Goal: Task Accomplishment & Management: Manage account settings

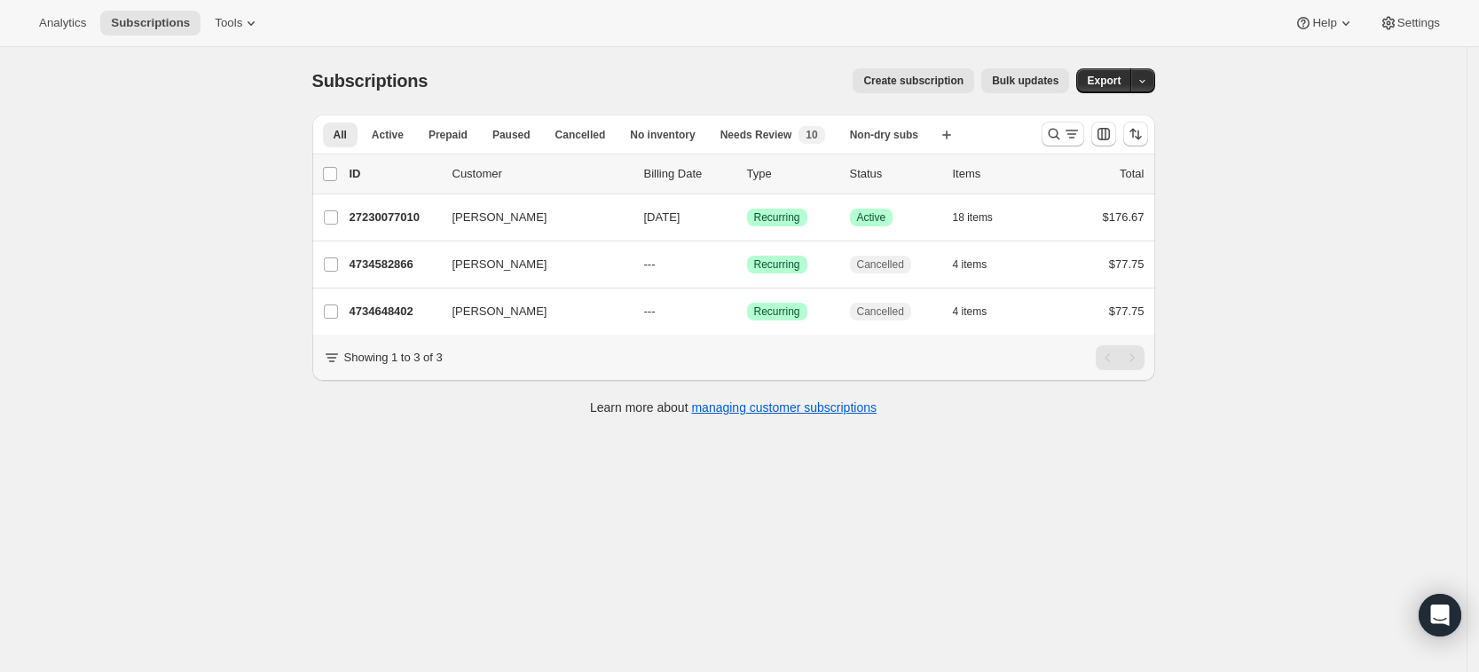
click at [1365, 223] on div "Subscriptions. This page is ready Subscriptions Create subscription Bulk update…" at bounding box center [733, 383] width 1467 height 672
click at [1060, 134] on icon "Search and filter results" at bounding box center [1054, 134] width 18 height 18
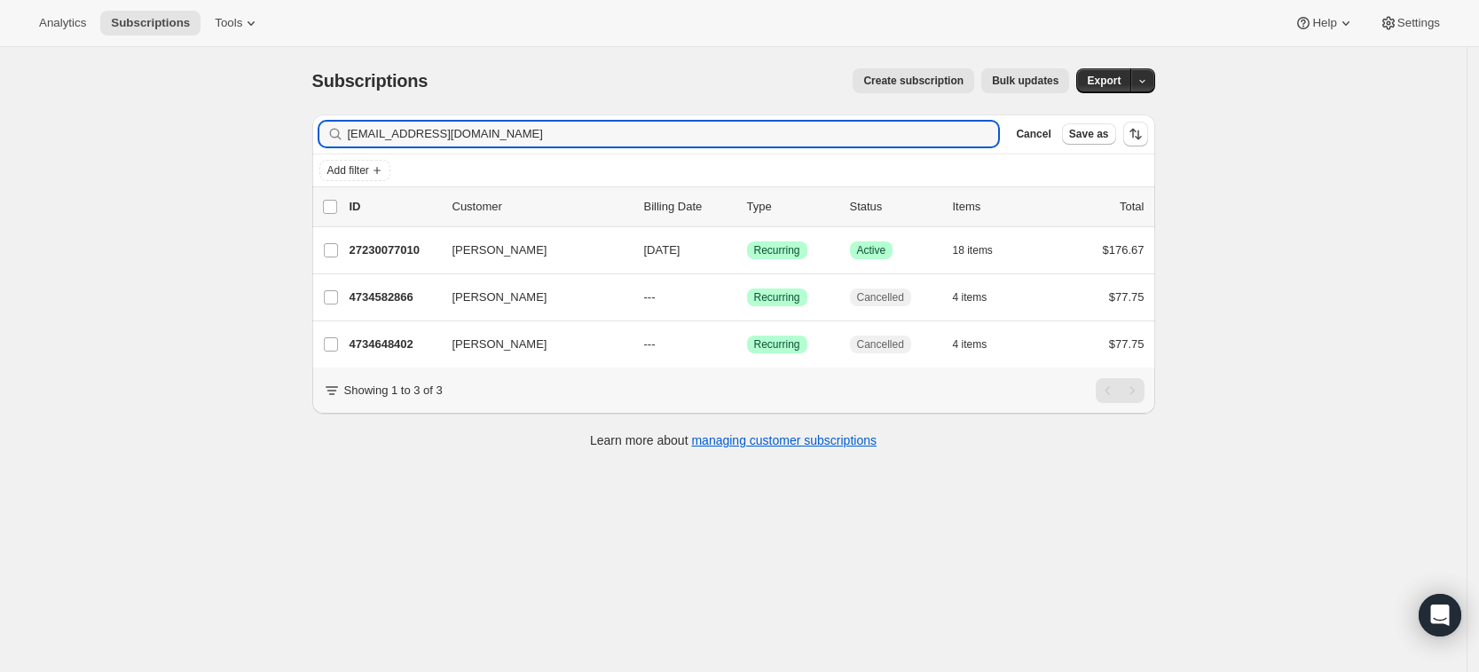
drag, startPoint x: 570, startPoint y: 135, endPoint x: 344, endPoint y: 108, distance: 226.9
click at [344, 108] on div "Subscriptions. This page is ready Subscriptions Create subscription Bulk update…" at bounding box center [733, 257] width 885 height 420
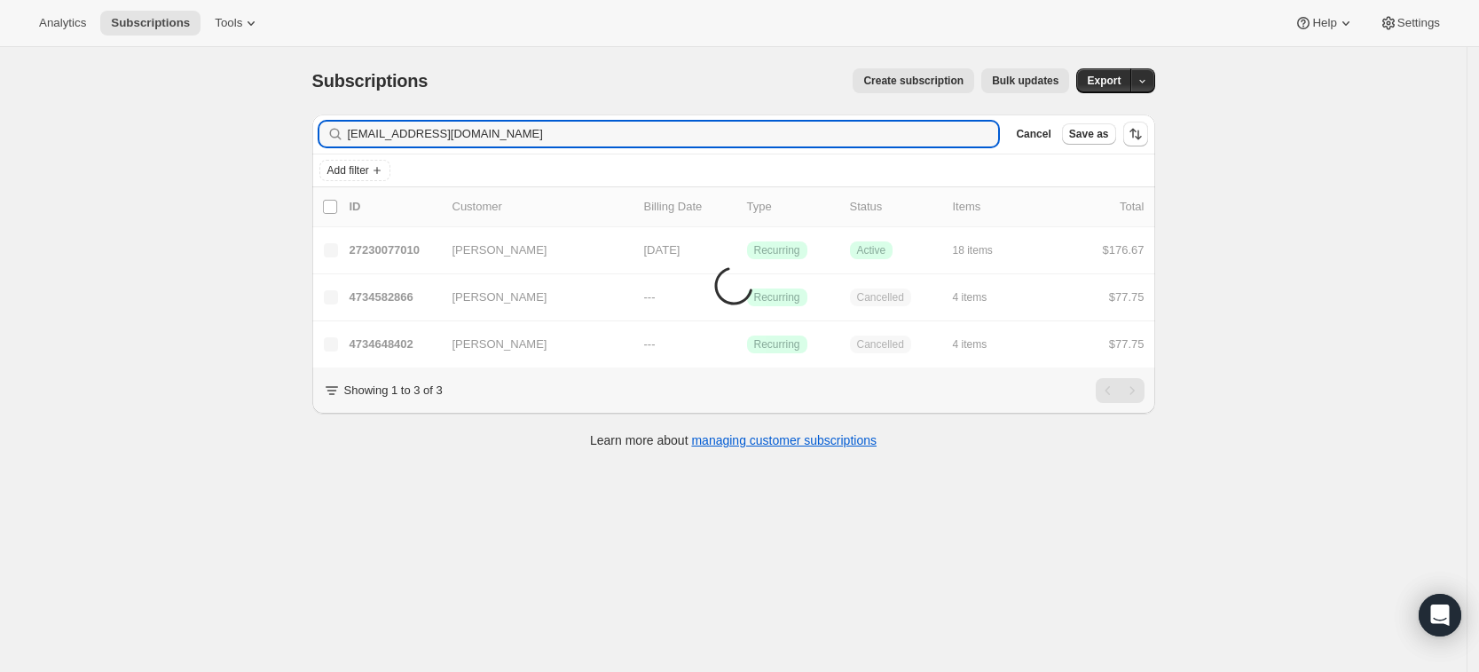
type input "marissamhenson@gmail.com"
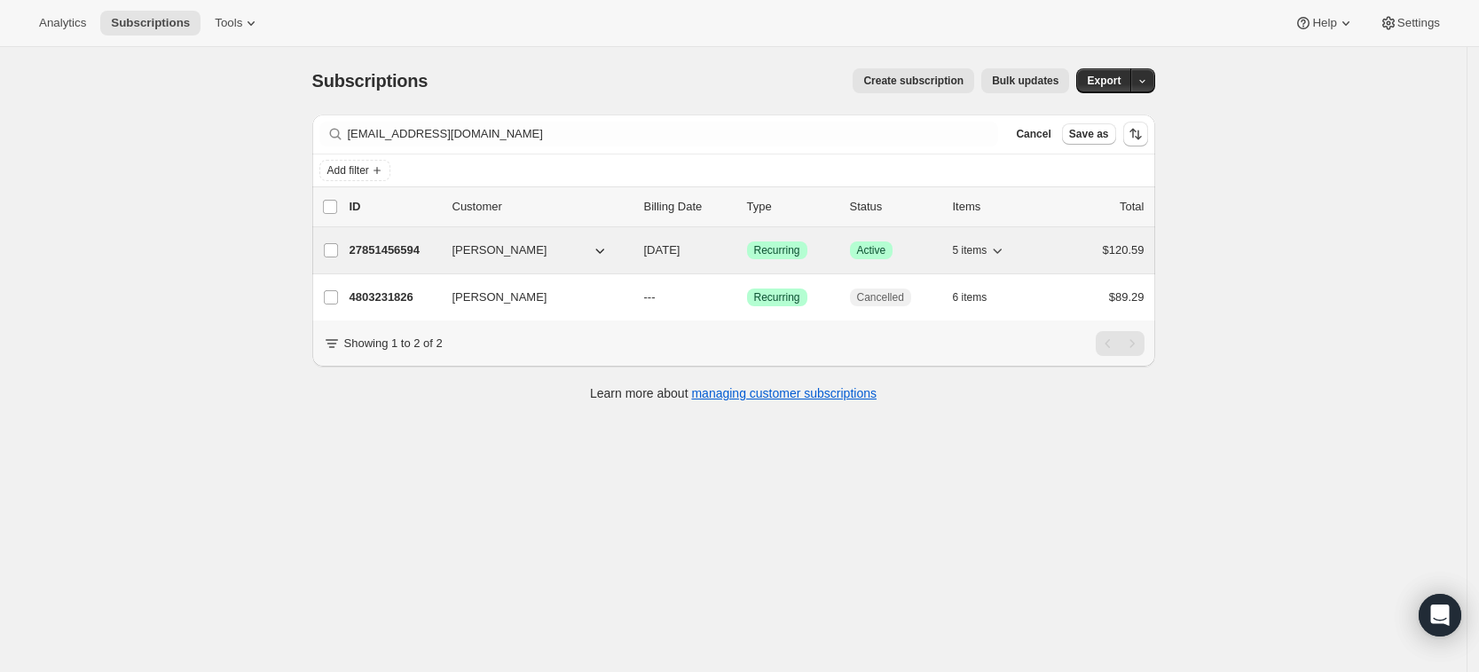
click at [413, 254] on p "27851456594" at bounding box center [394, 250] width 89 height 18
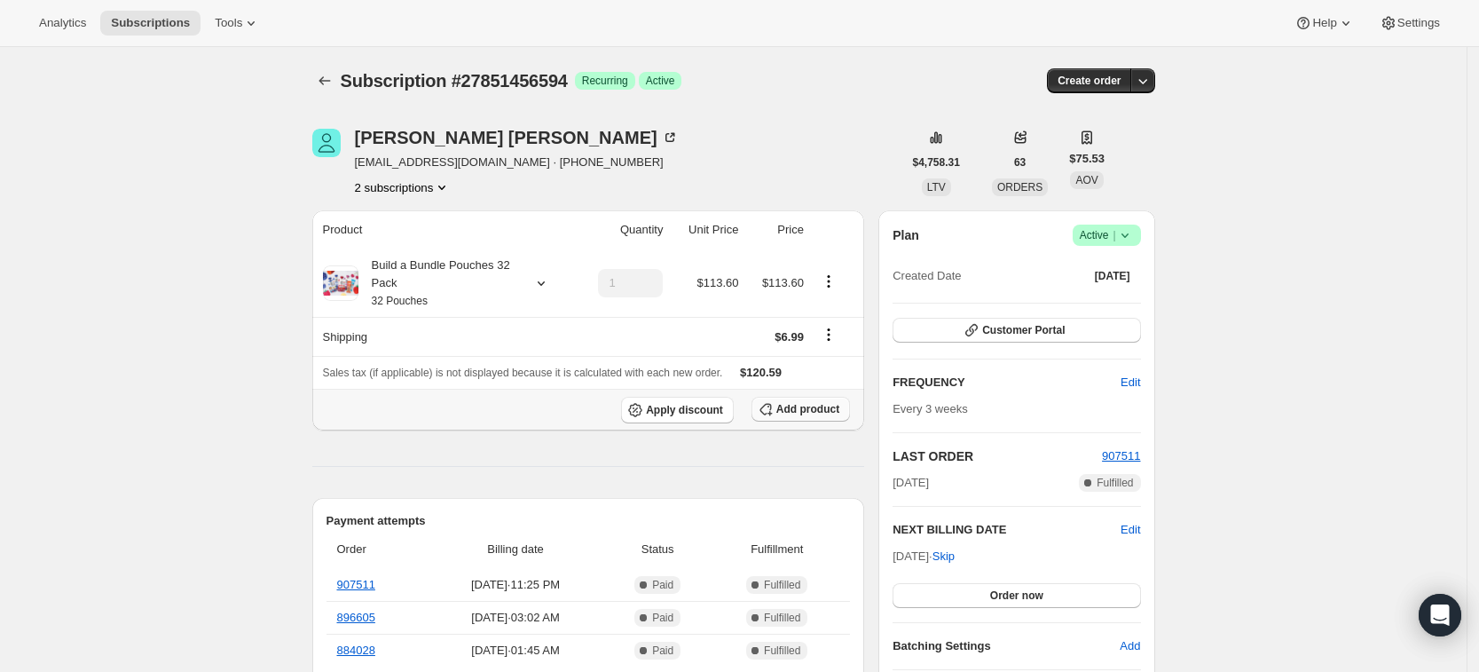
click at [812, 412] on span "Add product" at bounding box center [807, 409] width 63 height 14
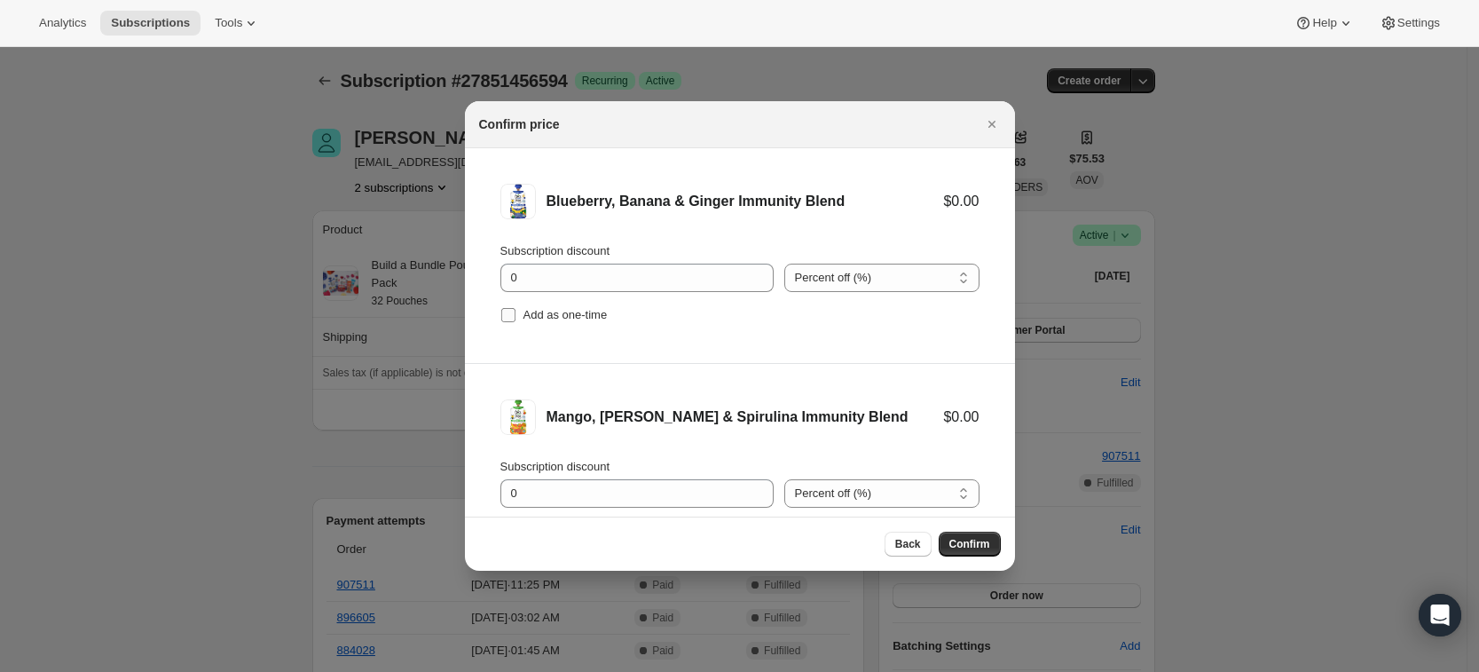
click at [541, 323] on span "Add as one-time" at bounding box center [565, 315] width 84 height 18
click at [515, 322] on input "Add as one-time" at bounding box center [508, 315] width 14 height 14
checkbox input "true"
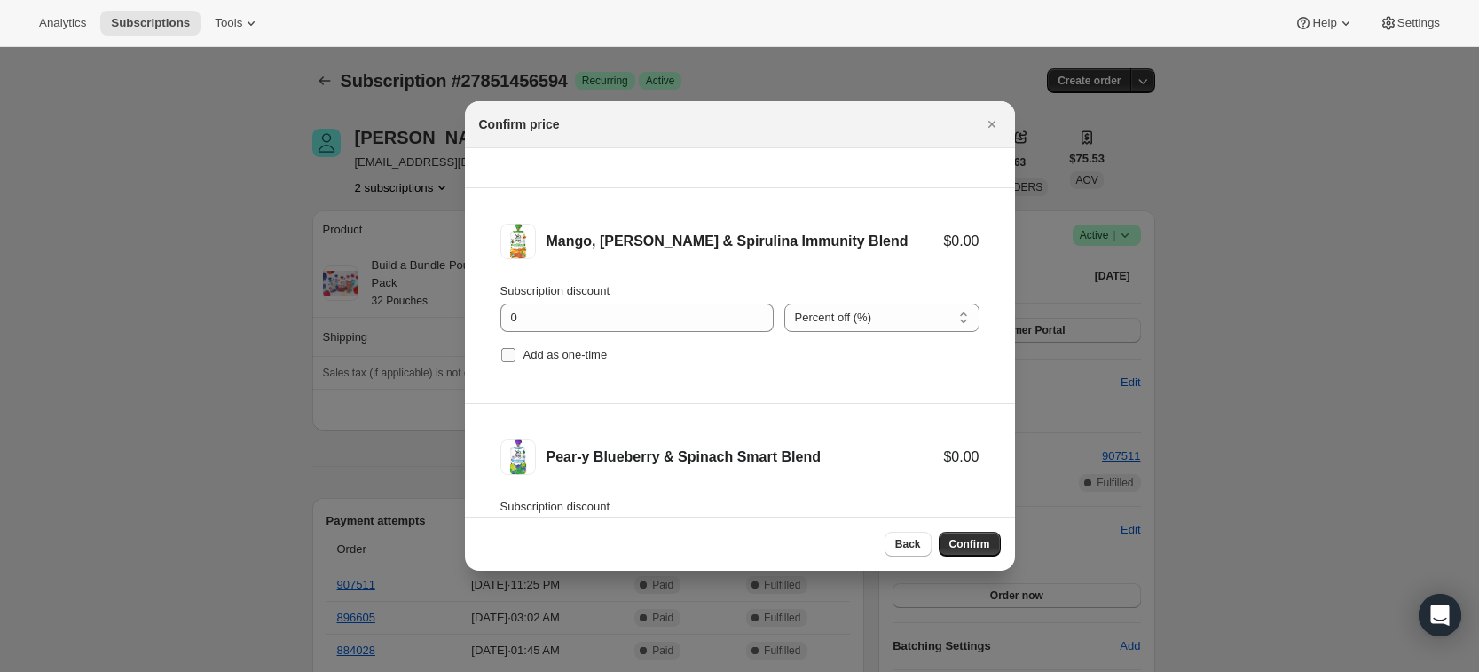
click at [578, 359] on span "Add as one-time" at bounding box center [565, 354] width 84 height 13
click at [515, 359] on input "Add as one-time" at bounding box center [508, 355] width 14 height 14
checkbox input "true"
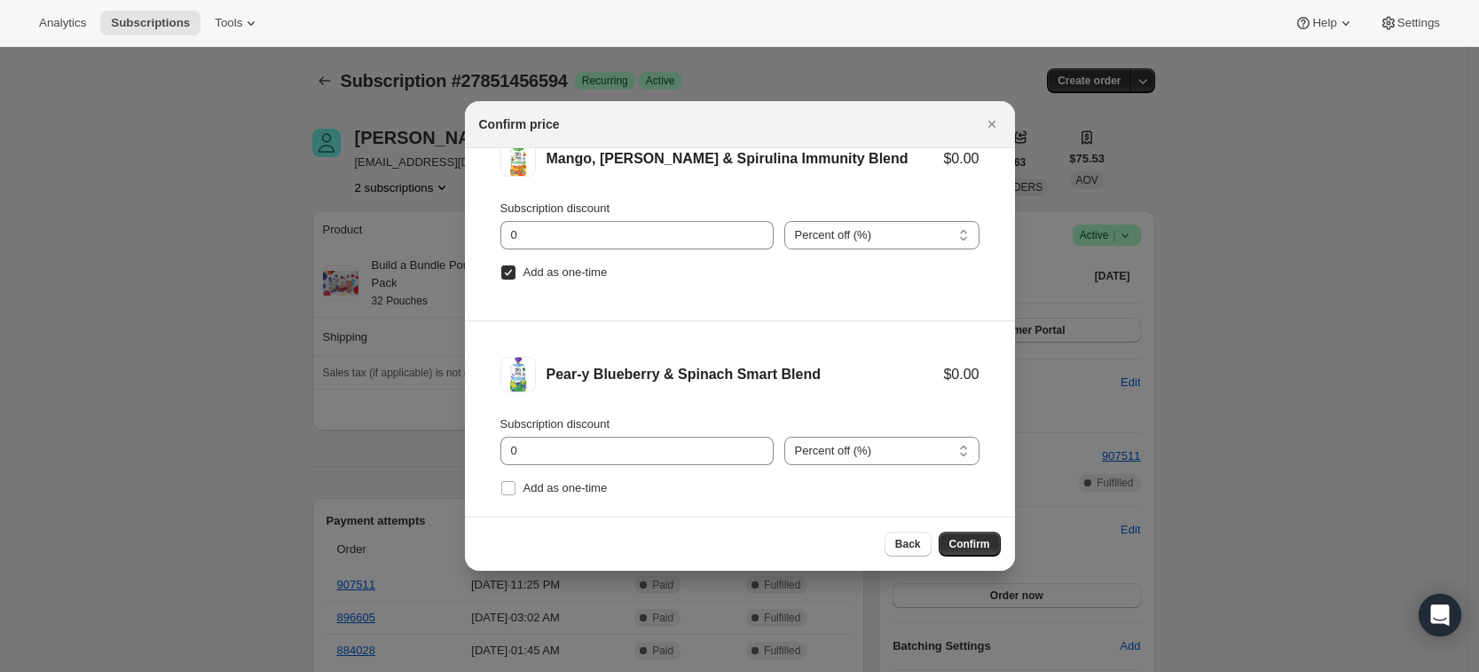
scroll to position [262, 0]
click at [561, 484] on span "Add as one-time" at bounding box center [565, 483] width 84 height 13
click at [515, 484] on input "Add as one-time" at bounding box center [508, 484] width 14 height 14
checkbox input "true"
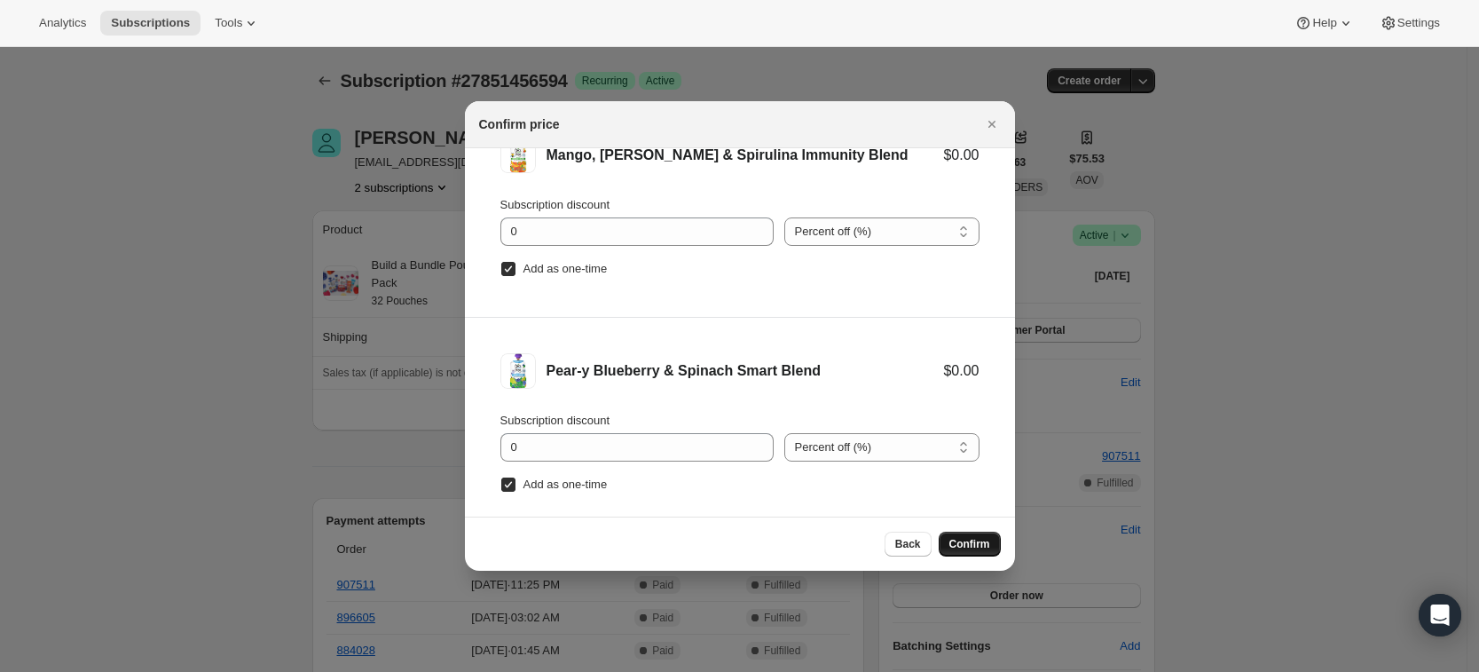
click at [978, 543] on span "Confirm" at bounding box center [969, 544] width 41 height 14
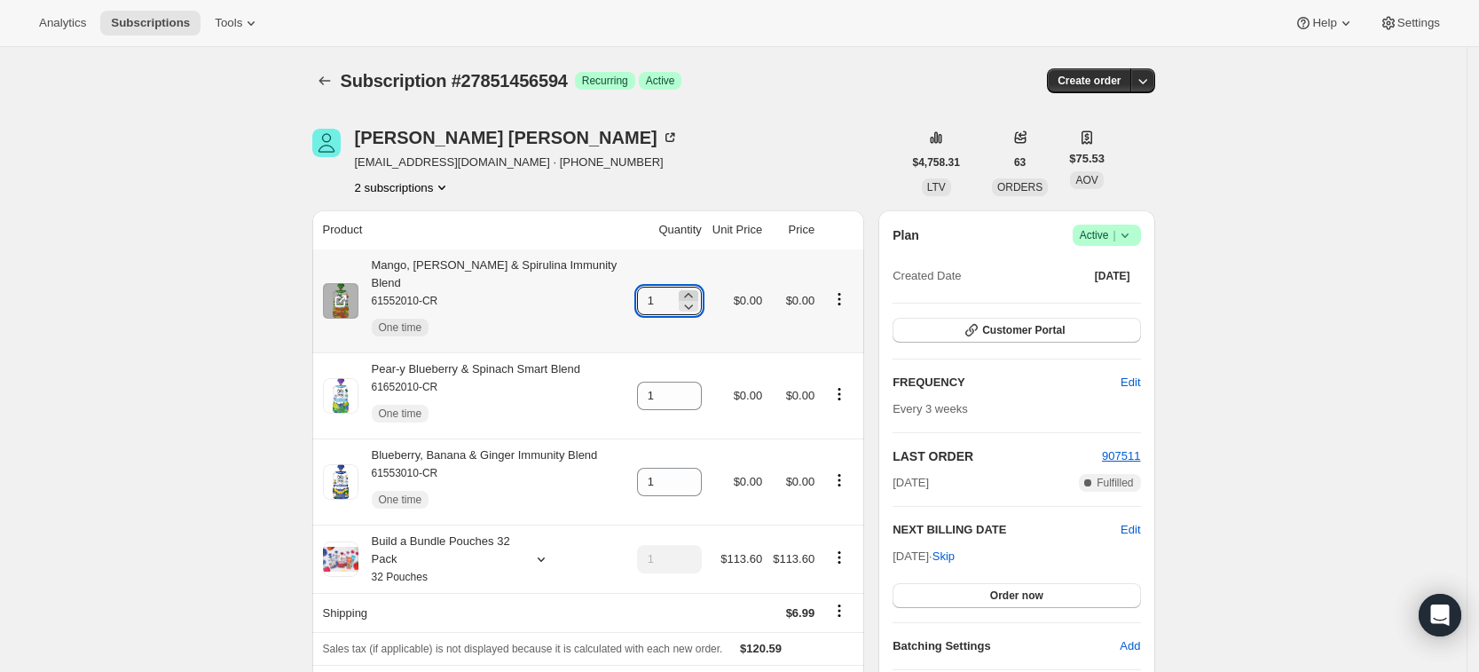
click at [685, 287] on icon at bounding box center [689, 296] width 18 height 18
type input "3"
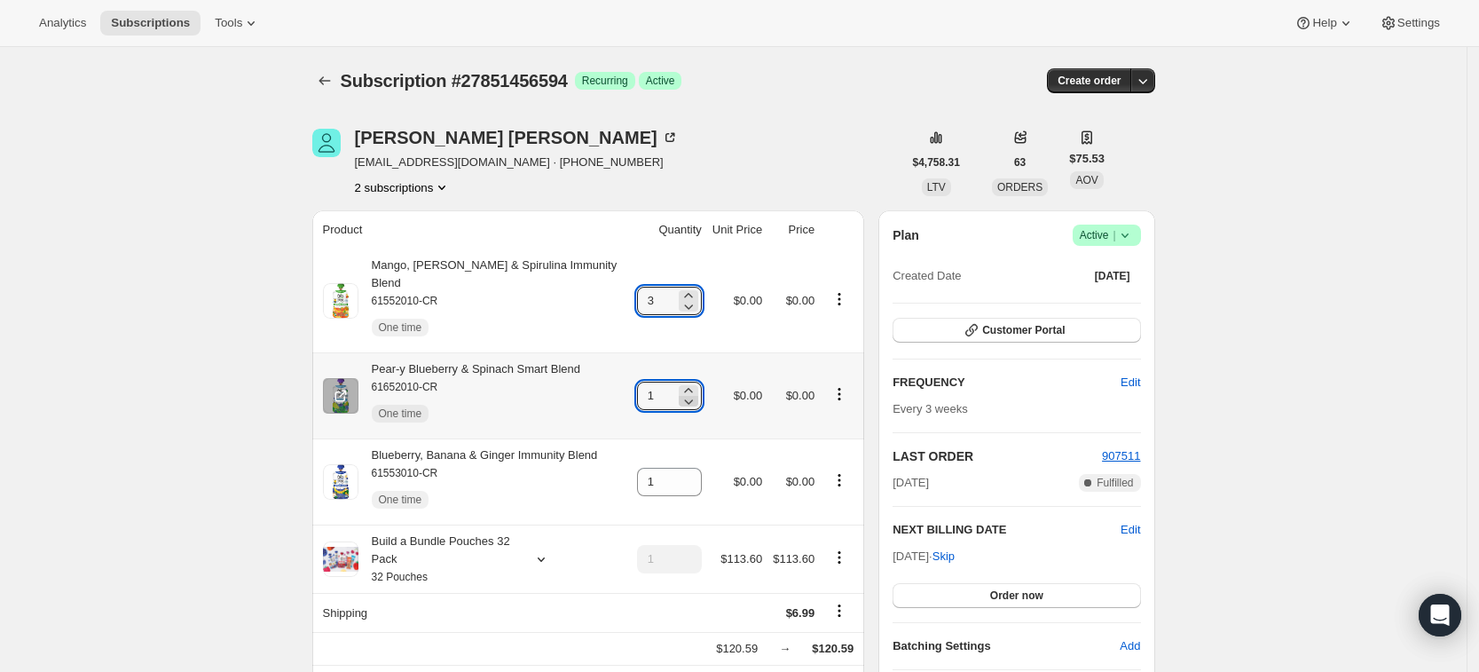
click at [684, 392] on icon at bounding box center [689, 401] width 18 height 18
click at [685, 382] on icon at bounding box center [689, 391] width 18 height 18
type input "3"
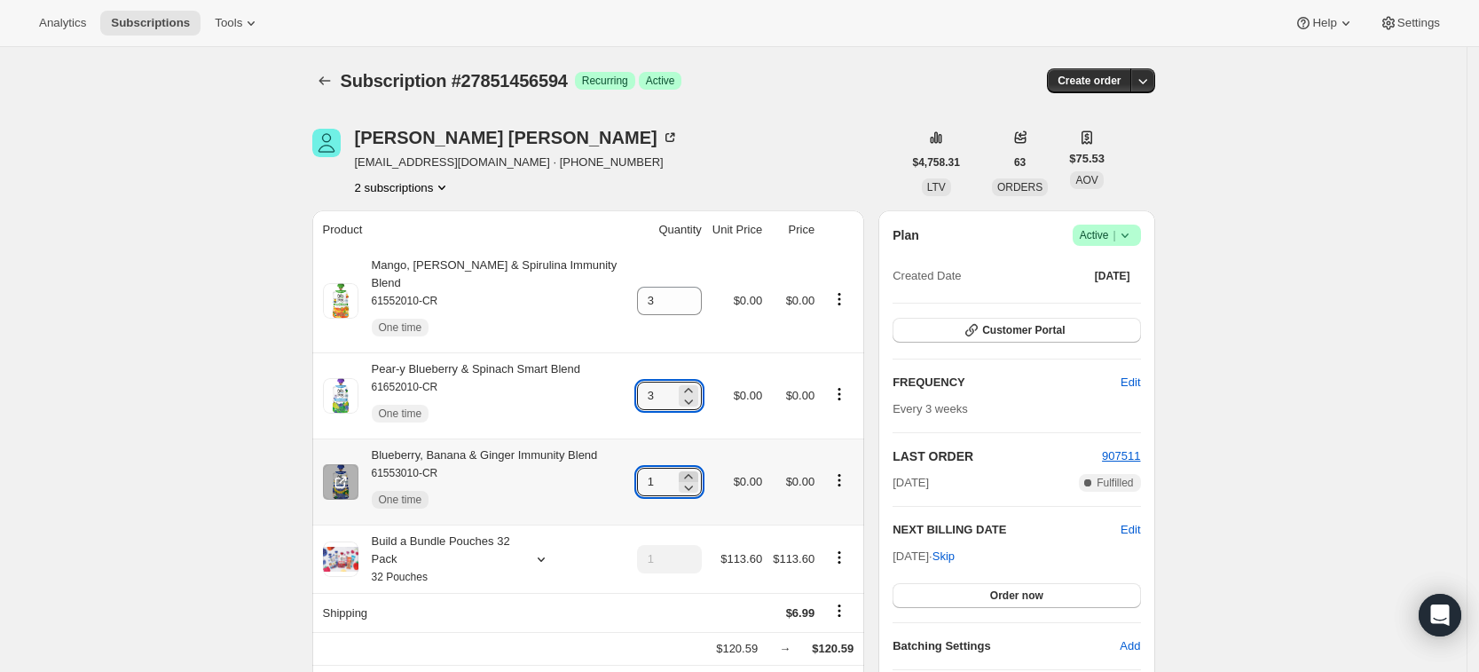
click at [688, 474] on icon at bounding box center [688, 476] width 8 height 4
type input "3"
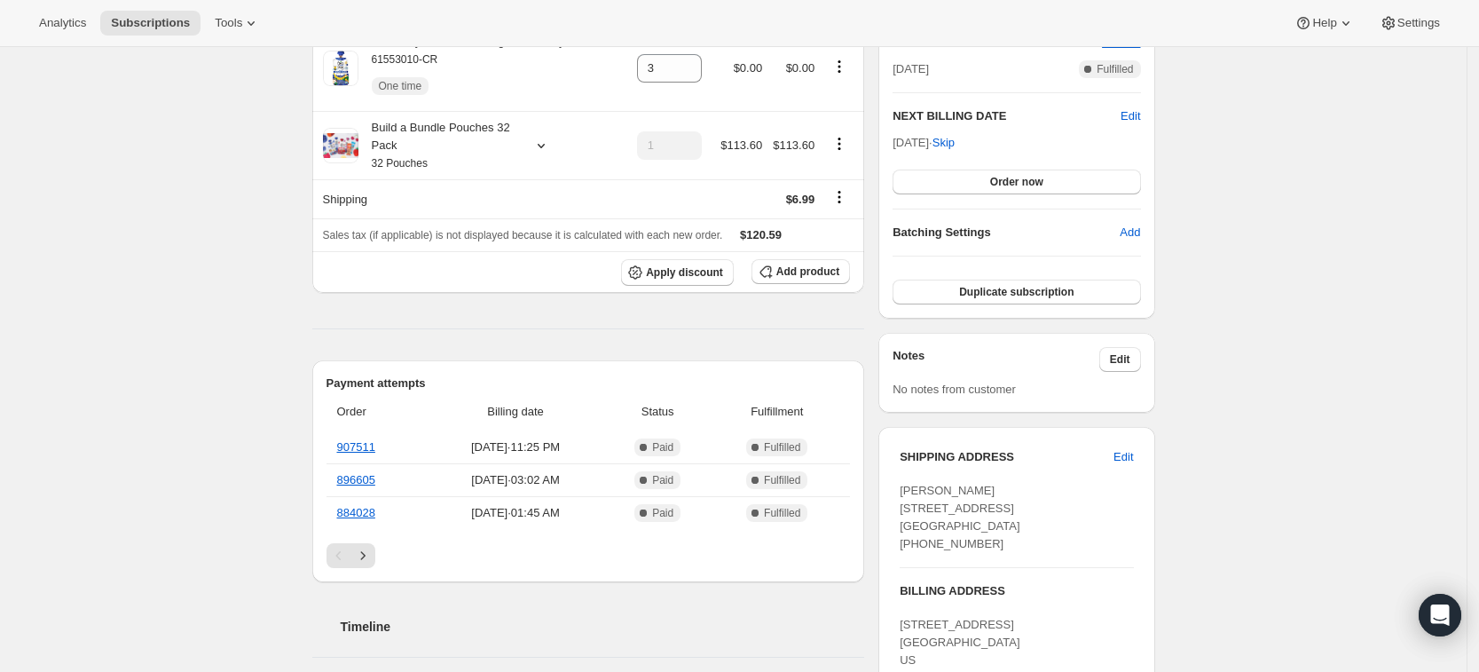
scroll to position [0, 0]
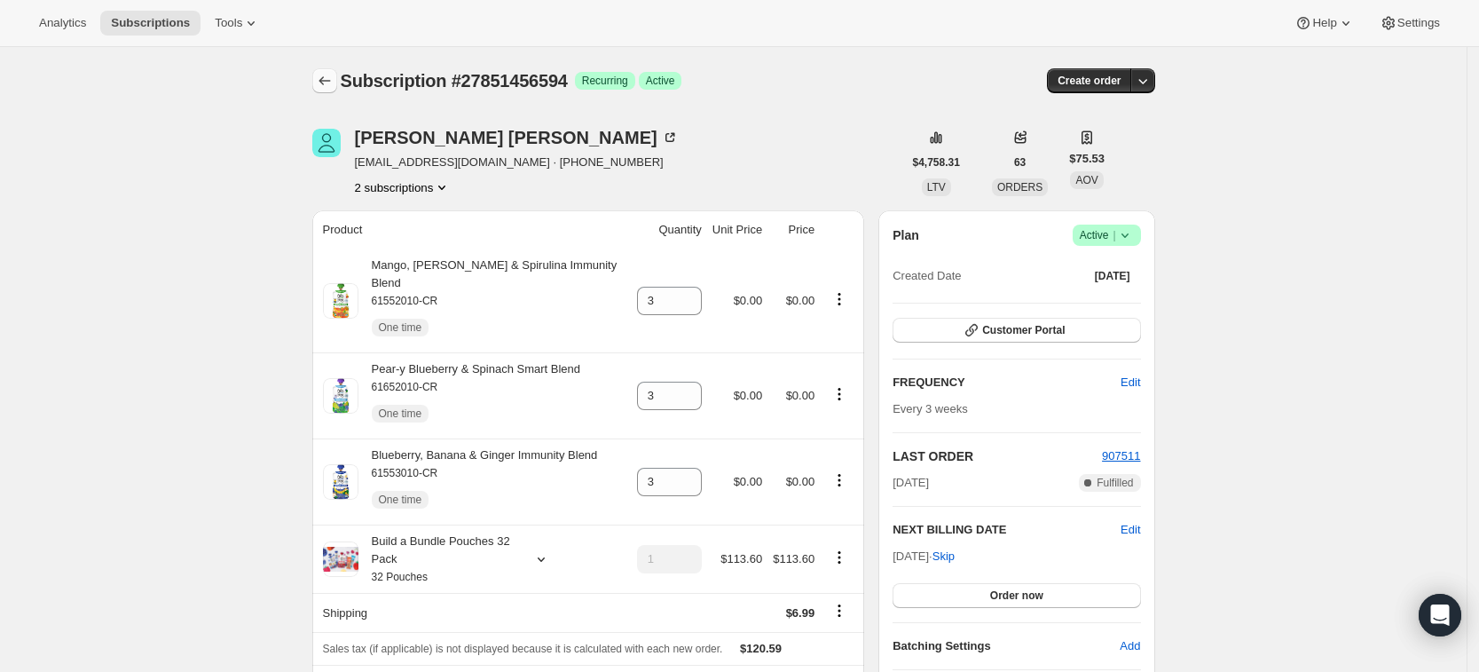
click at [332, 90] on button "Subscriptions" at bounding box center [324, 80] width 25 height 25
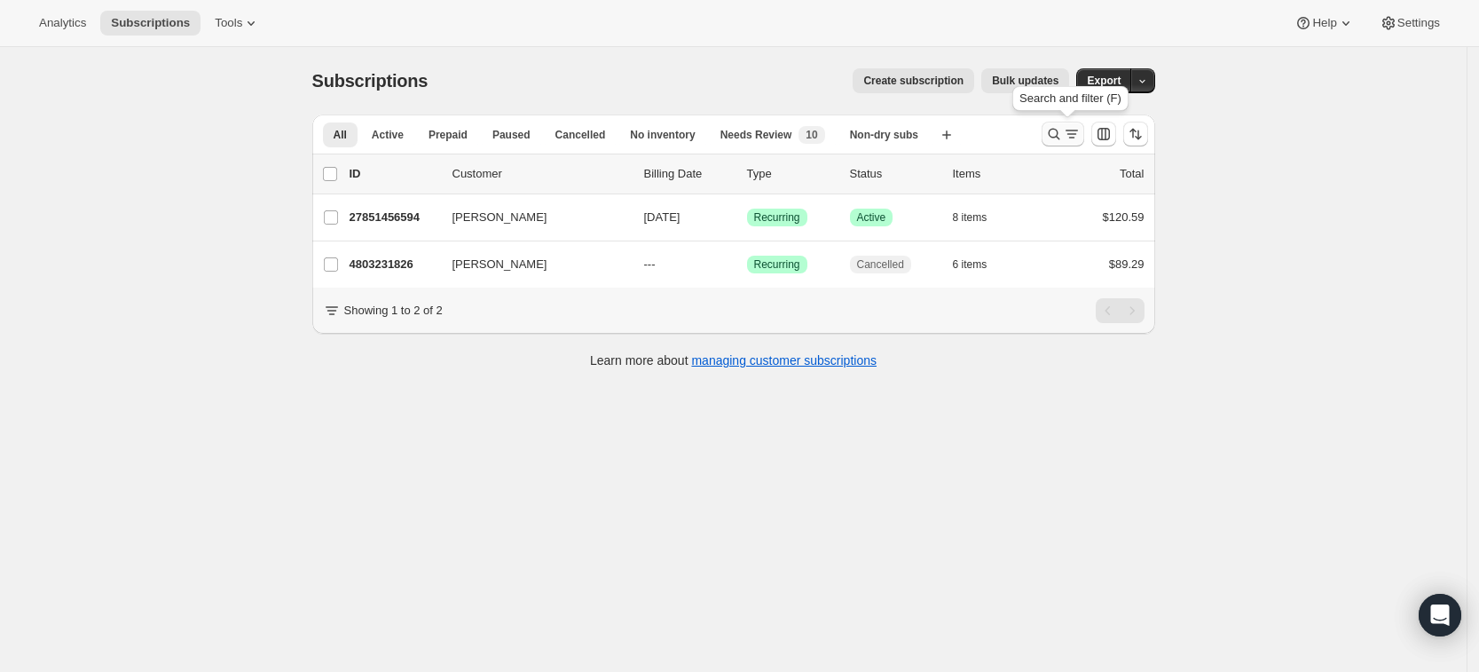
click at [1055, 137] on icon "Search and filter results" at bounding box center [1054, 134] width 18 height 18
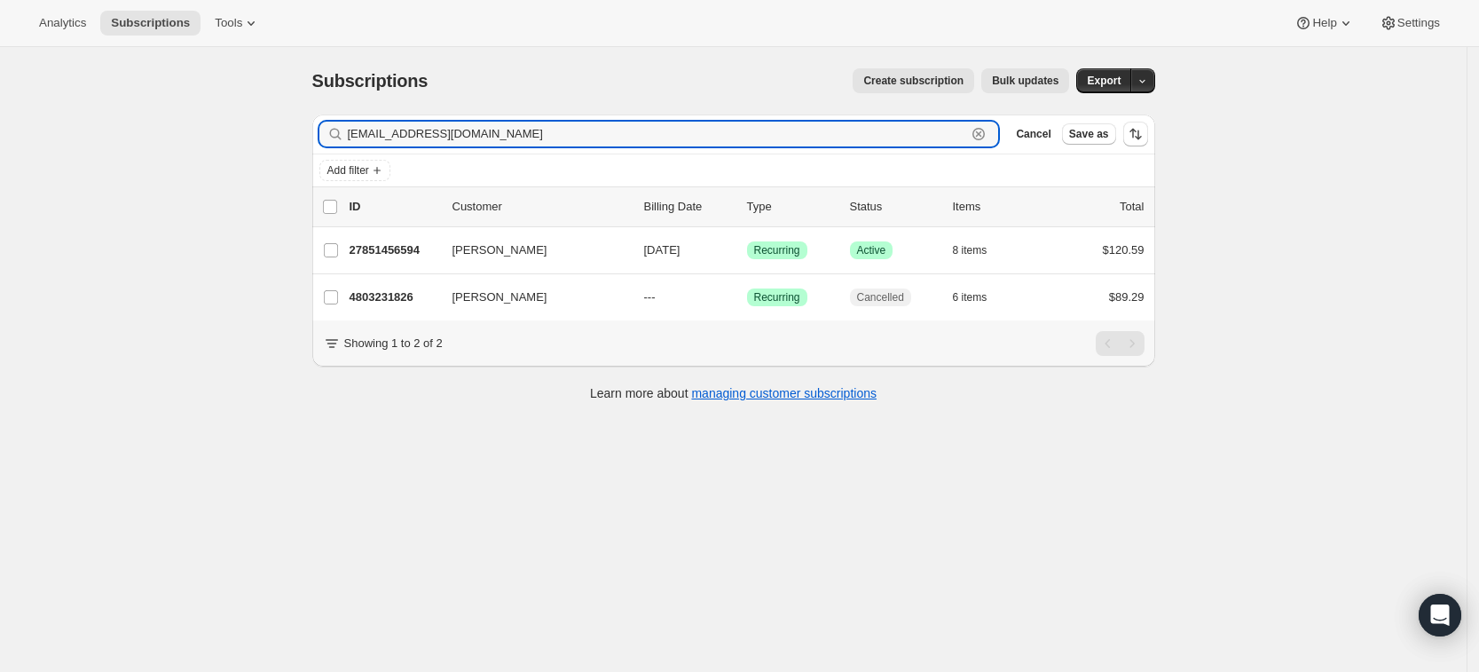
click at [987, 140] on icon "button" at bounding box center [979, 134] width 18 height 18
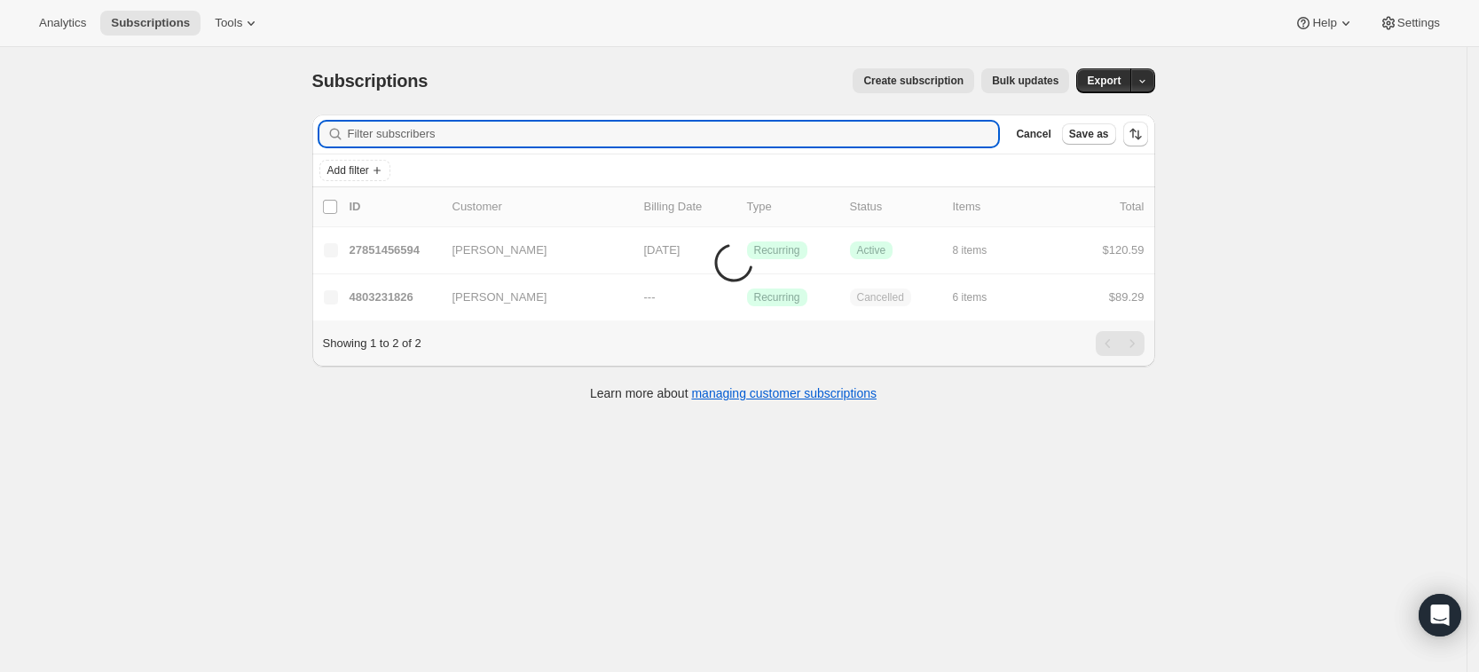
paste input "jayce.vaughn@gmail.com"
type input "jayce.vaughn@gmail.com"
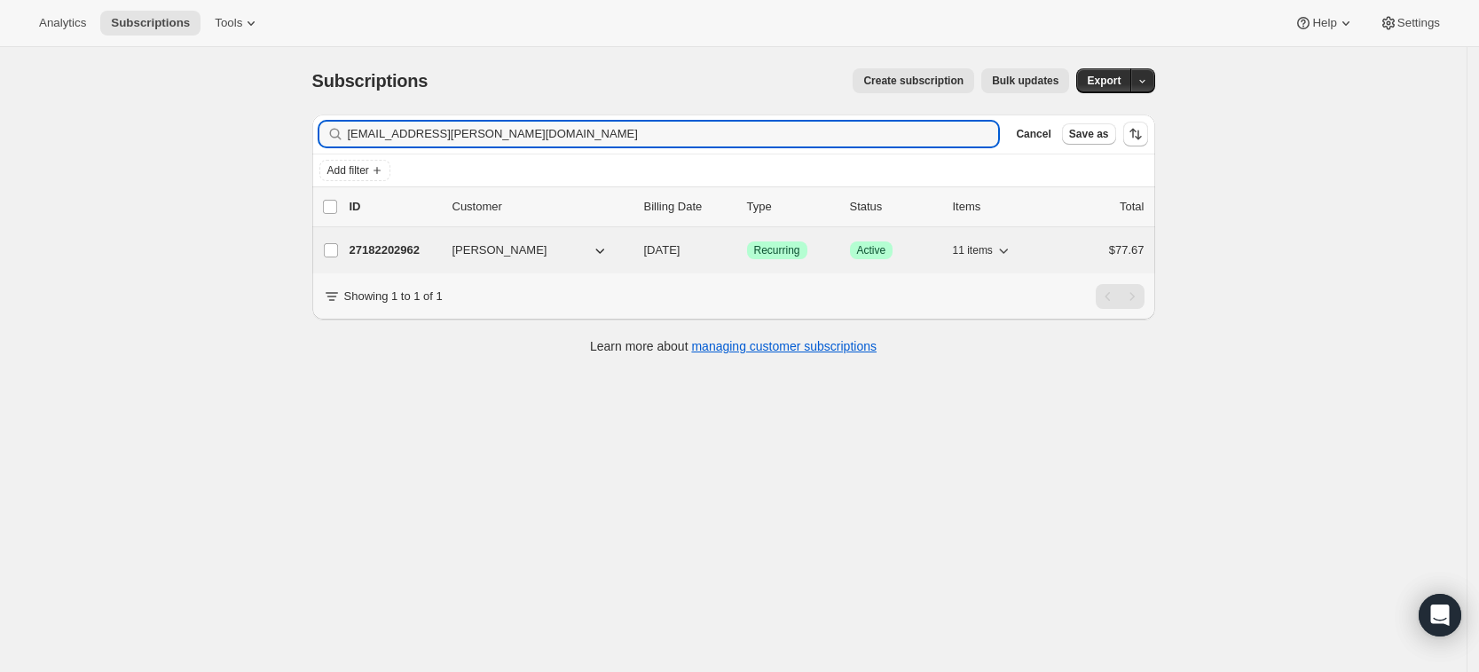
click at [382, 249] on p "27182202962" at bounding box center [394, 250] width 89 height 18
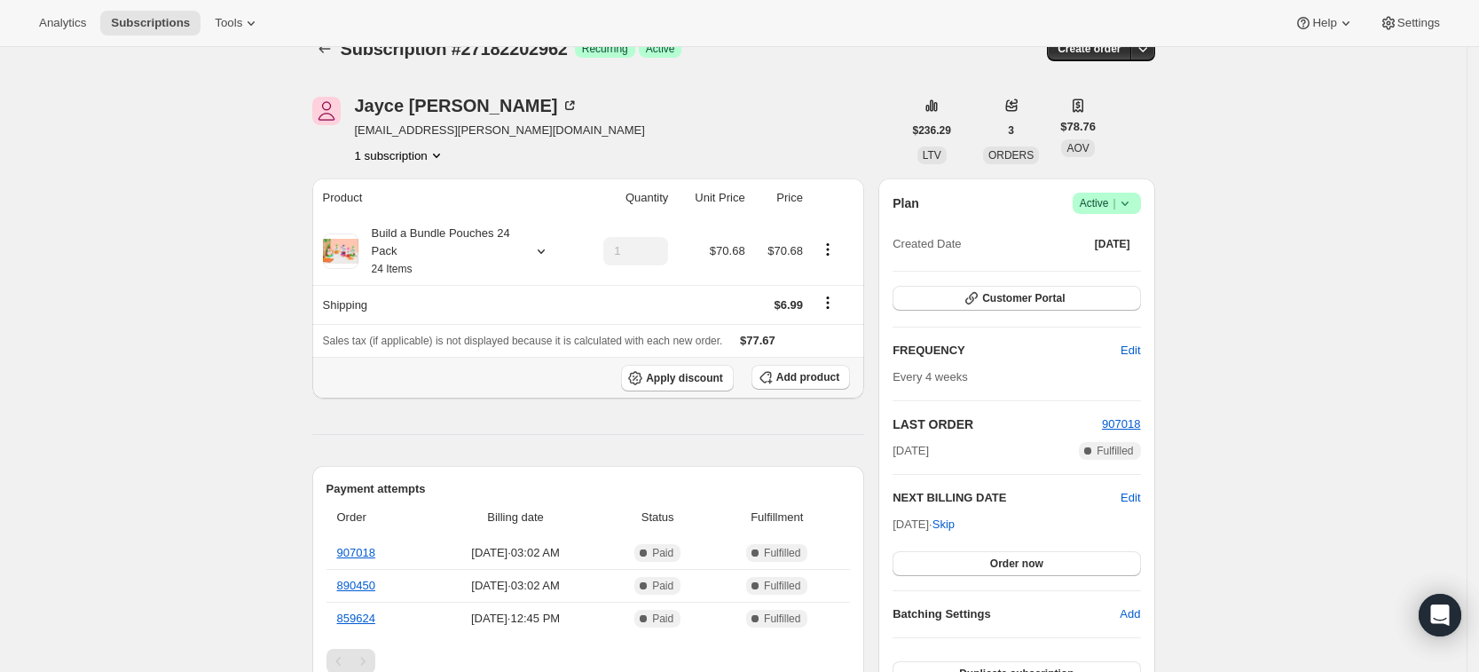
scroll to position [23, 0]
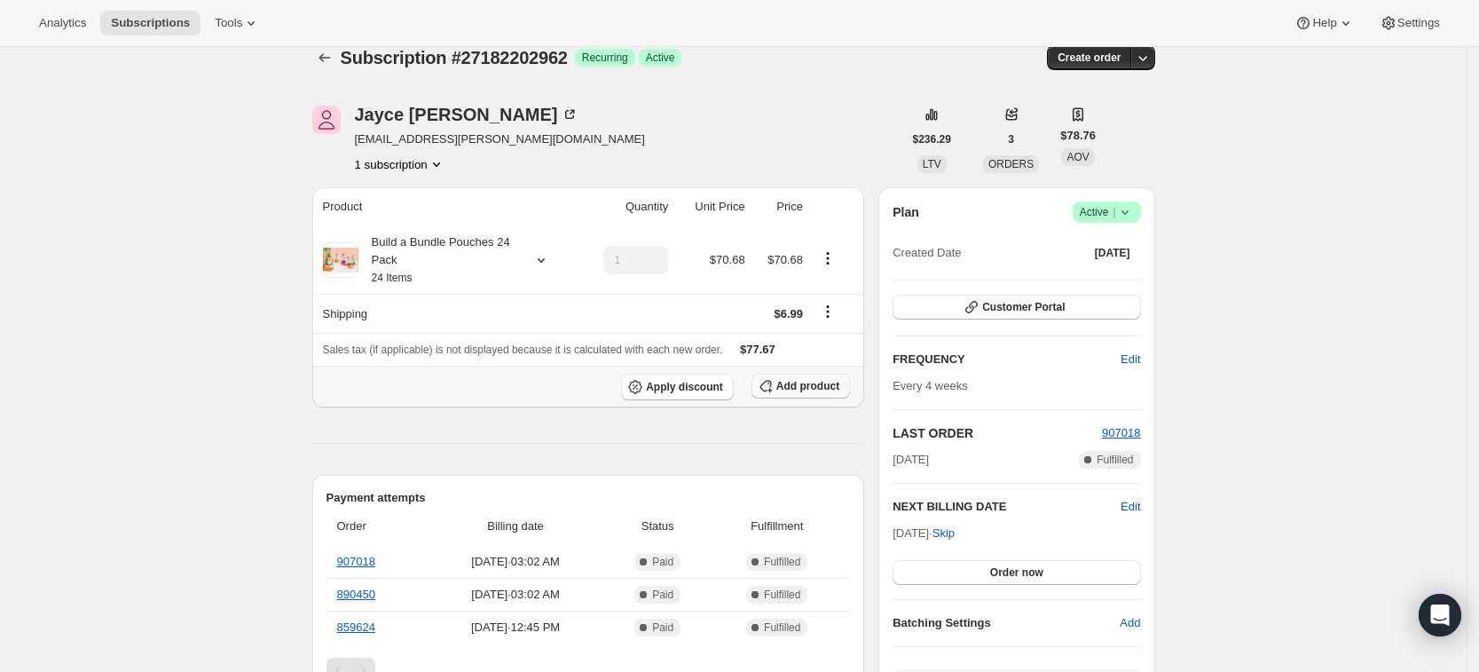
click at [803, 389] on span "Add product" at bounding box center [807, 386] width 63 height 14
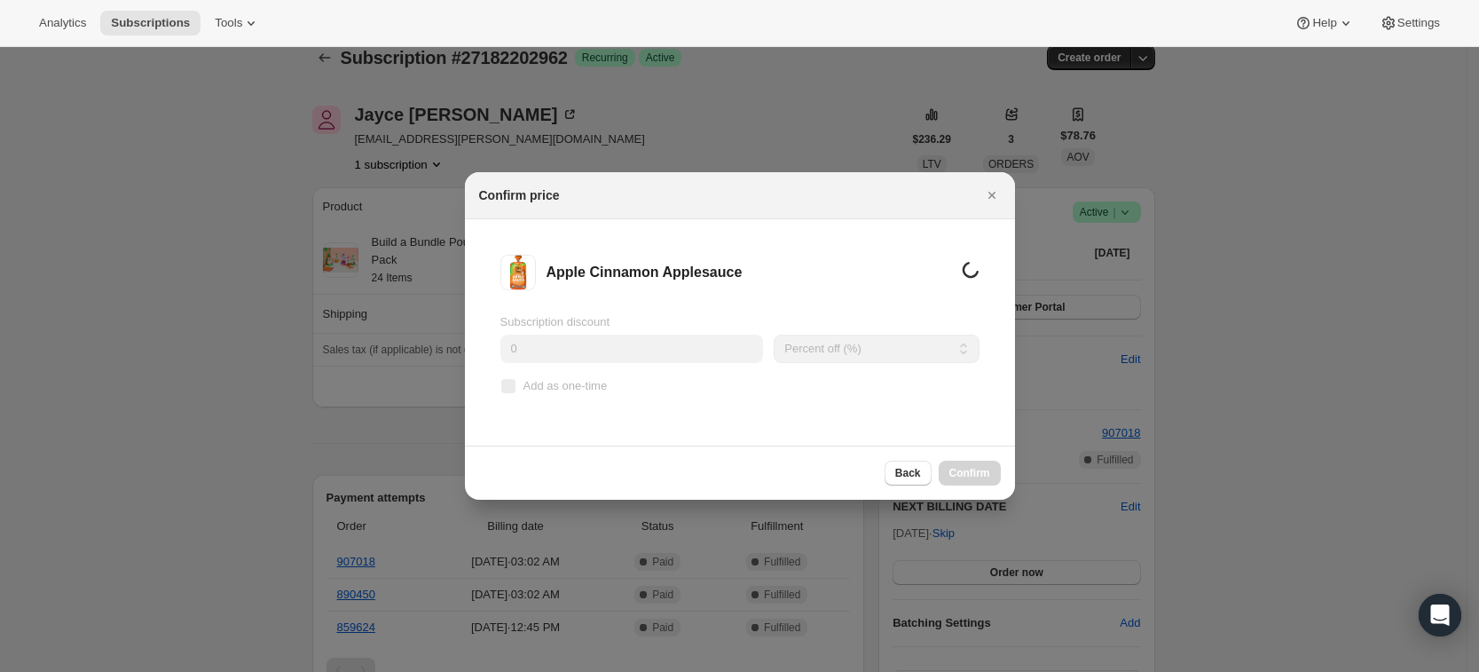
scroll to position [0, 0]
click at [581, 391] on span "Add as one-time" at bounding box center [565, 385] width 84 height 13
click at [515, 391] on input "Add as one-time" at bounding box center [508, 386] width 14 height 14
checkbox input "true"
click at [977, 476] on span "Confirm" at bounding box center [969, 473] width 41 height 14
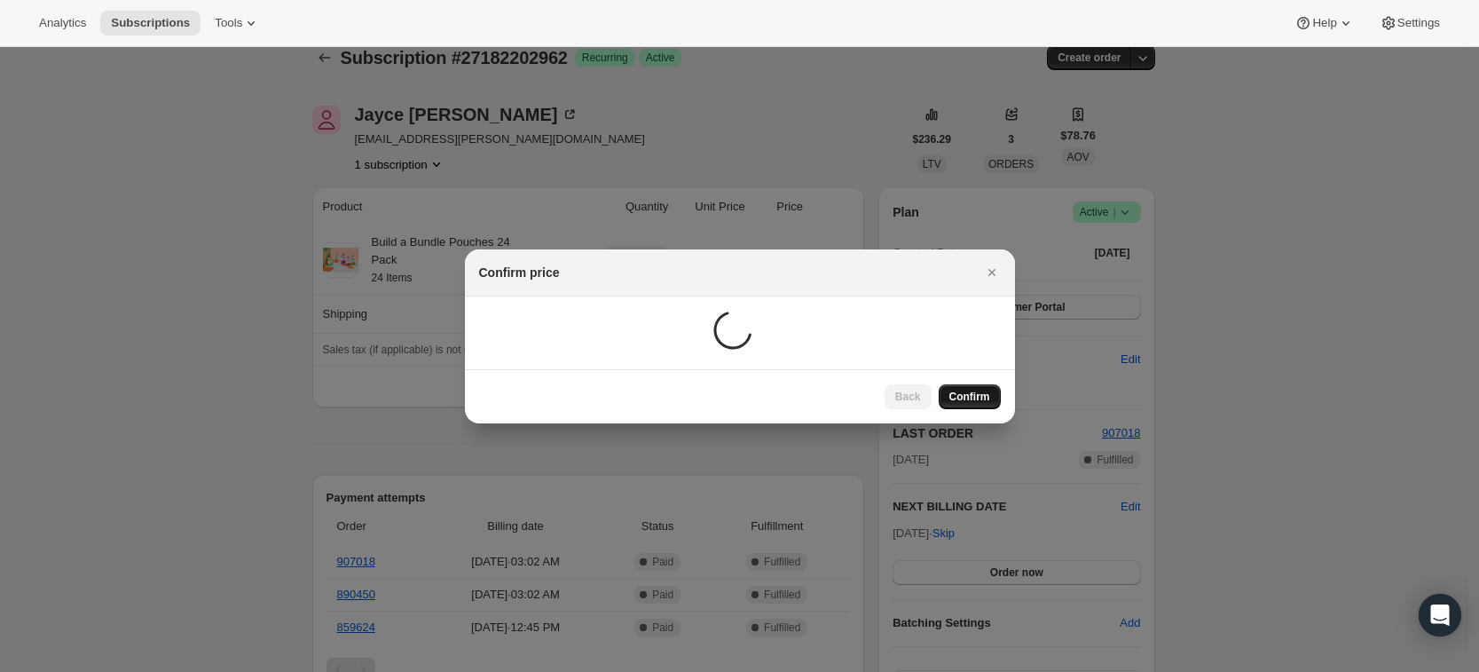
scroll to position [23, 0]
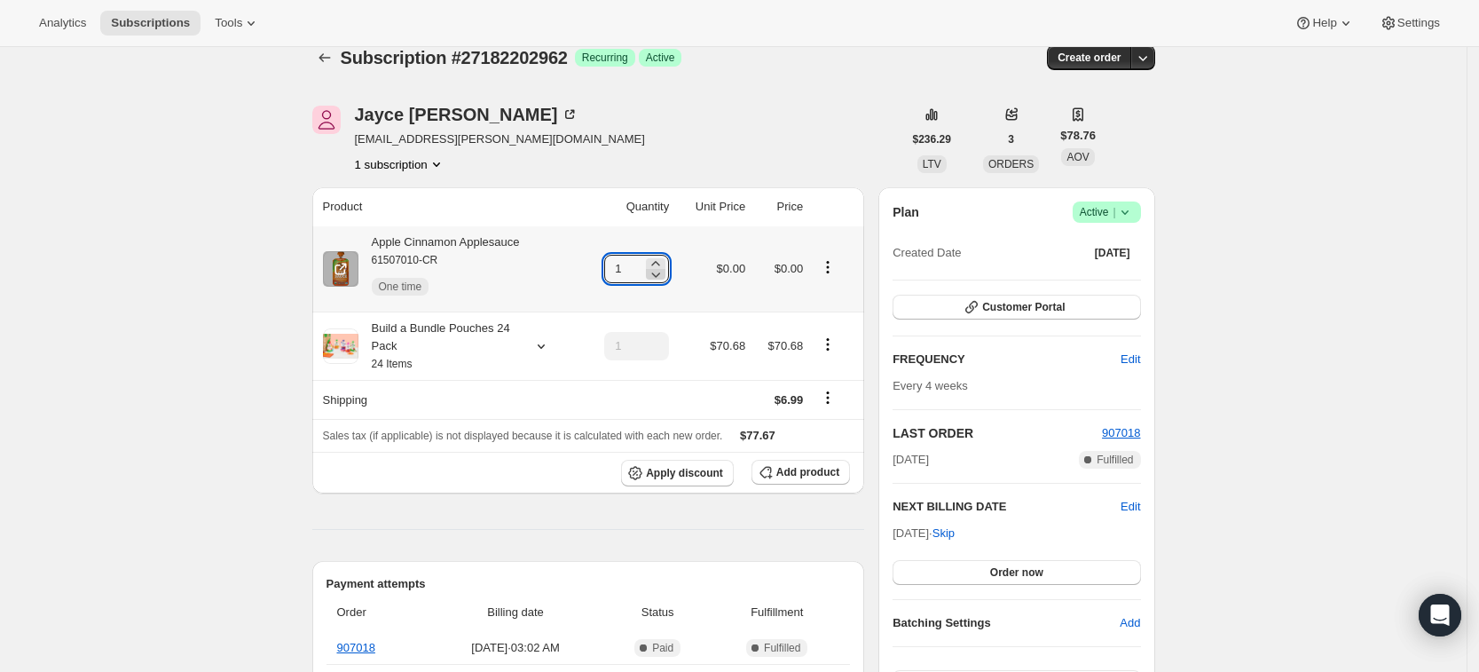
click at [665, 265] on icon at bounding box center [656, 274] width 18 height 18
click at [664, 260] on icon at bounding box center [656, 264] width 18 height 18
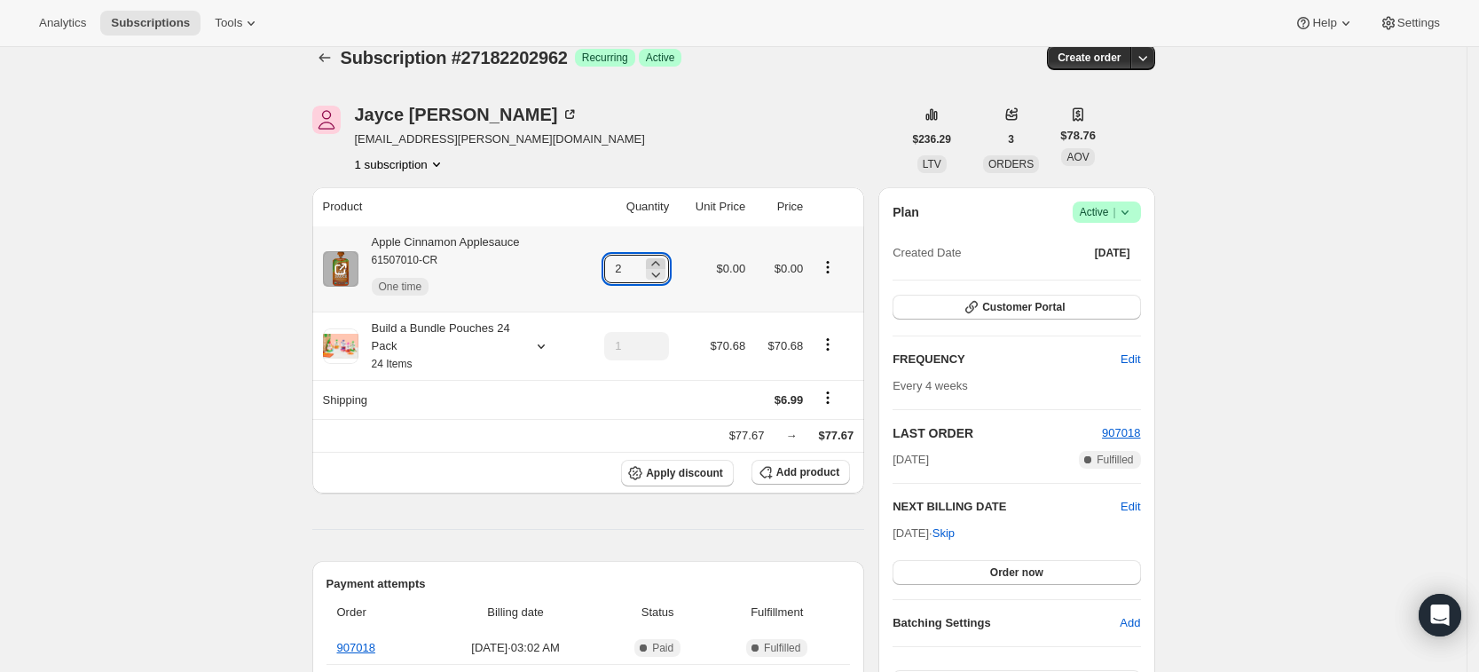
type input "3"
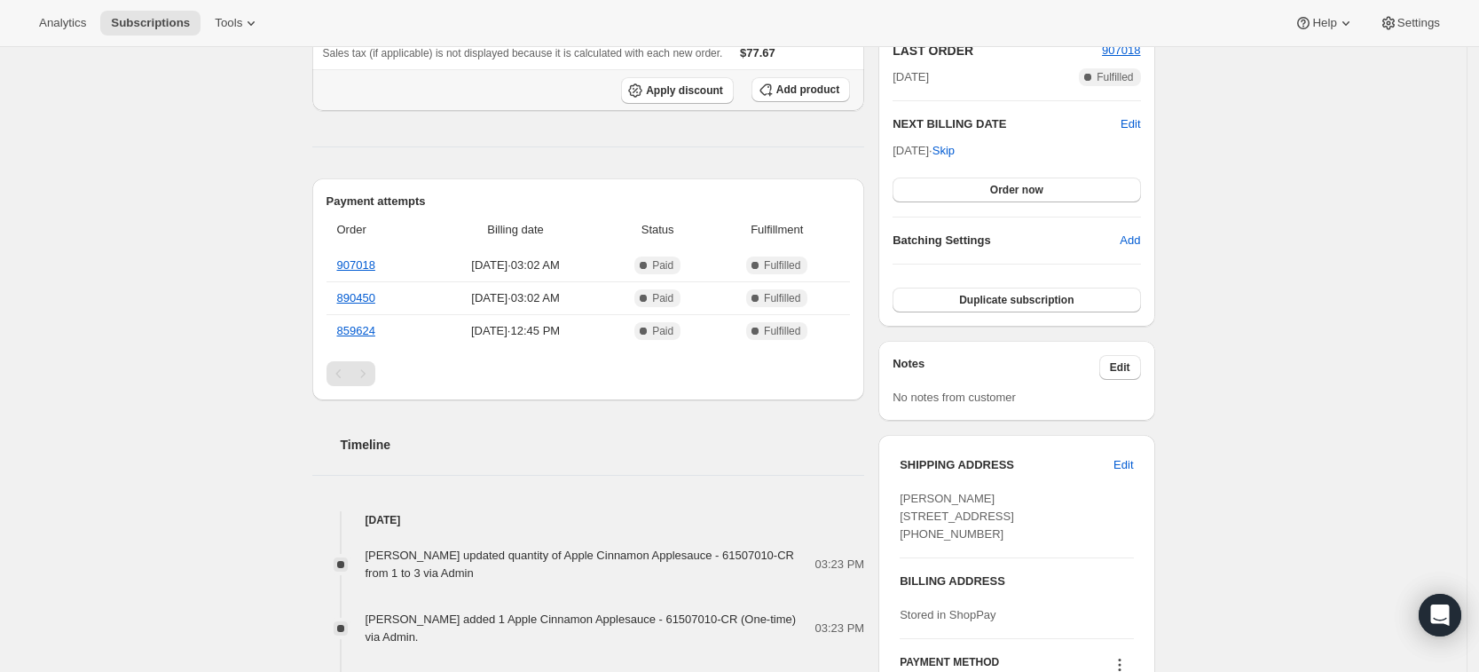
scroll to position [0, 0]
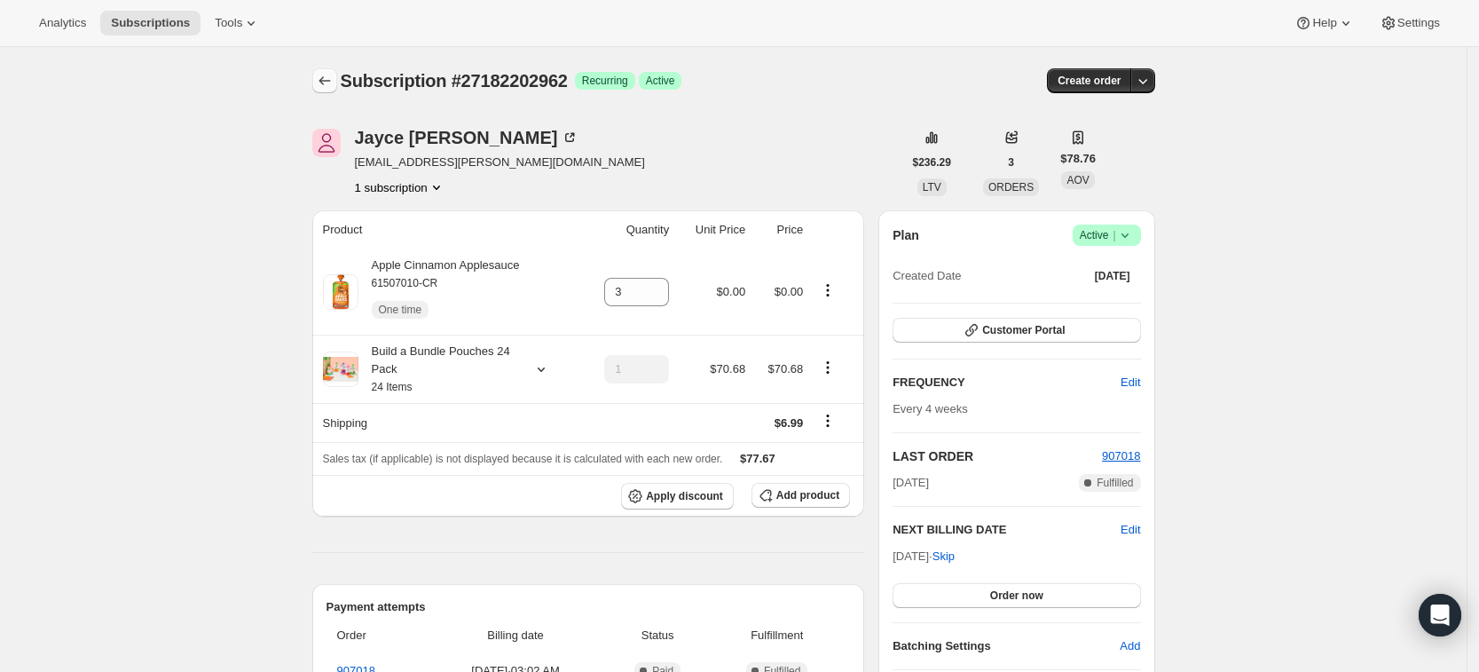
click at [334, 88] on icon "Subscriptions" at bounding box center [325, 81] width 18 height 18
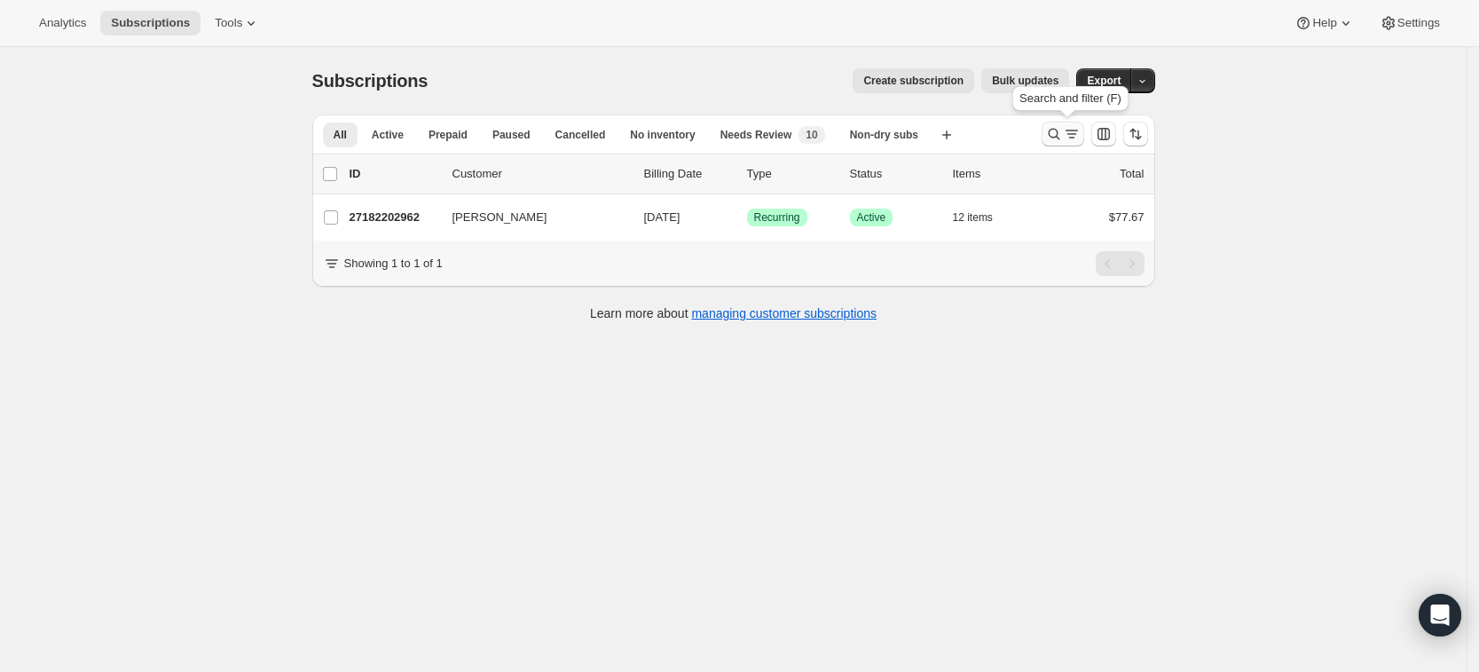
click at [1057, 132] on icon "Search and filter results" at bounding box center [1054, 134] width 18 height 18
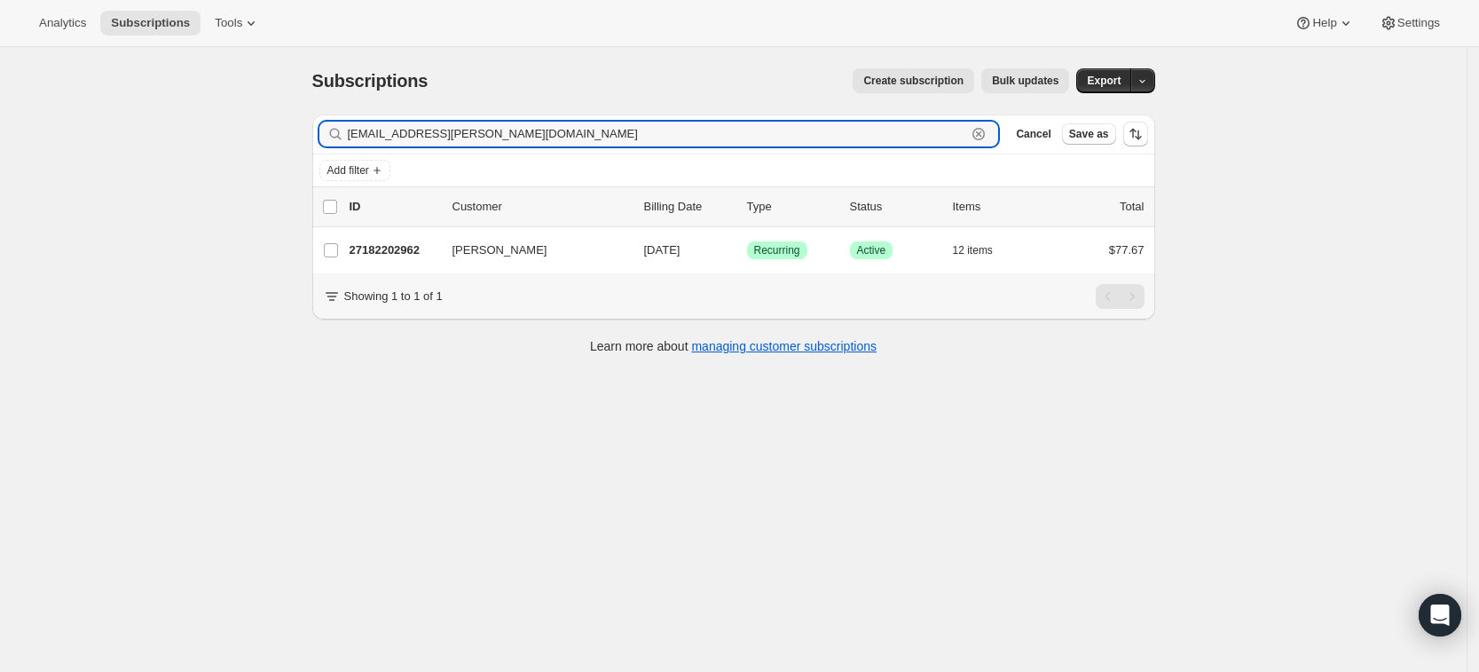
click at [985, 138] on icon "button" at bounding box center [978, 134] width 12 height 12
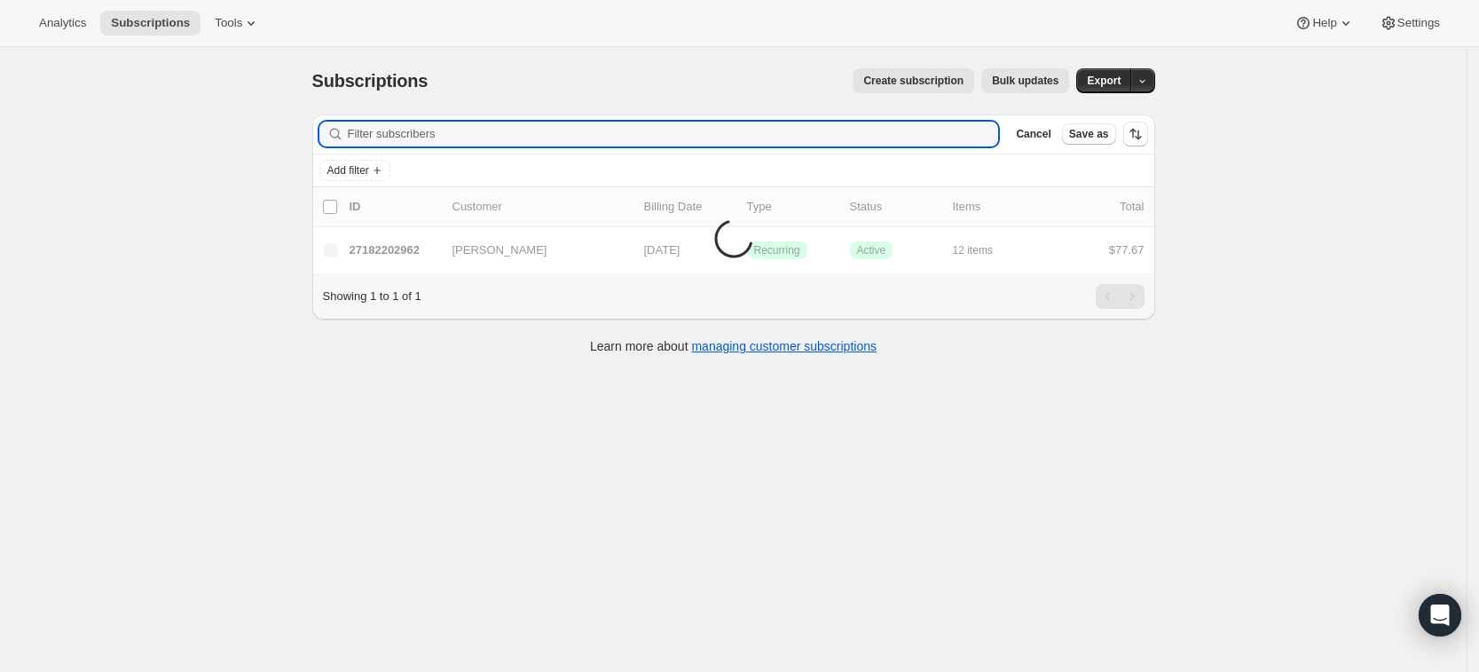
paste input "palmettohousevintage@gmail.com"
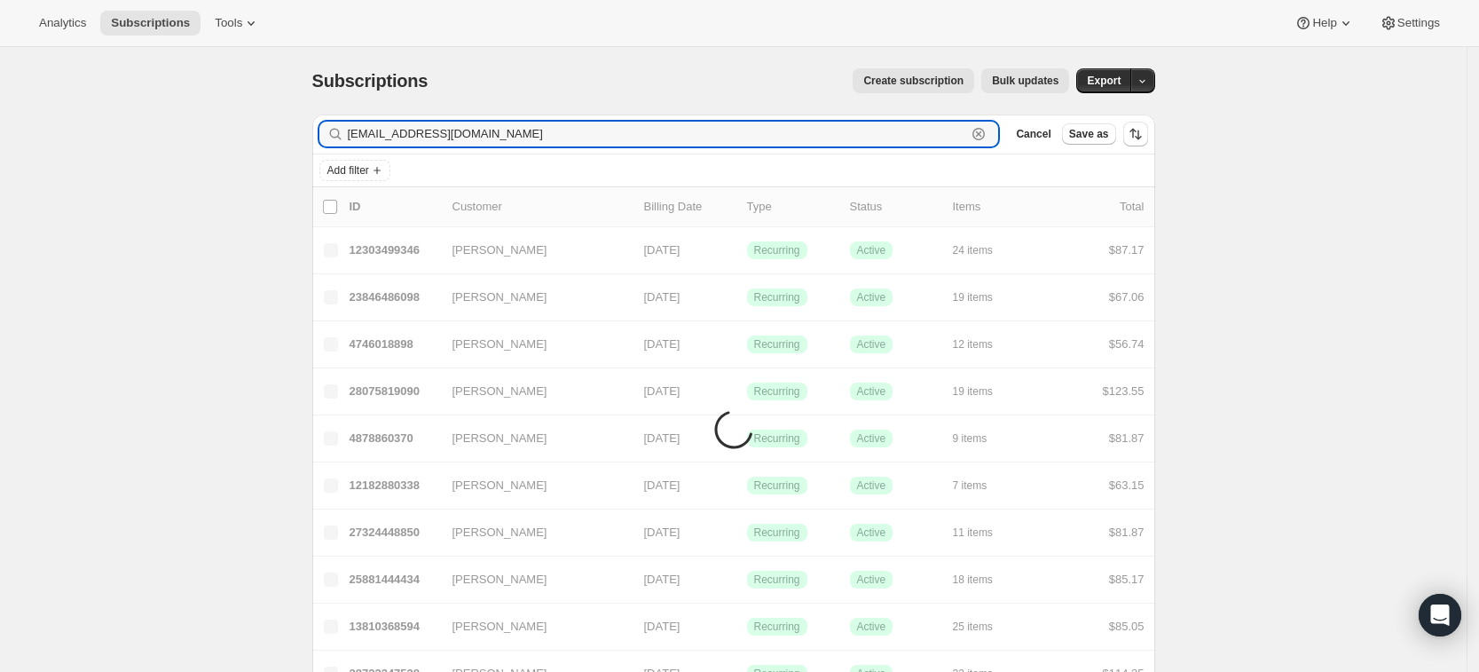
type input "palmettohousevintage@gmail.com"
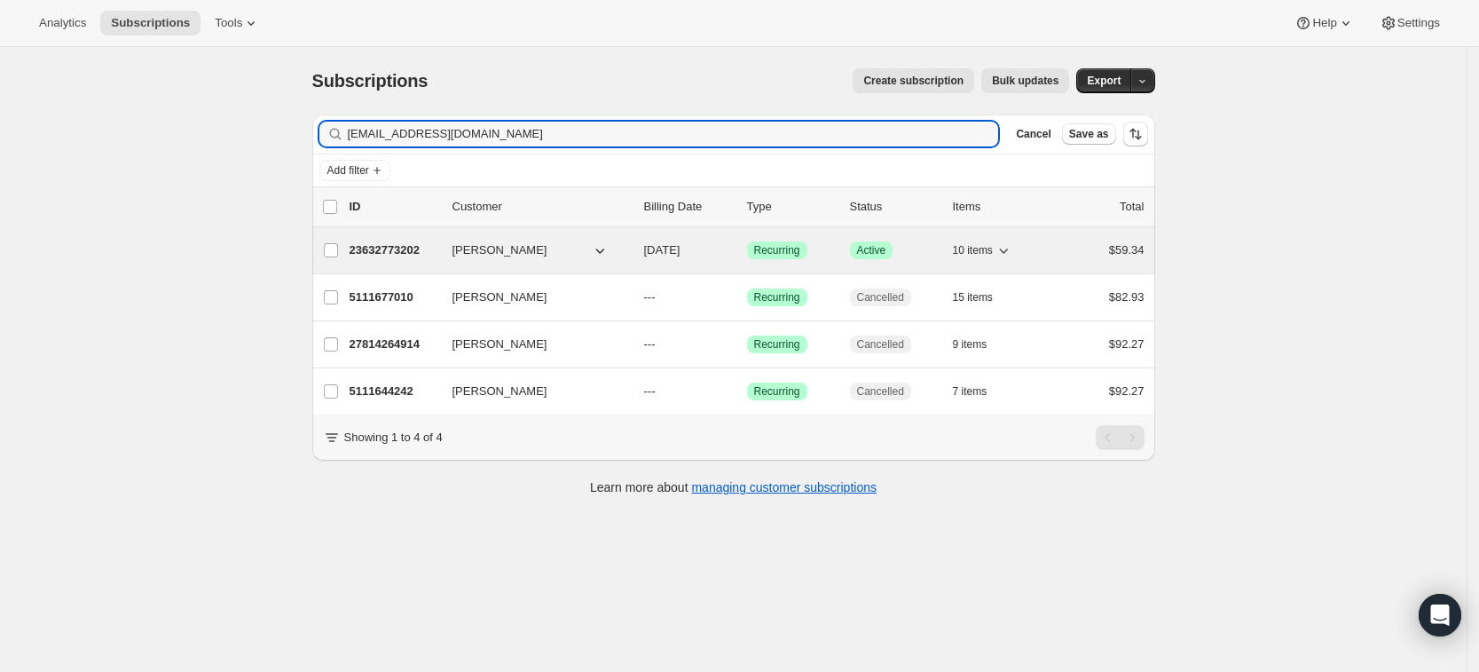
click at [405, 249] on p "23632773202" at bounding box center [394, 250] width 89 height 18
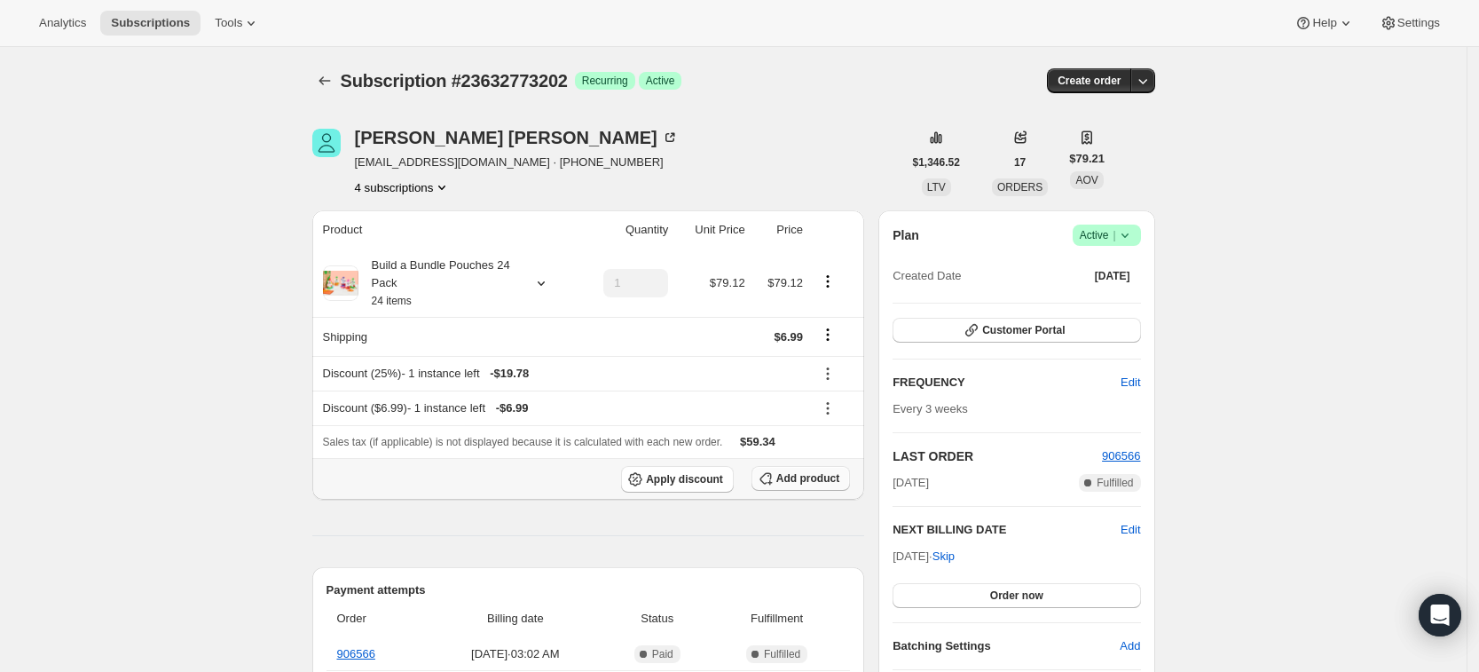
click at [798, 478] on span "Add product" at bounding box center [807, 478] width 63 height 14
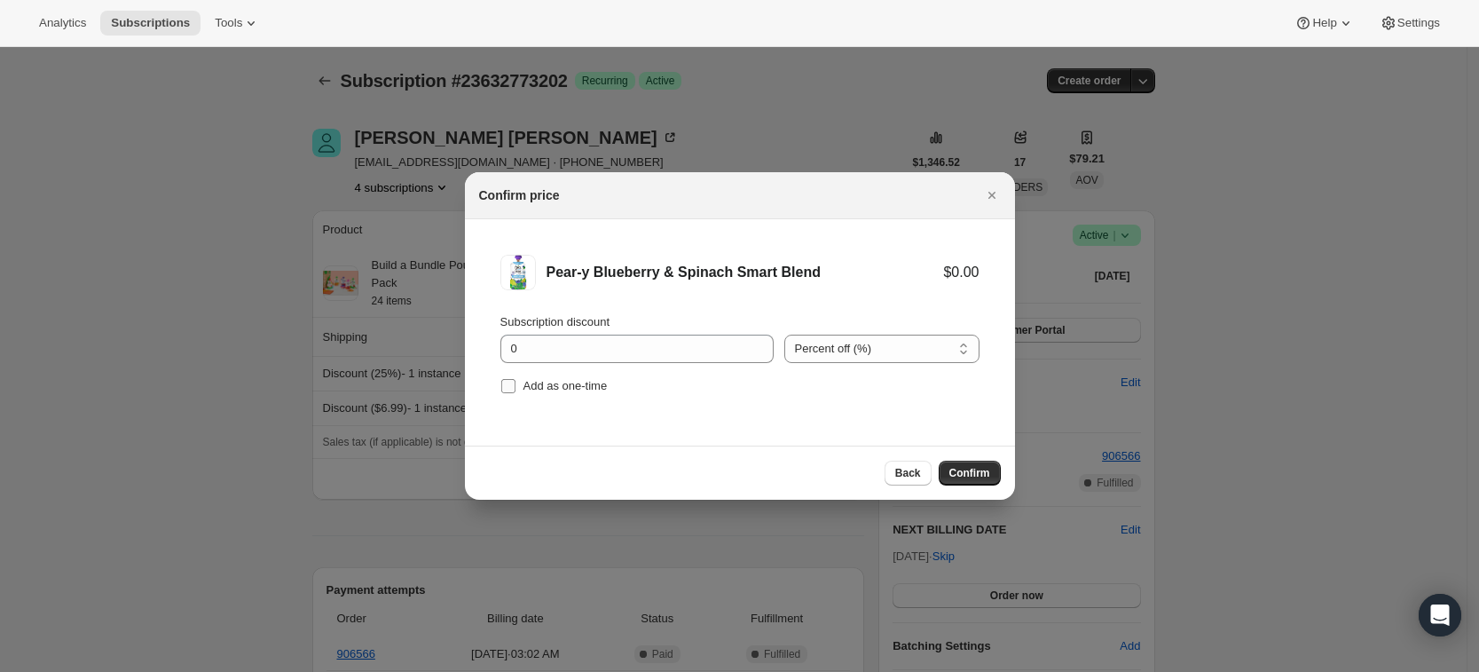
click at [596, 383] on span "Add as one-time" at bounding box center [565, 385] width 84 height 13
click at [515, 383] on input "Add as one-time" at bounding box center [508, 386] width 14 height 14
checkbox input "true"
click at [969, 475] on span "Confirm" at bounding box center [969, 473] width 41 height 14
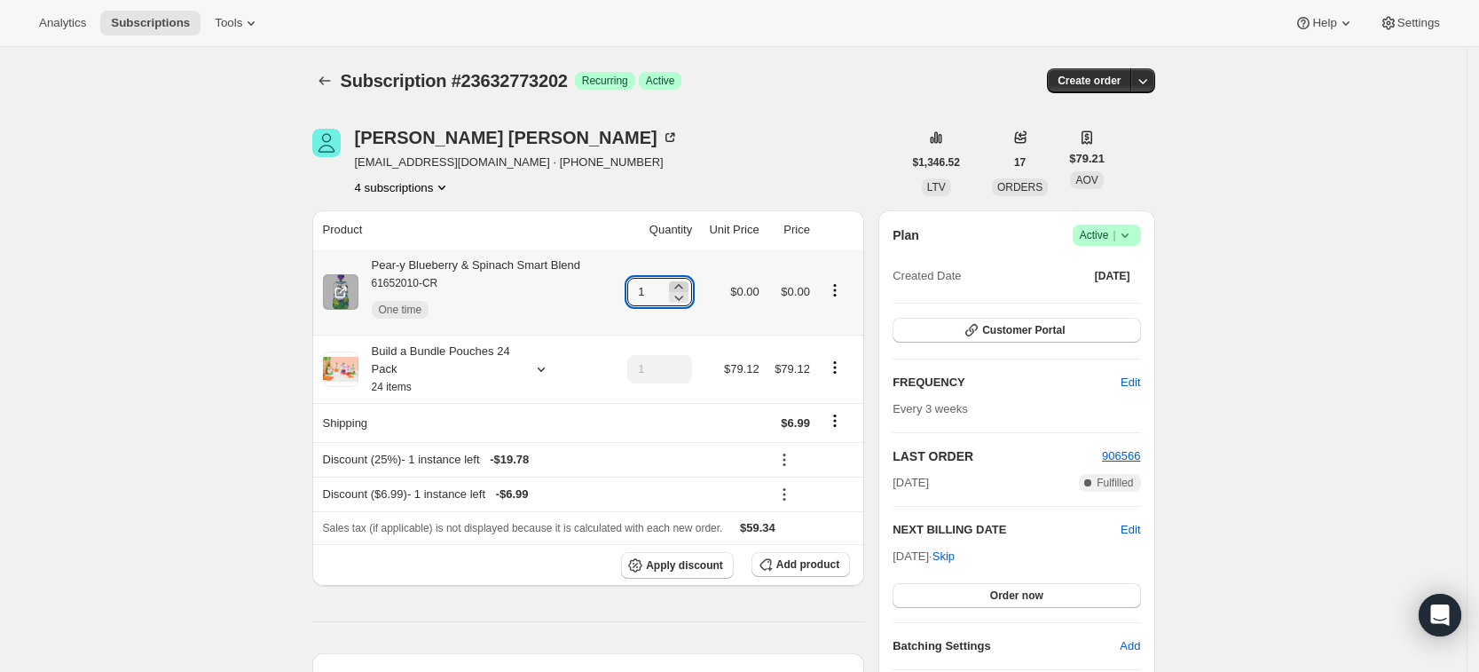
click at [688, 285] on icon at bounding box center [679, 287] width 18 height 18
type input "3"
click at [330, 83] on icon "Subscriptions" at bounding box center [325, 81] width 18 height 18
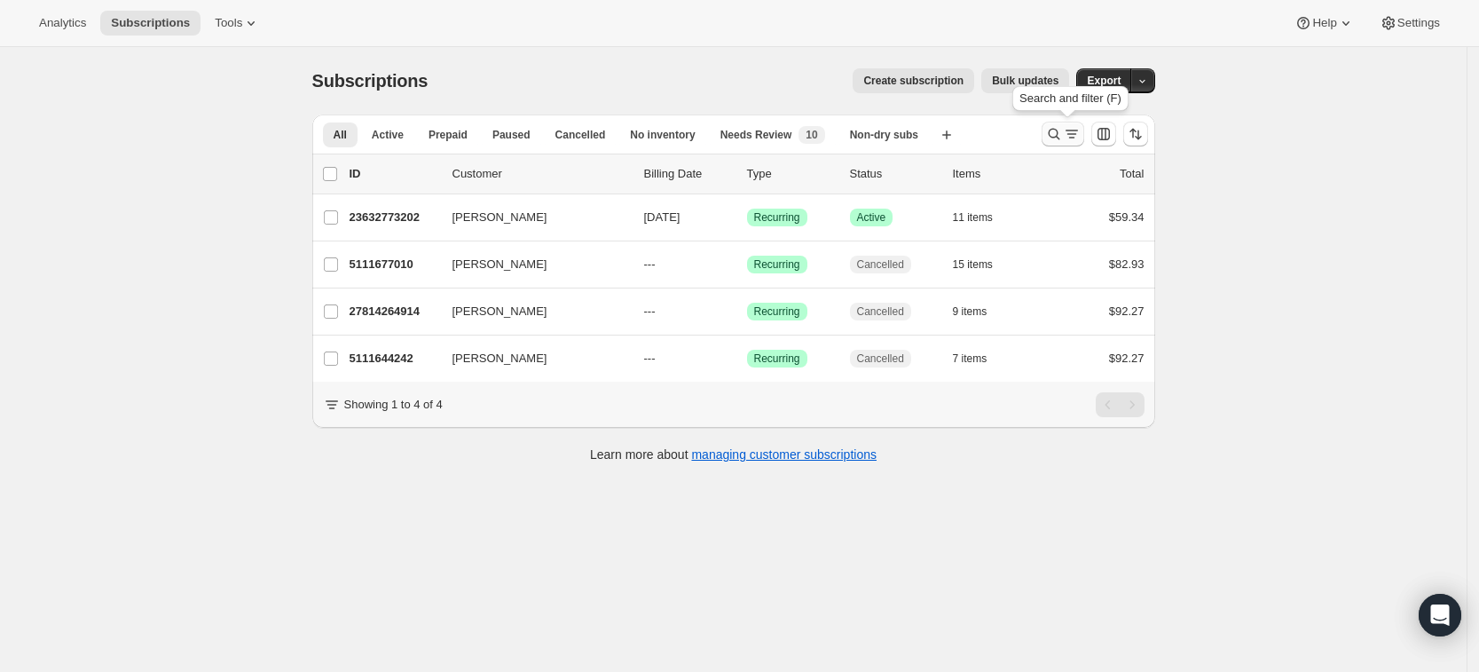
click at [1047, 130] on button "Search and filter results" at bounding box center [1063, 134] width 43 height 25
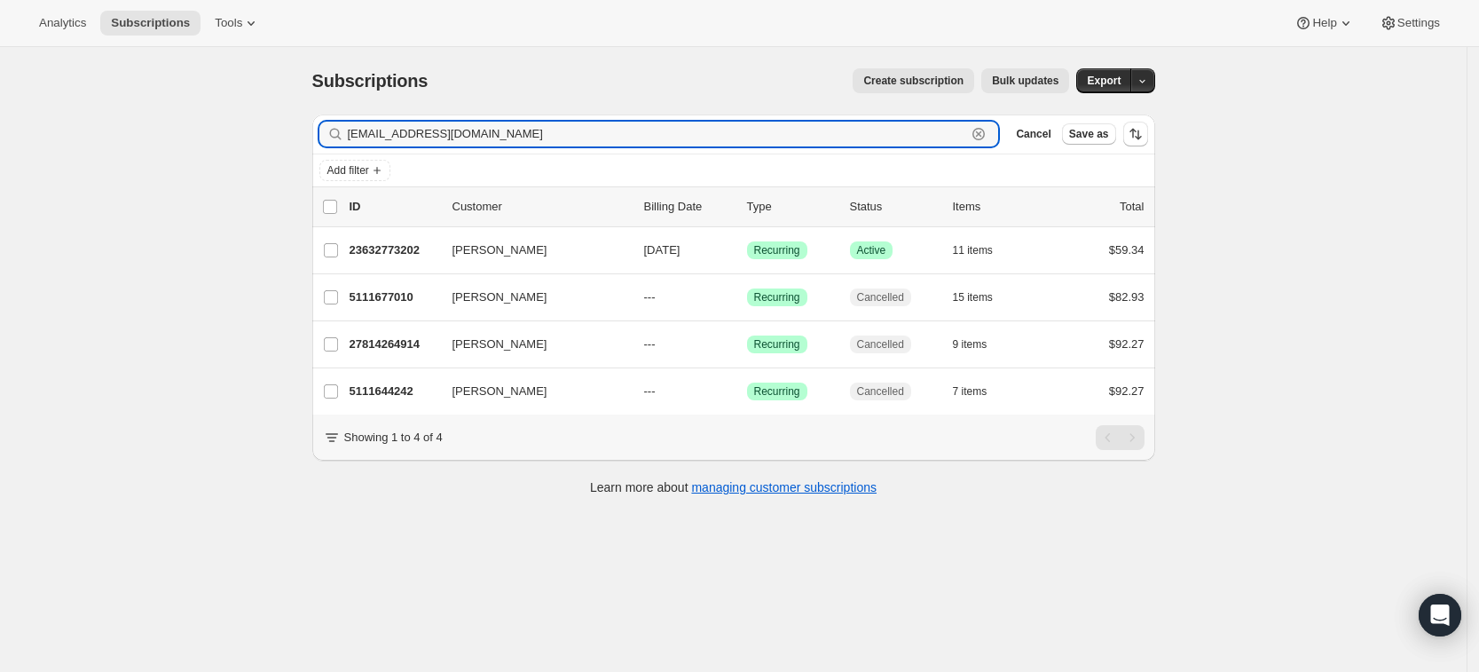
click at [987, 133] on icon "button" at bounding box center [979, 134] width 18 height 18
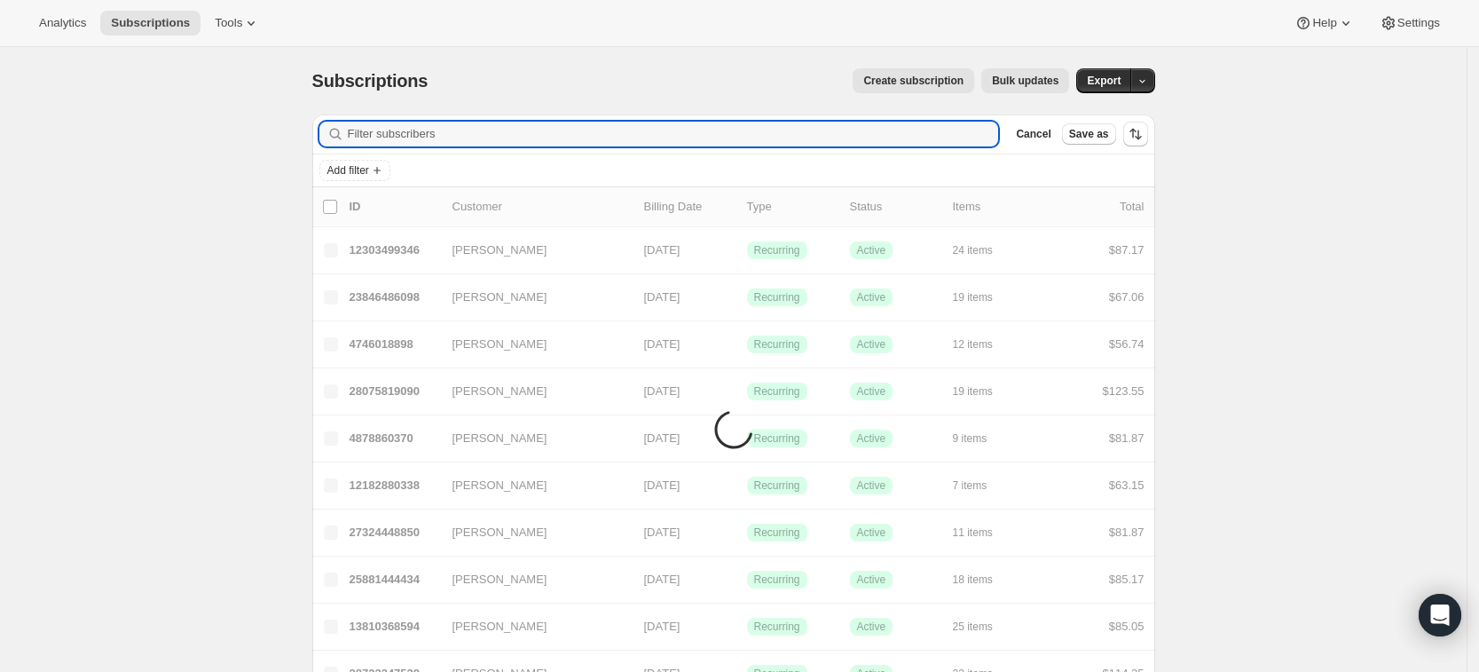
paste input "dacinkemmerer@gmail.com"
type input "dacinkemmerer@gmail.com"
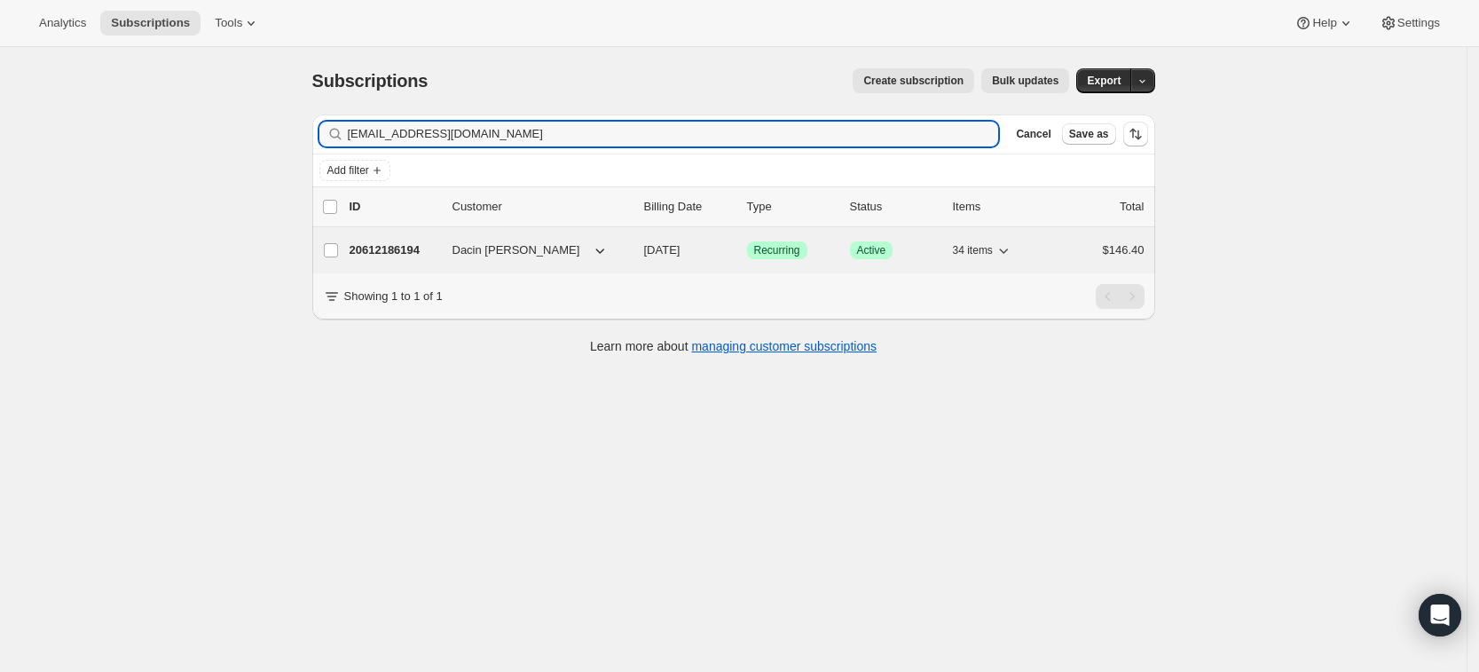
click at [386, 249] on p "20612186194" at bounding box center [394, 250] width 89 height 18
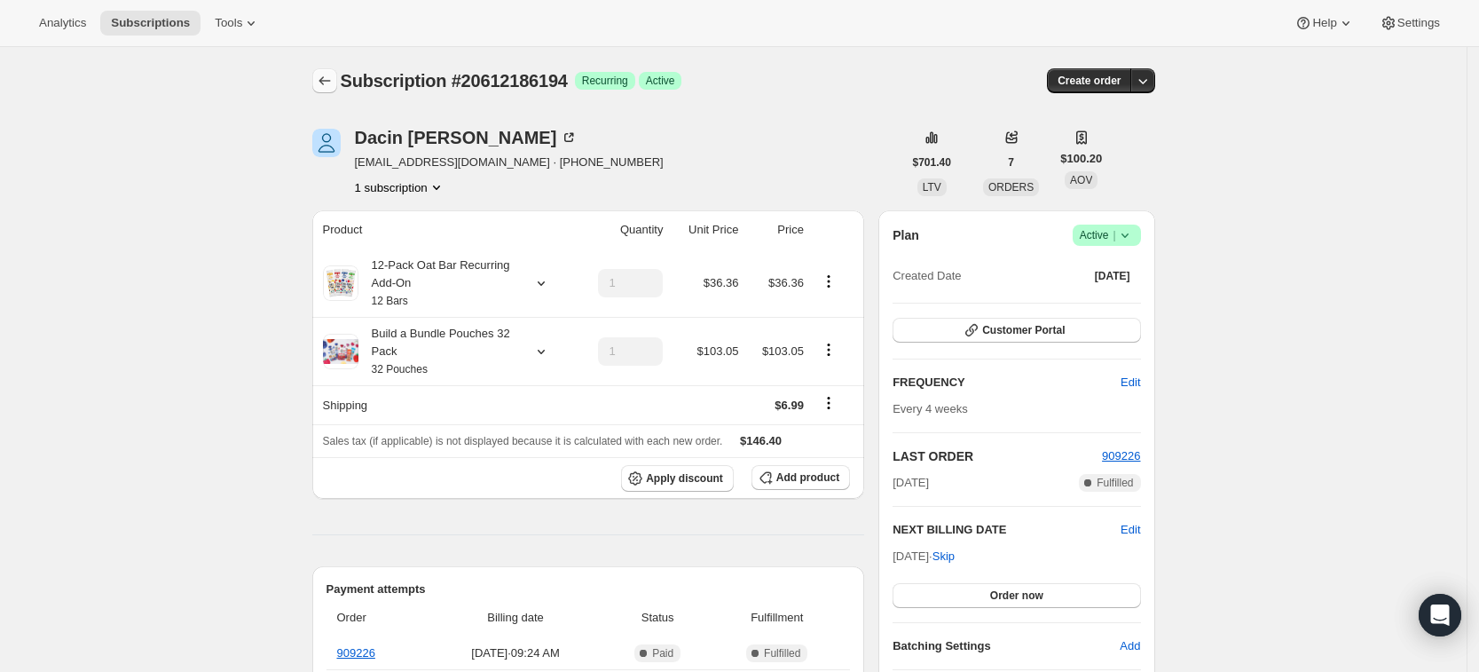
click at [326, 77] on icon "Subscriptions" at bounding box center [325, 81] width 18 height 18
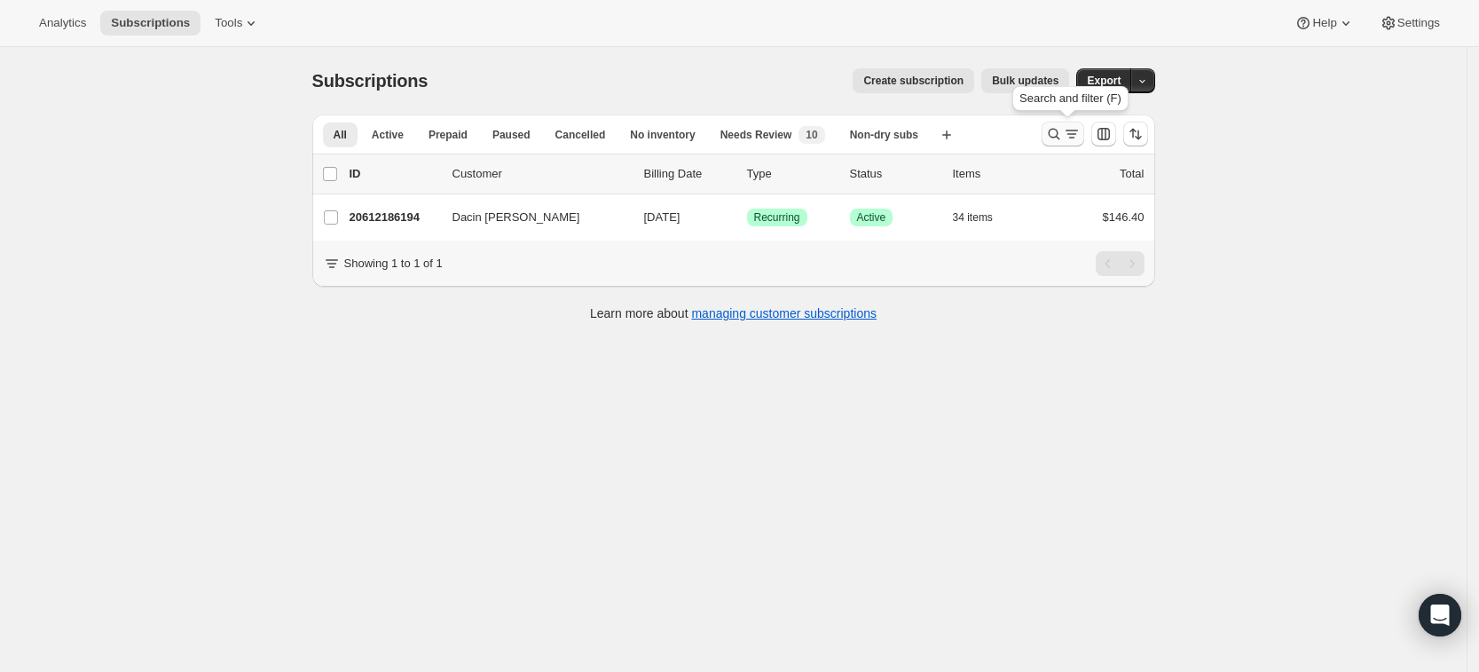
click at [1063, 138] on icon "Search and filter results" at bounding box center [1054, 134] width 18 height 18
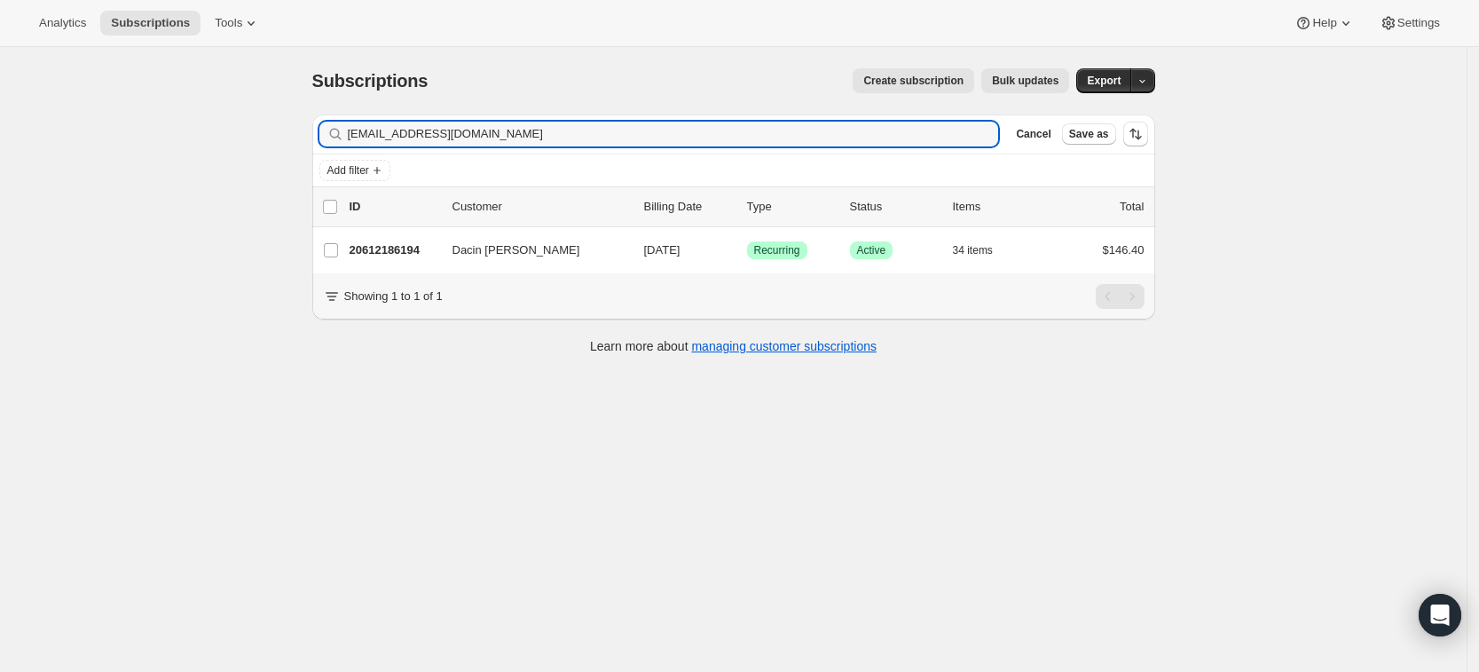
click at [982, 138] on div "dacinkemmerer@gmail.com Clear" at bounding box center [659, 134] width 680 height 25
click at [987, 136] on icon "button" at bounding box center [979, 134] width 18 height 18
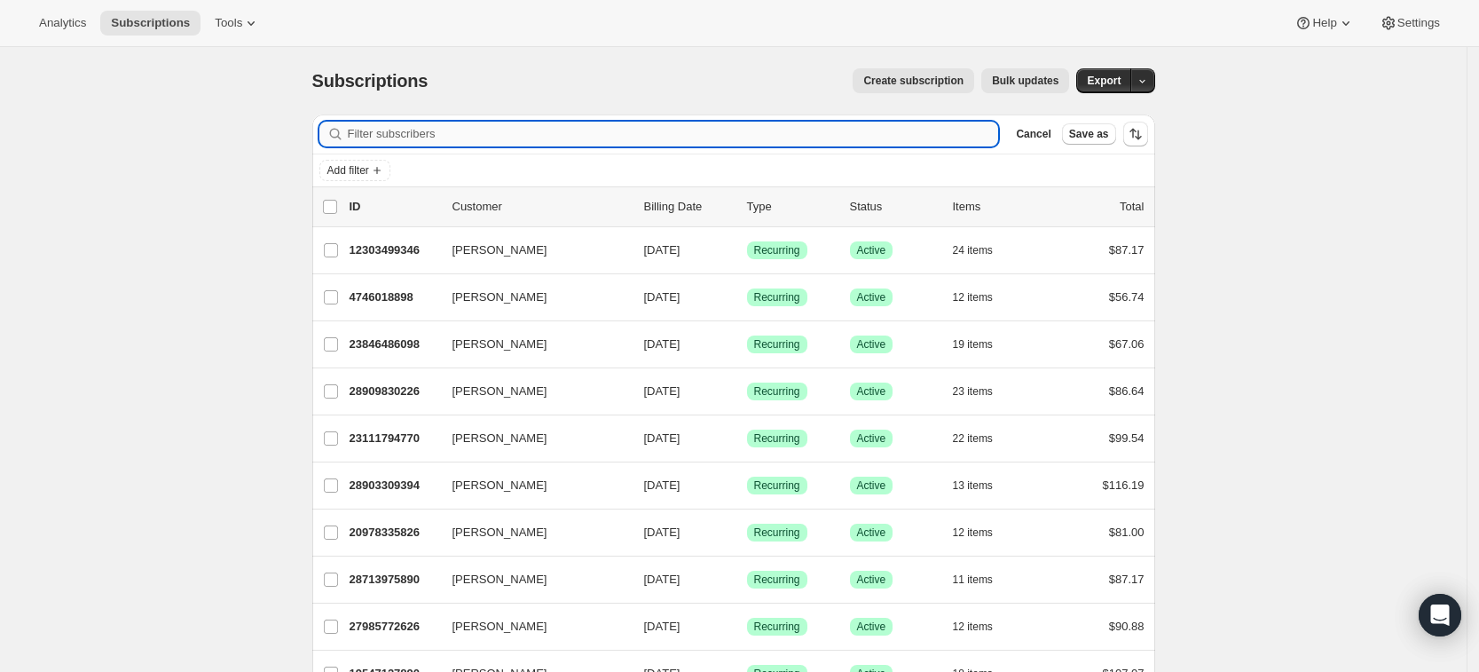
click at [593, 130] on input "Filter subscribers" at bounding box center [673, 134] width 651 height 25
paste input "Elizabeth Patterson"
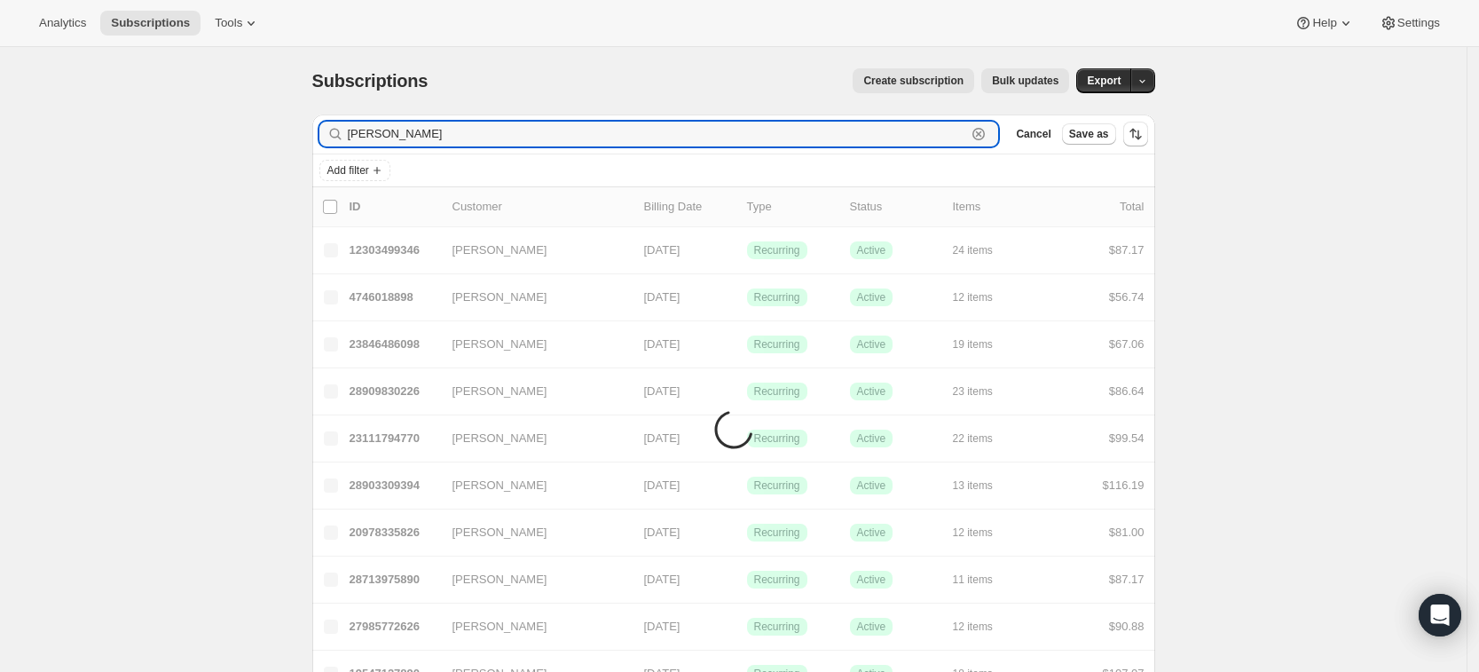
type input "Elizabeth Patterson"
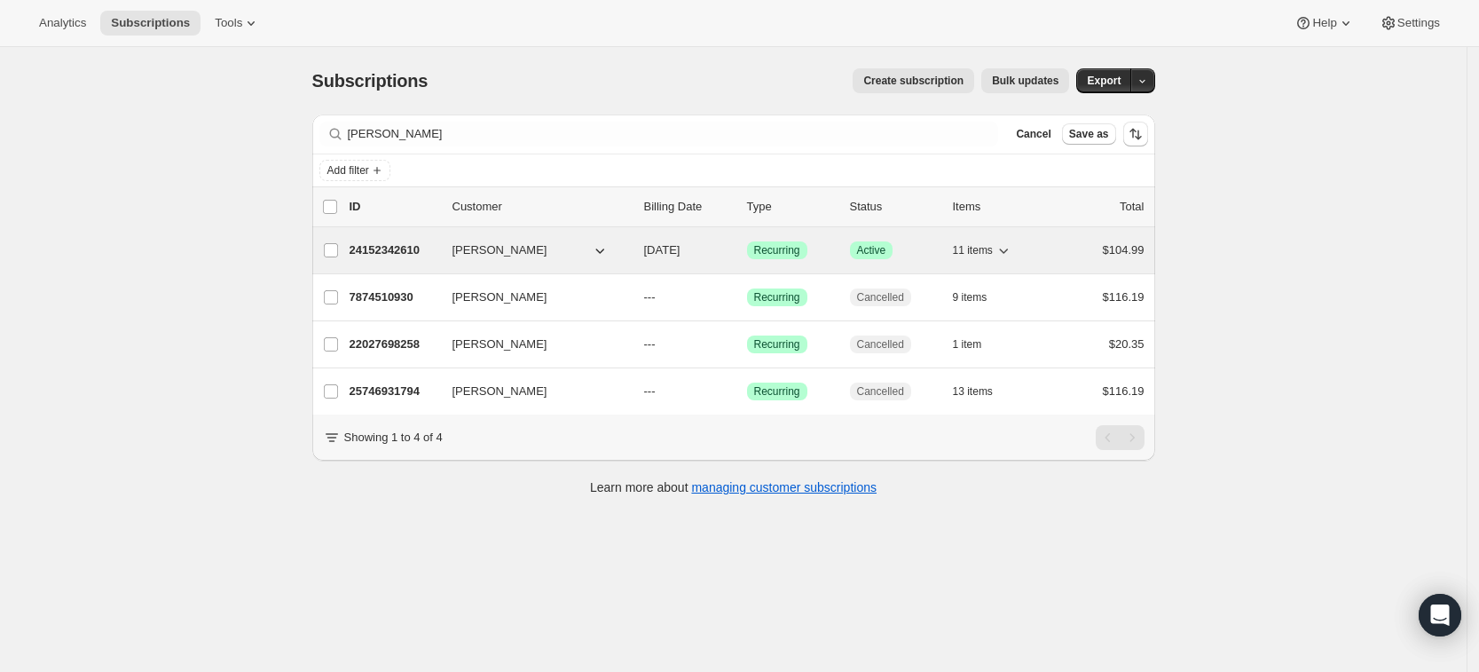
click at [412, 244] on p "24152342610" at bounding box center [394, 250] width 89 height 18
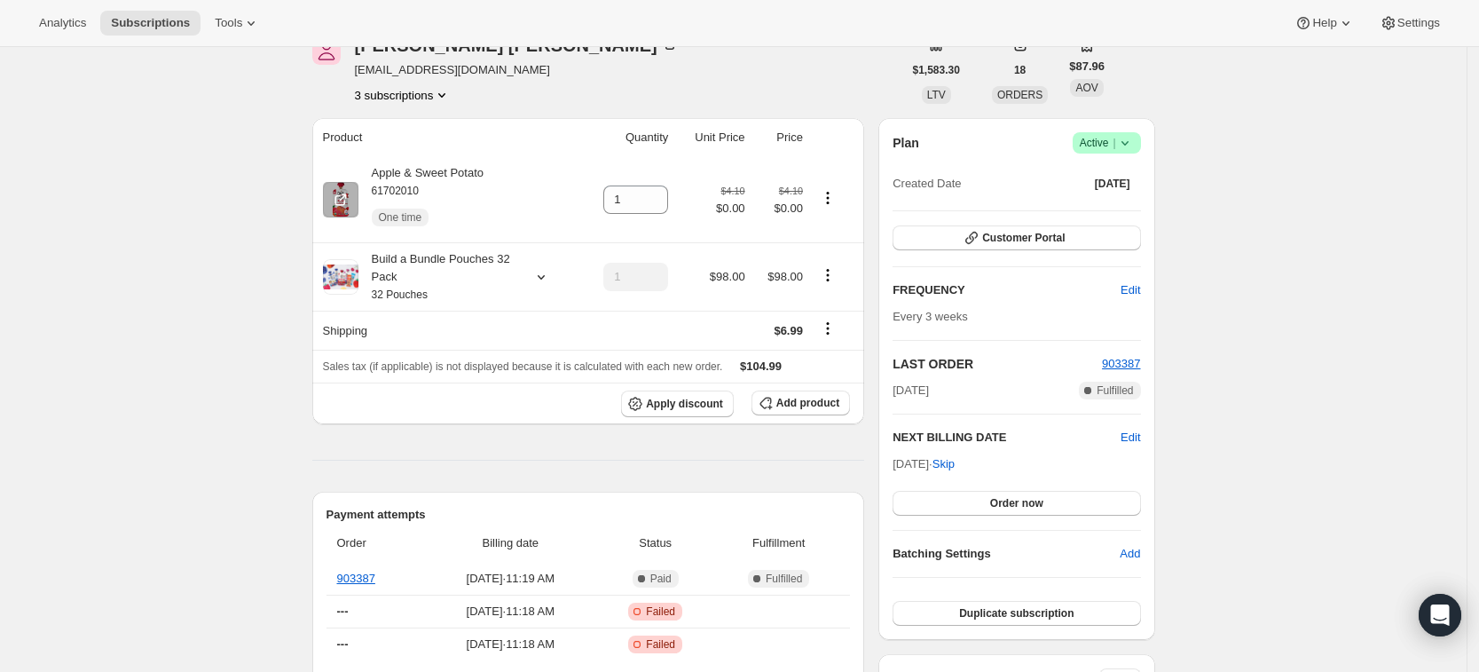
scroll to position [88, 0]
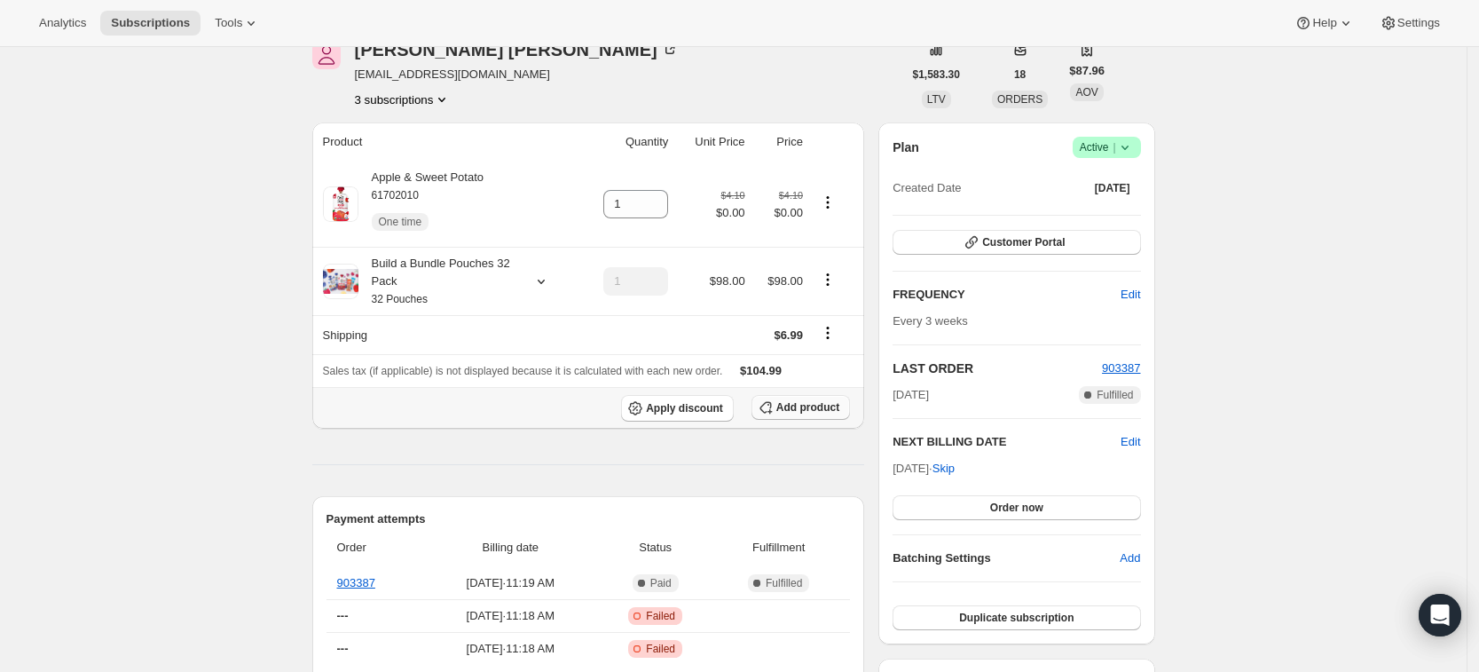
click at [832, 405] on span "Add product" at bounding box center [807, 407] width 63 height 14
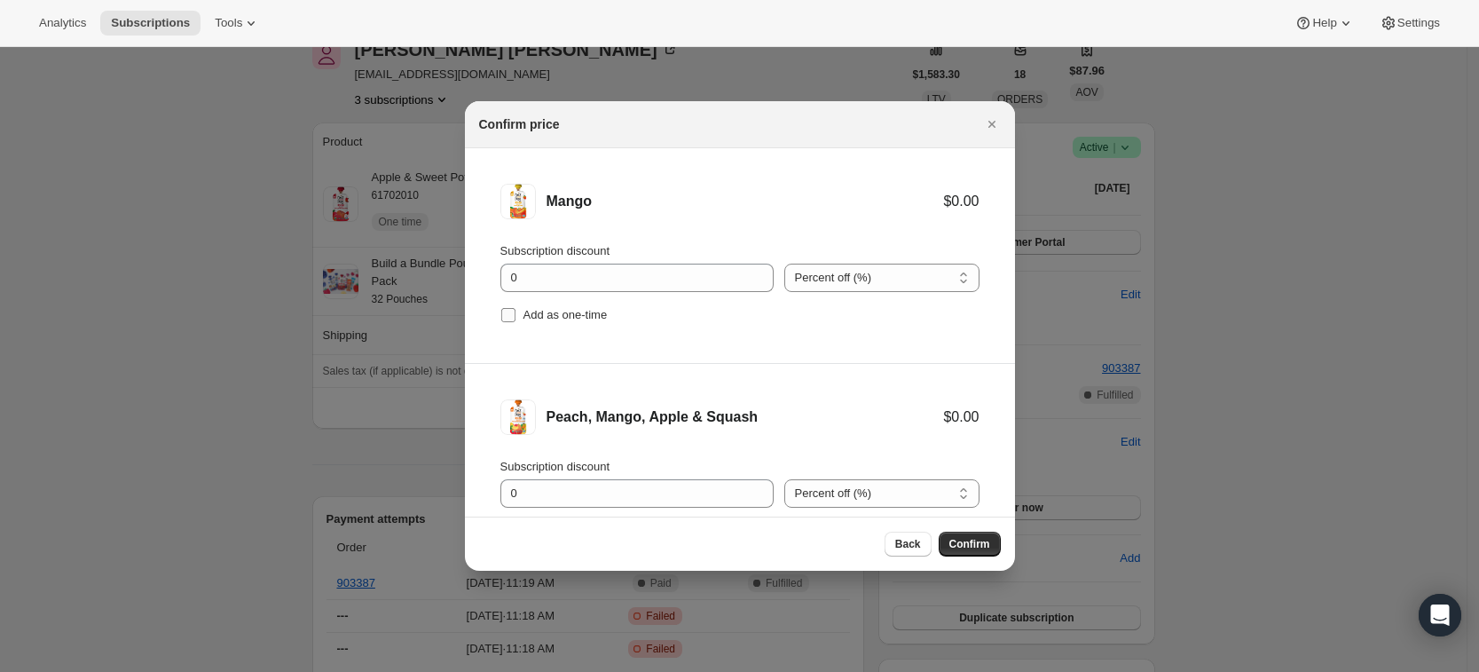
click at [579, 319] on span "Add as one-time" at bounding box center [565, 314] width 84 height 13
click at [515, 319] on input "Add as one-time" at bounding box center [508, 315] width 14 height 14
checkbox input "true"
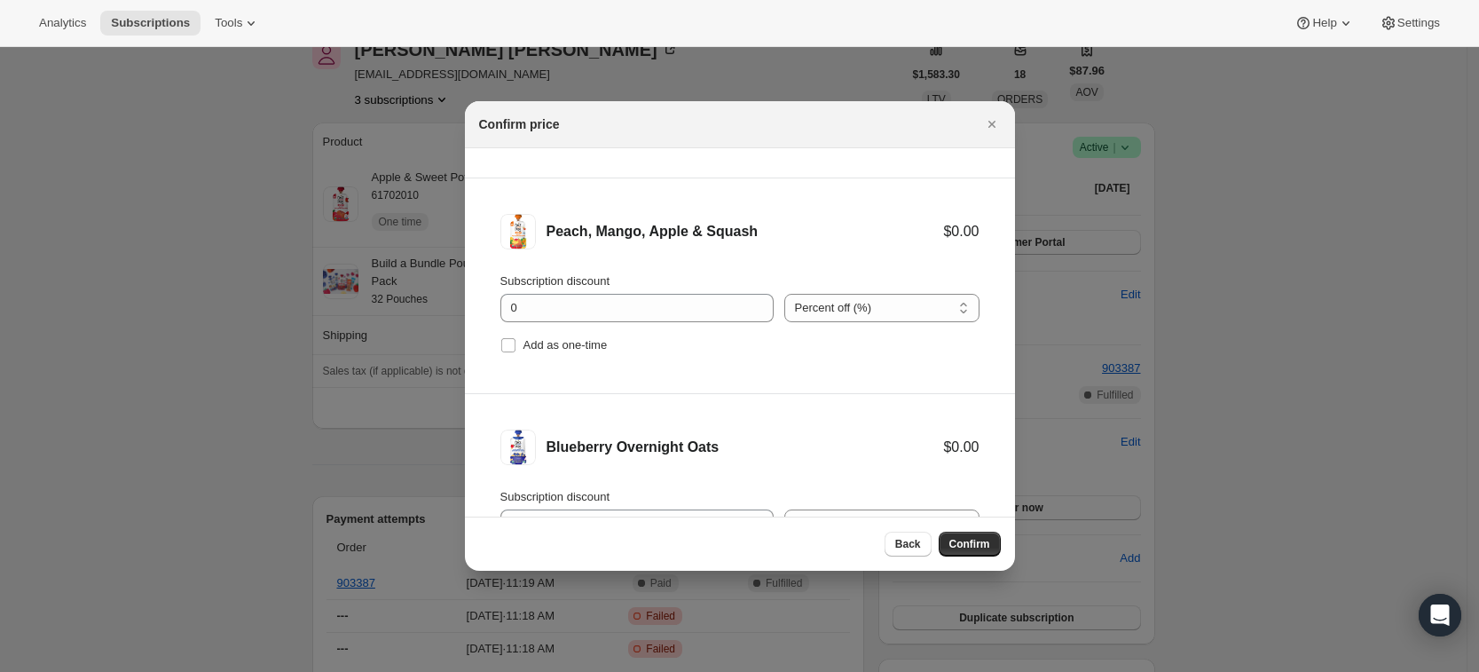
scroll to position [190, 0]
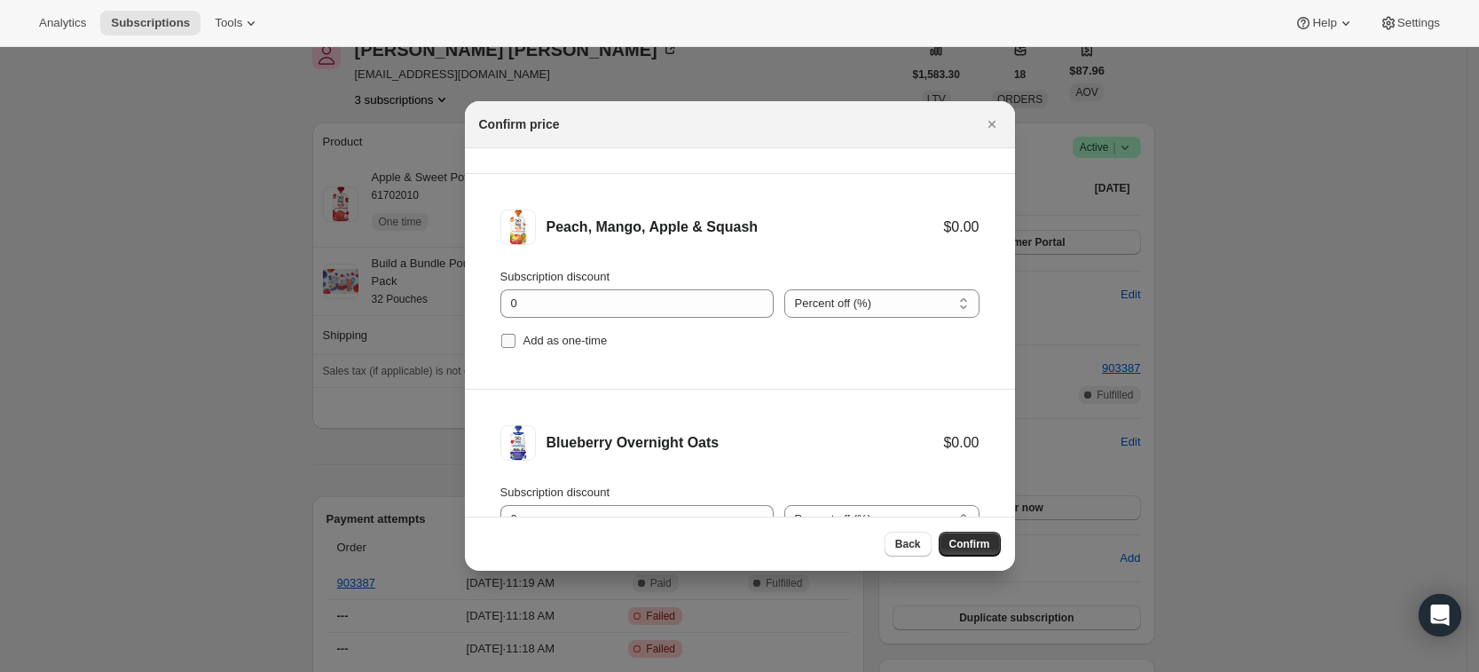
click at [558, 345] on span "Add as one-time" at bounding box center [565, 340] width 84 height 13
click at [515, 345] on input "Add as one-time" at bounding box center [508, 341] width 14 height 14
checkbox input "true"
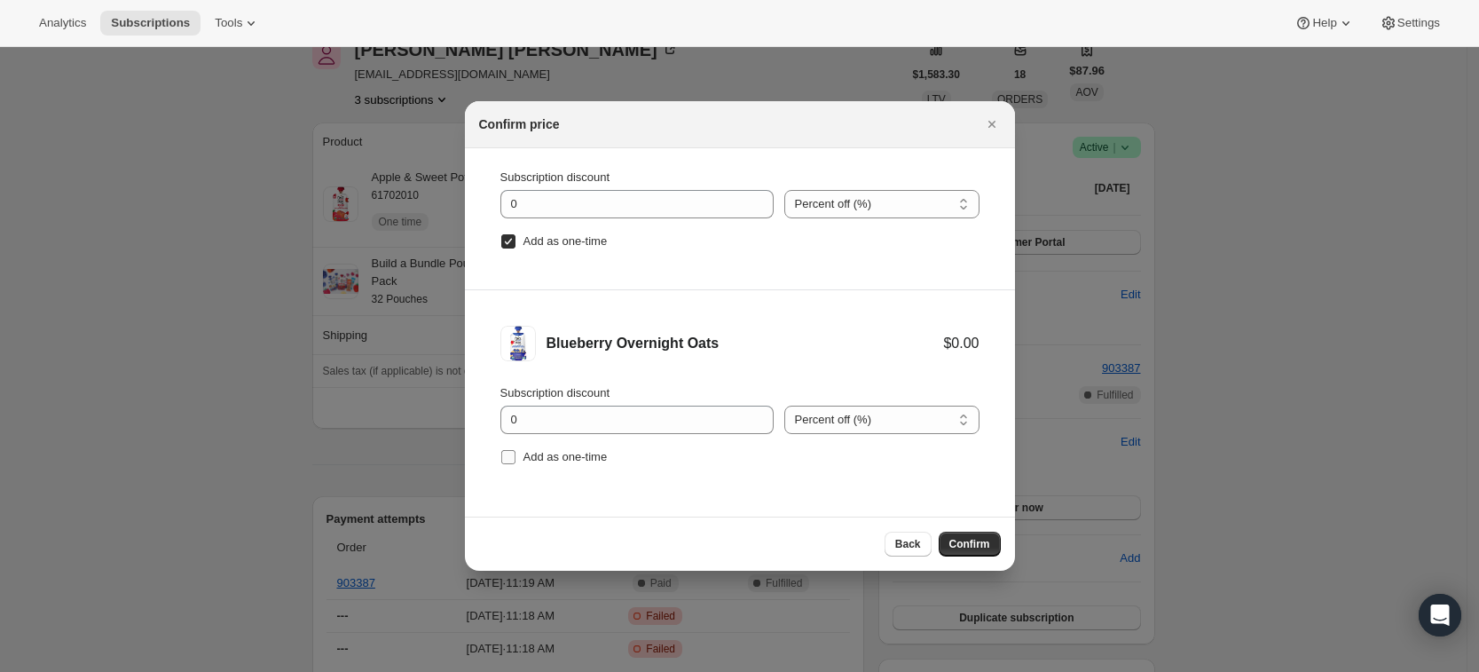
click at [546, 460] on span "Add as one-time" at bounding box center [565, 456] width 84 height 13
click at [515, 460] on input "Add as one-time" at bounding box center [508, 457] width 14 height 14
checkbox input "true"
click at [834, 497] on li "Blueberry Overnight Oats $0.00 Subscription discount 0 Percent off (%) Amount o…" at bounding box center [740, 397] width 550 height 215
click at [977, 546] on span "Confirm" at bounding box center [969, 544] width 41 height 14
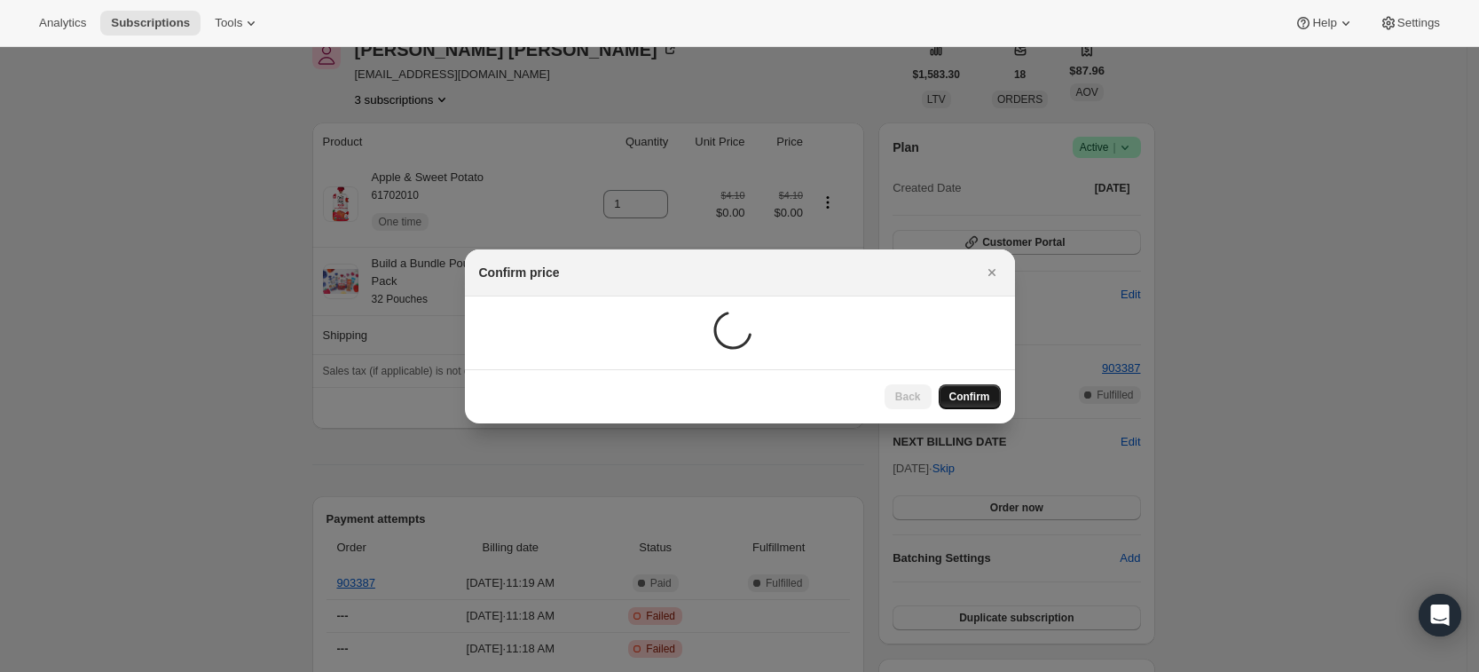
scroll to position [88, 0]
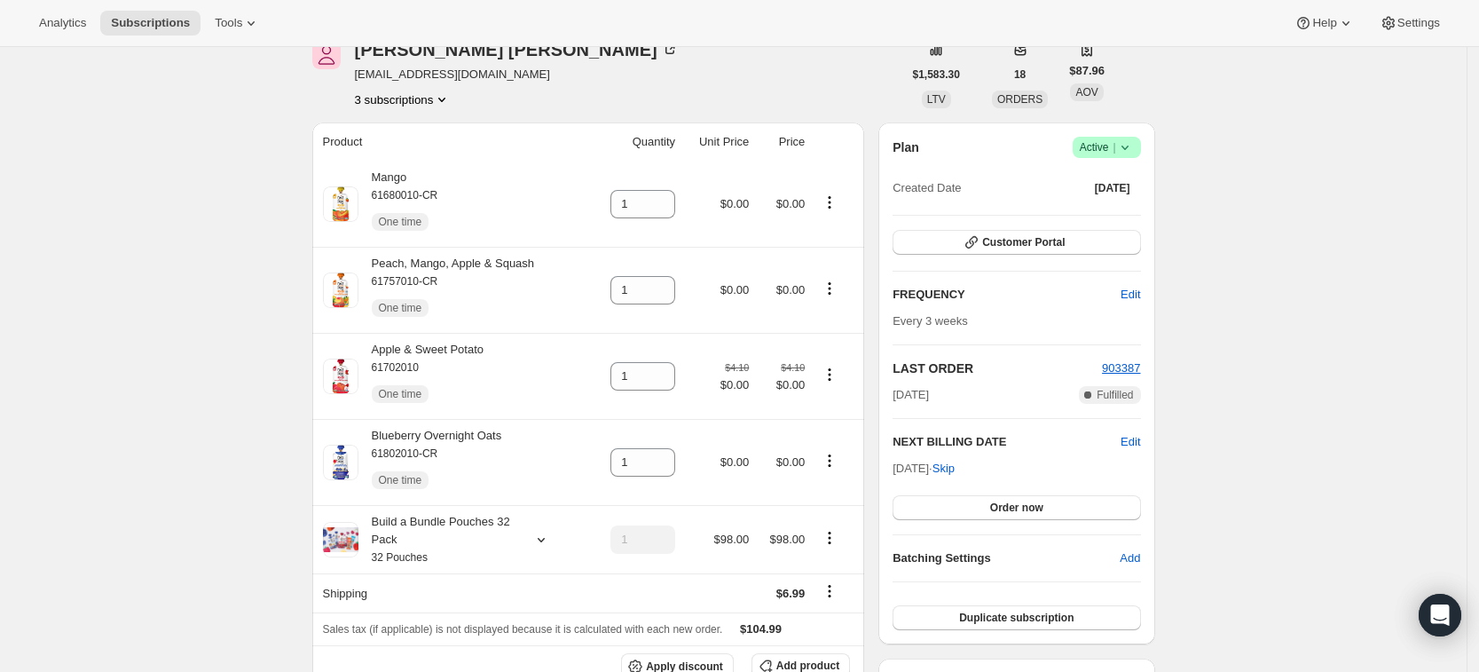
click at [670, 199] on icon at bounding box center [662, 199] width 18 height 18
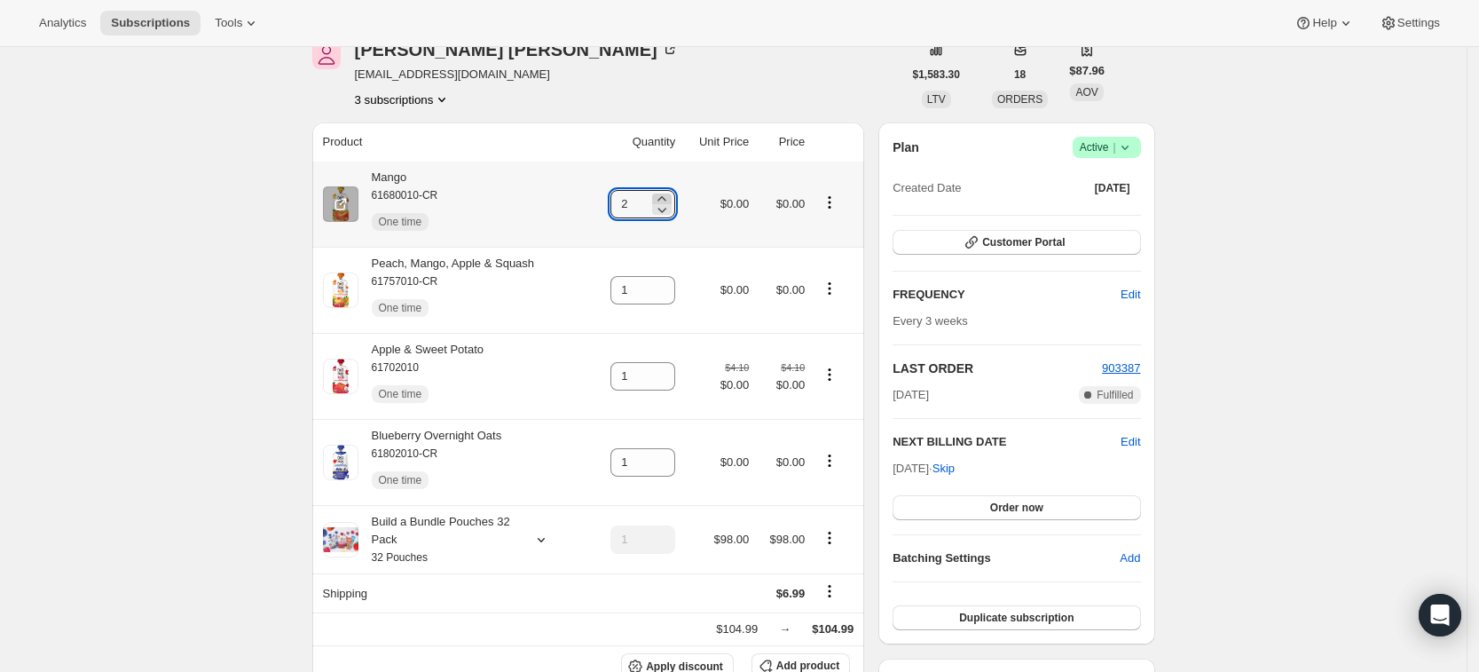
click at [665, 197] on icon at bounding box center [661, 198] width 8 height 4
type input "3"
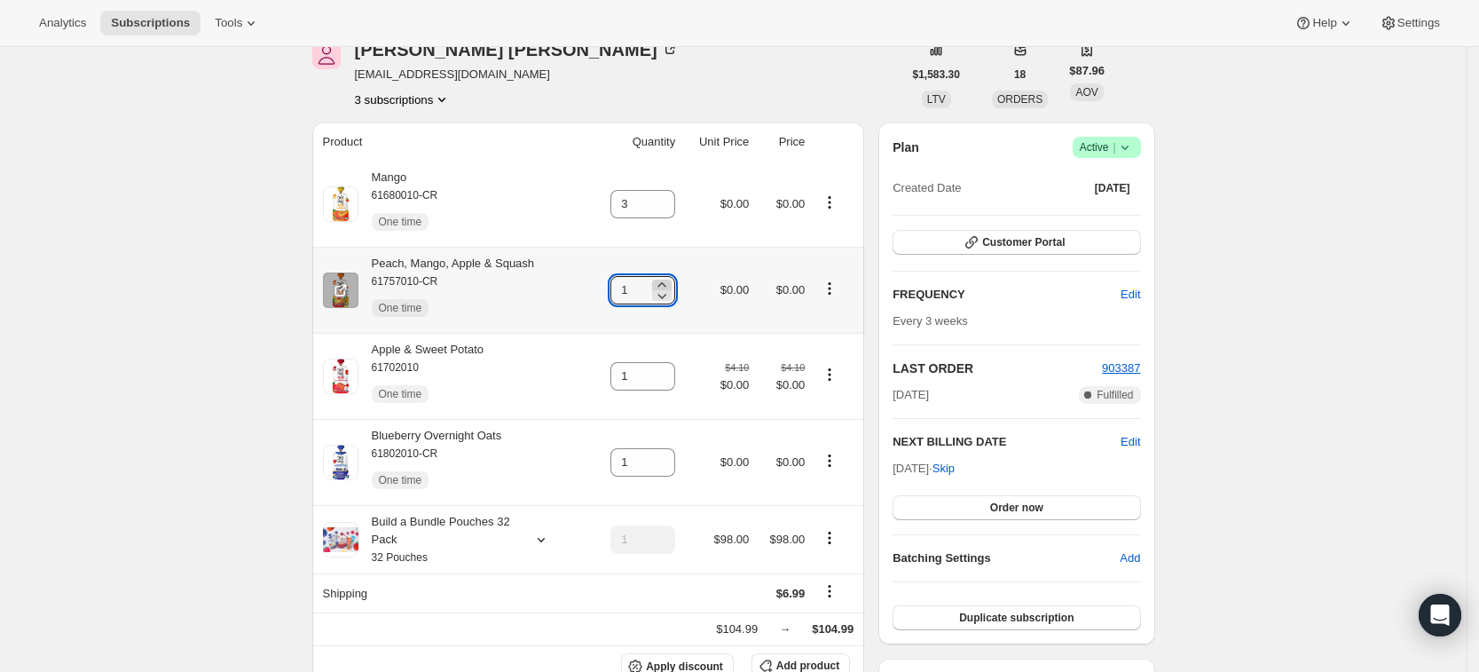
click at [665, 283] on icon at bounding box center [662, 285] width 18 height 18
type input "3"
click at [669, 367] on icon at bounding box center [662, 371] width 18 height 18
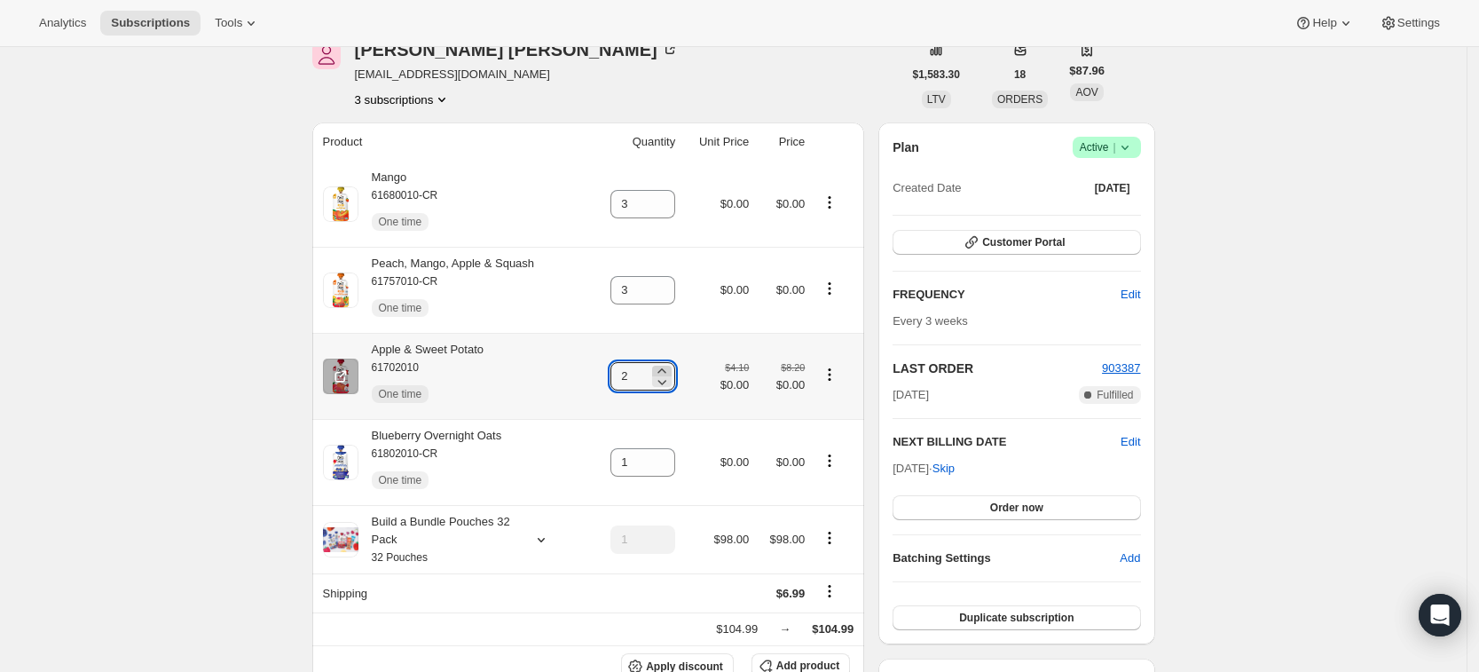
click at [669, 367] on icon at bounding box center [662, 371] width 18 height 18
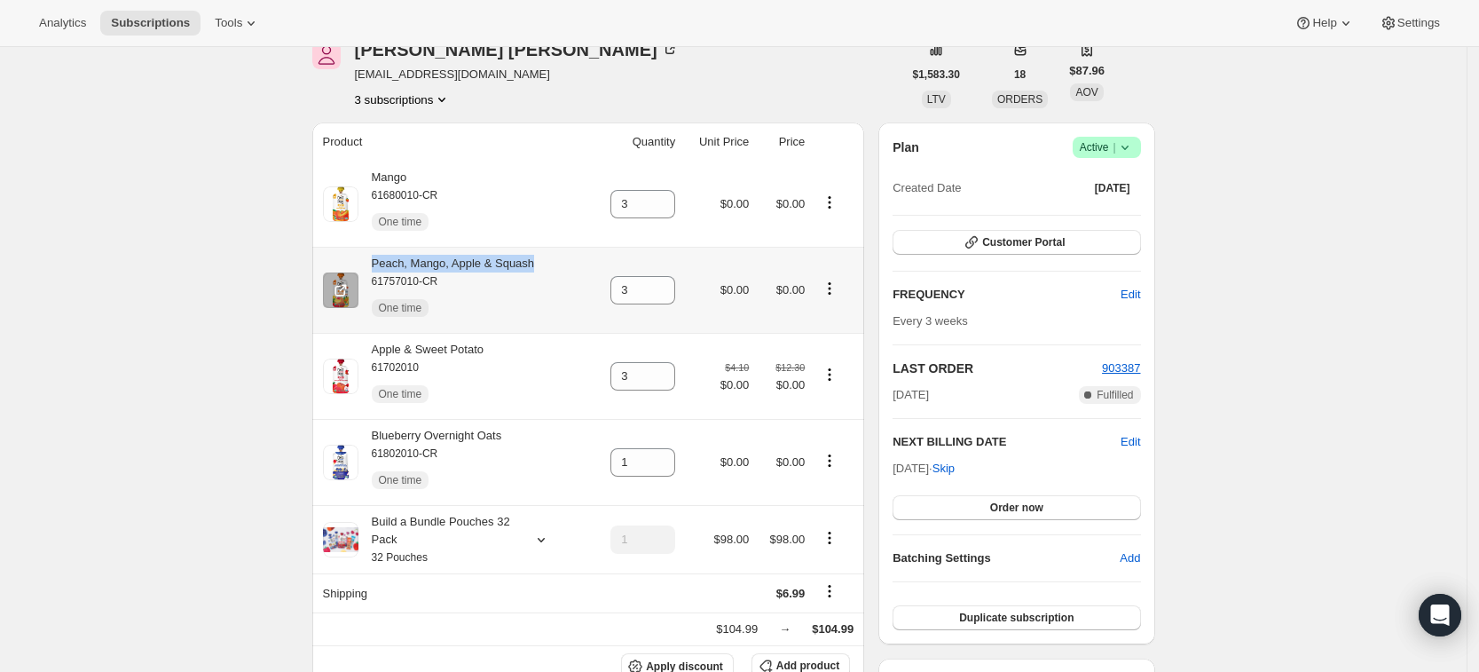
click at [552, 260] on div "Peach, Mango, Apple & Squash 61757010-CR One time" at bounding box center [453, 290] width 261 height 71
click at [671, 385] on icon at bounding box center [662, 382] width 18 height 18
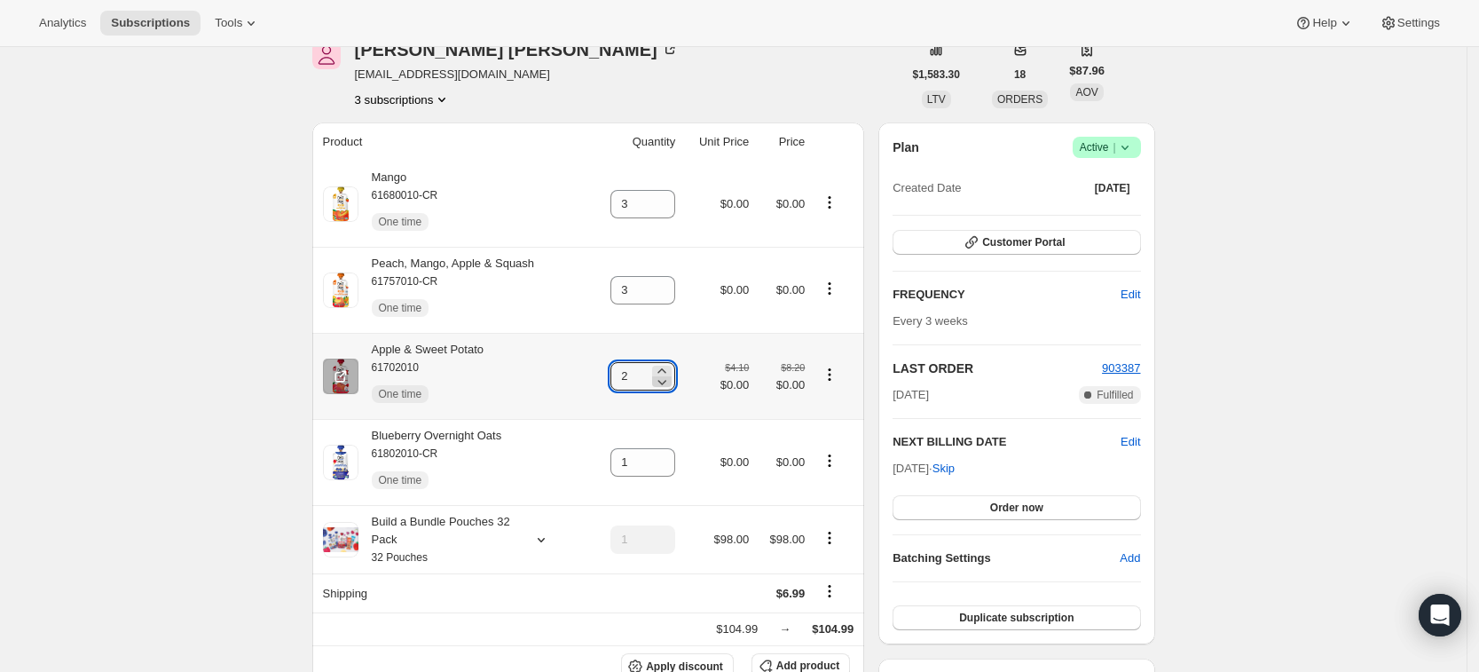
click at [671, 385] on icon at bounding box center [662, 382] width 18 height 18
type input "1"
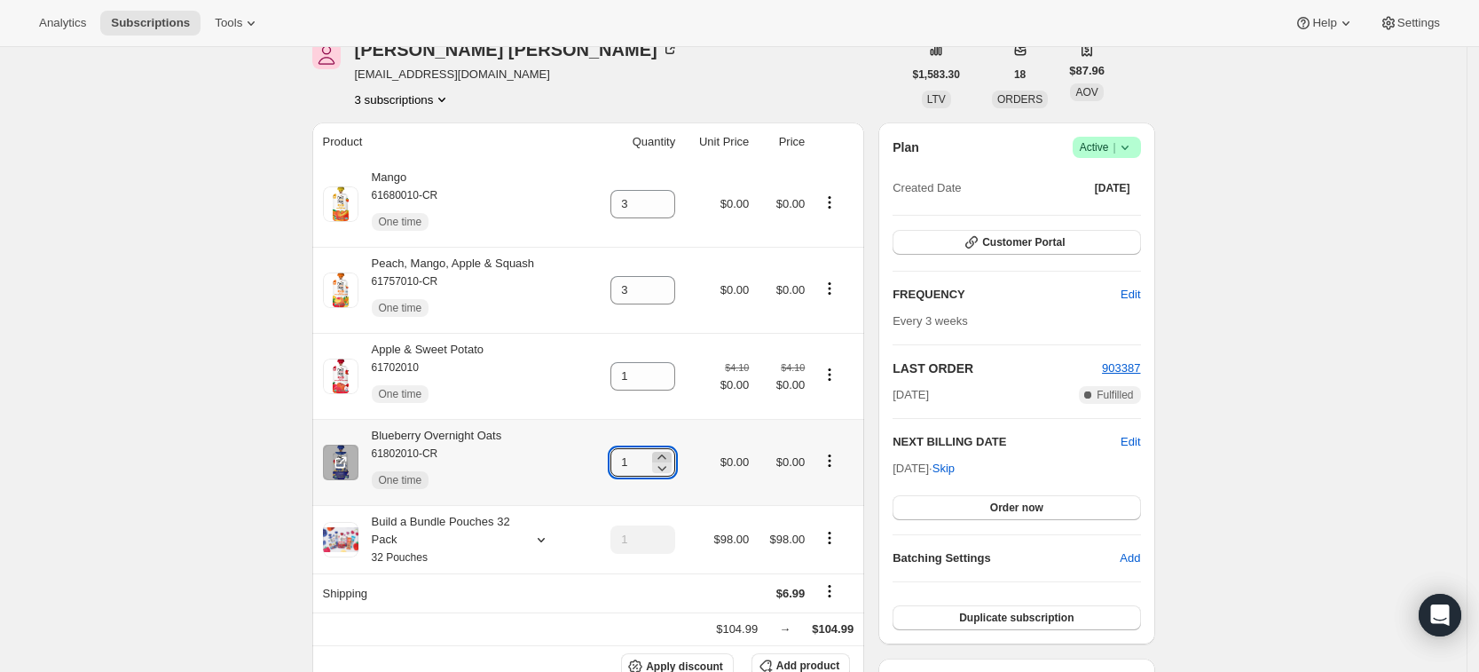
click at [671, 454] on icon at bounding box center [662, 457] width 18 height 18
type input "3"
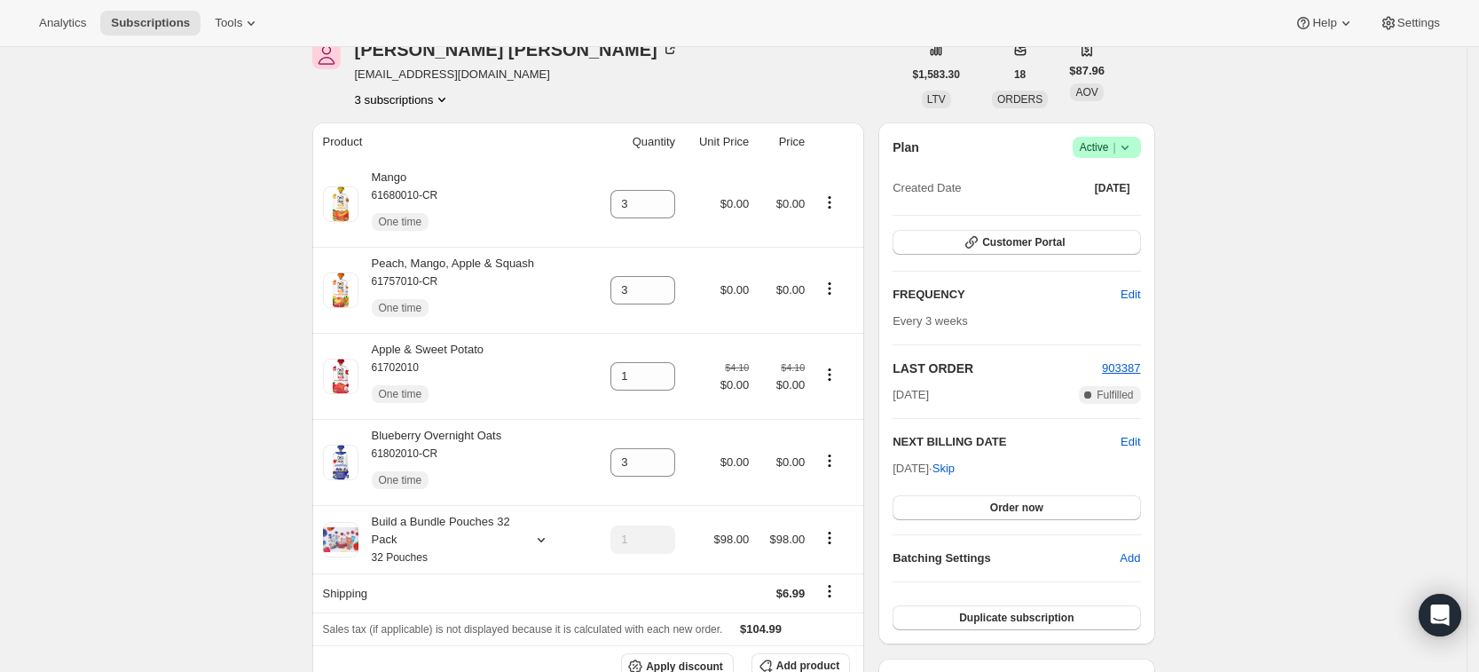
scroll to position [0, 0]
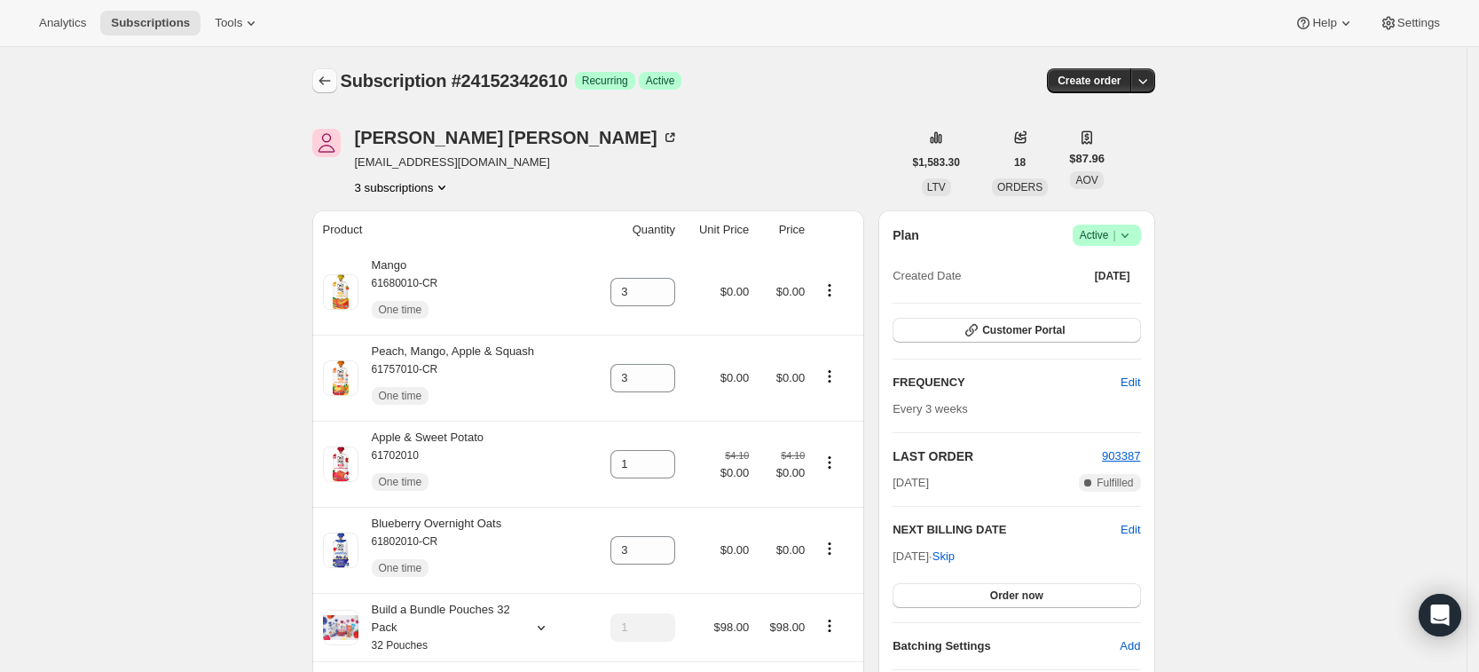
click at [330, 77] on icon "Subscriptions" at bounding box center [325, 81] width 18 height 18
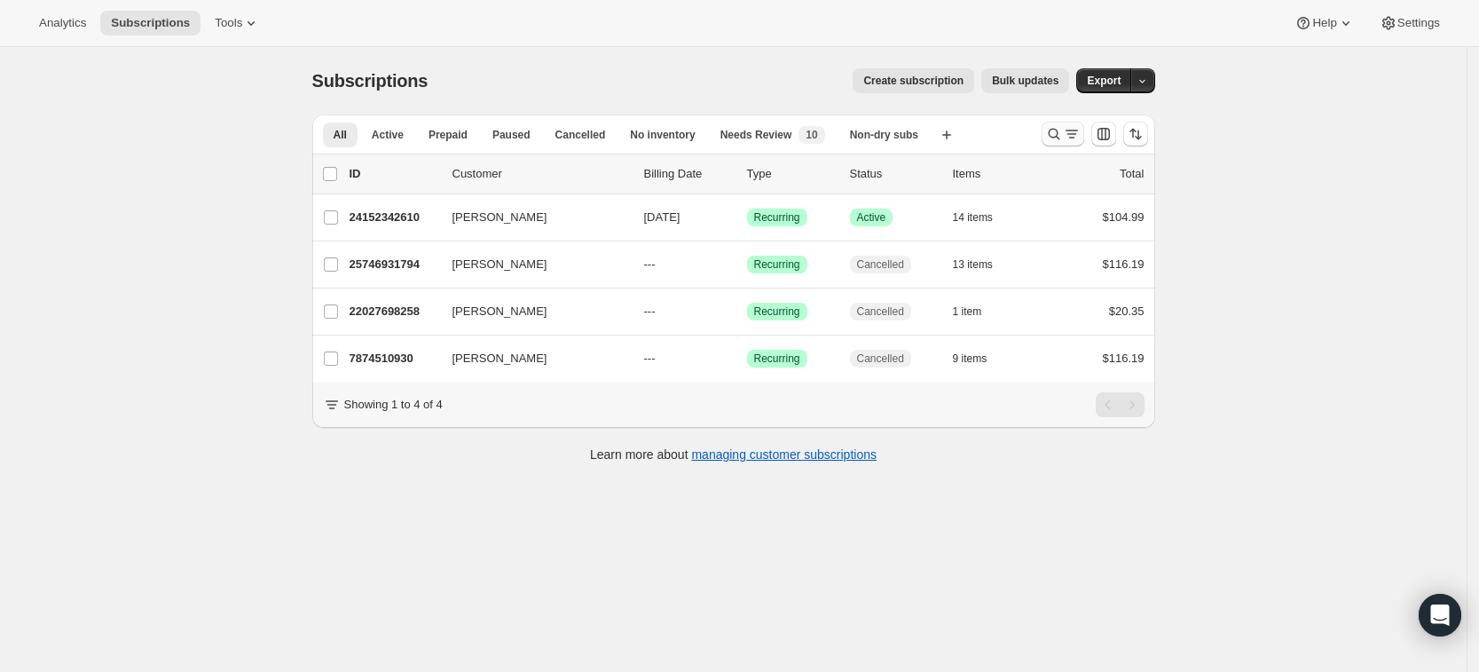
click at [1066, 143] on button "Search and filter results" at bounding box center [1063, 134] width 43 height 25
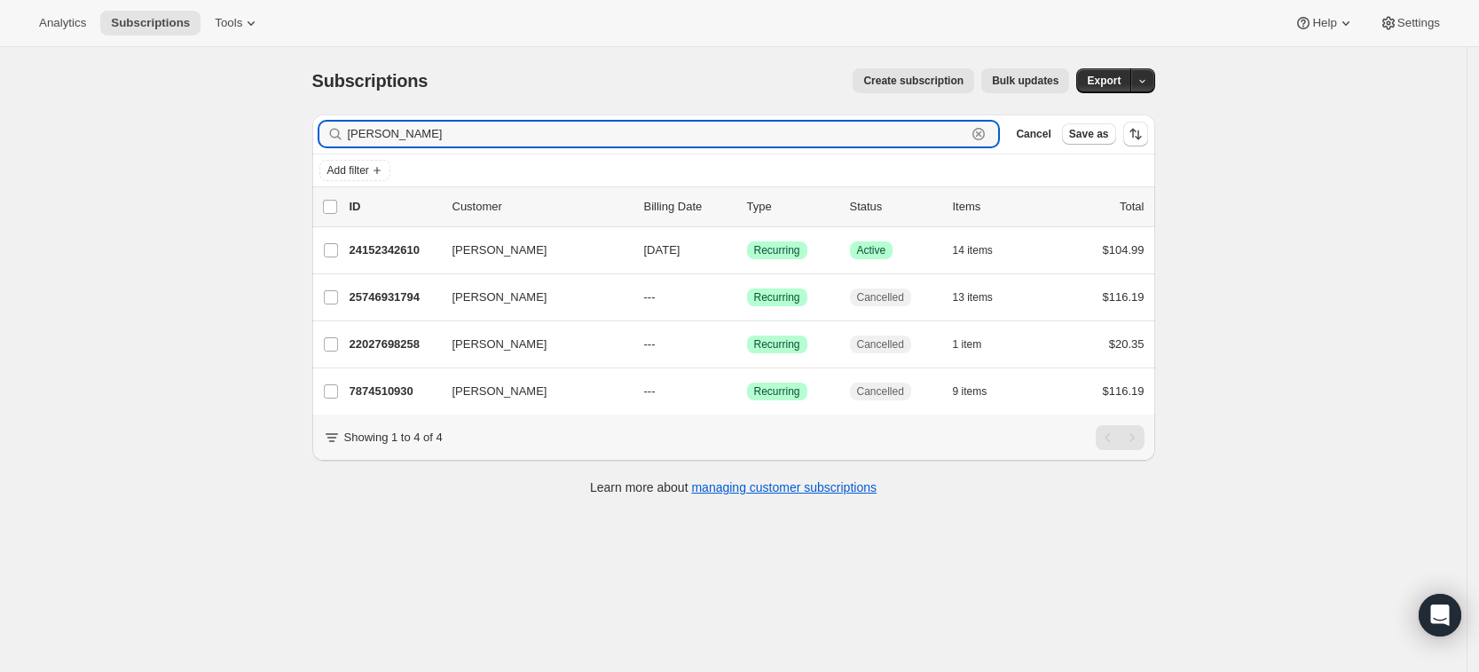
click at [985, 141] on icon "button" at bounding box center [979, 134] width 18 height 18
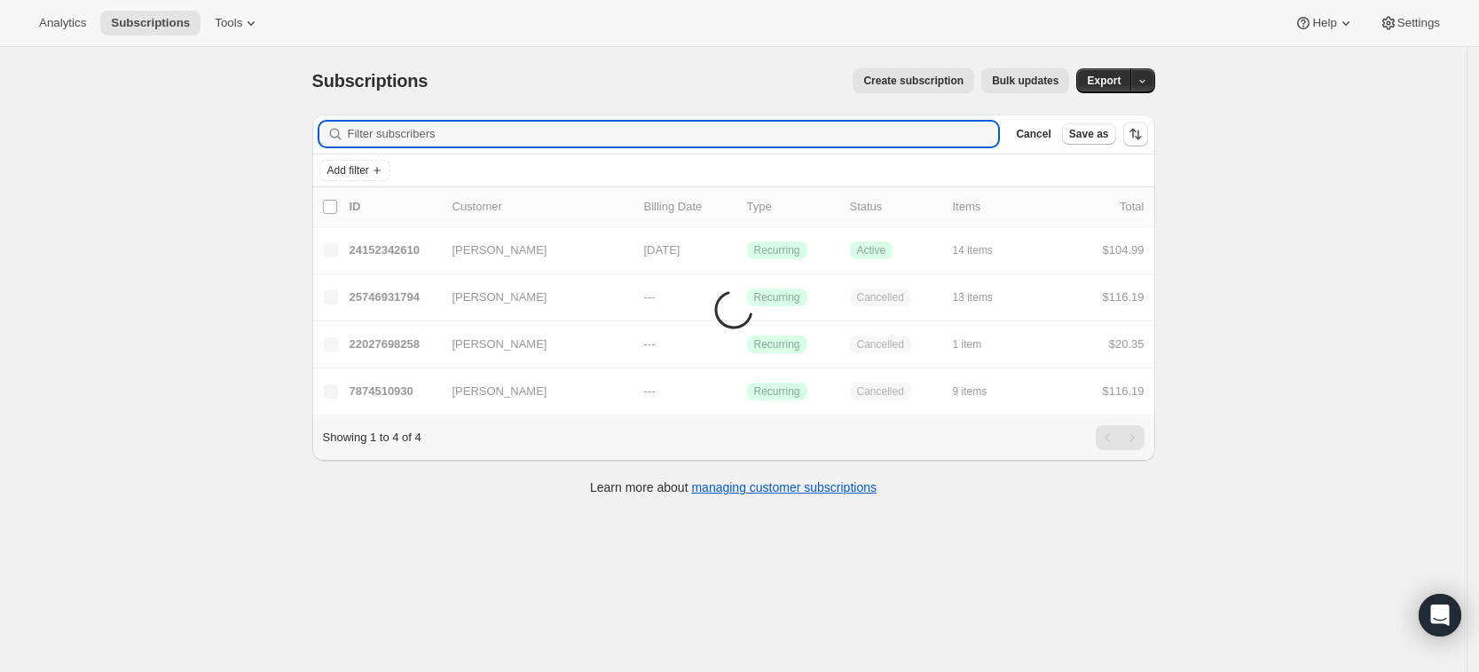
paste input "em.patt2018@gmail.com"
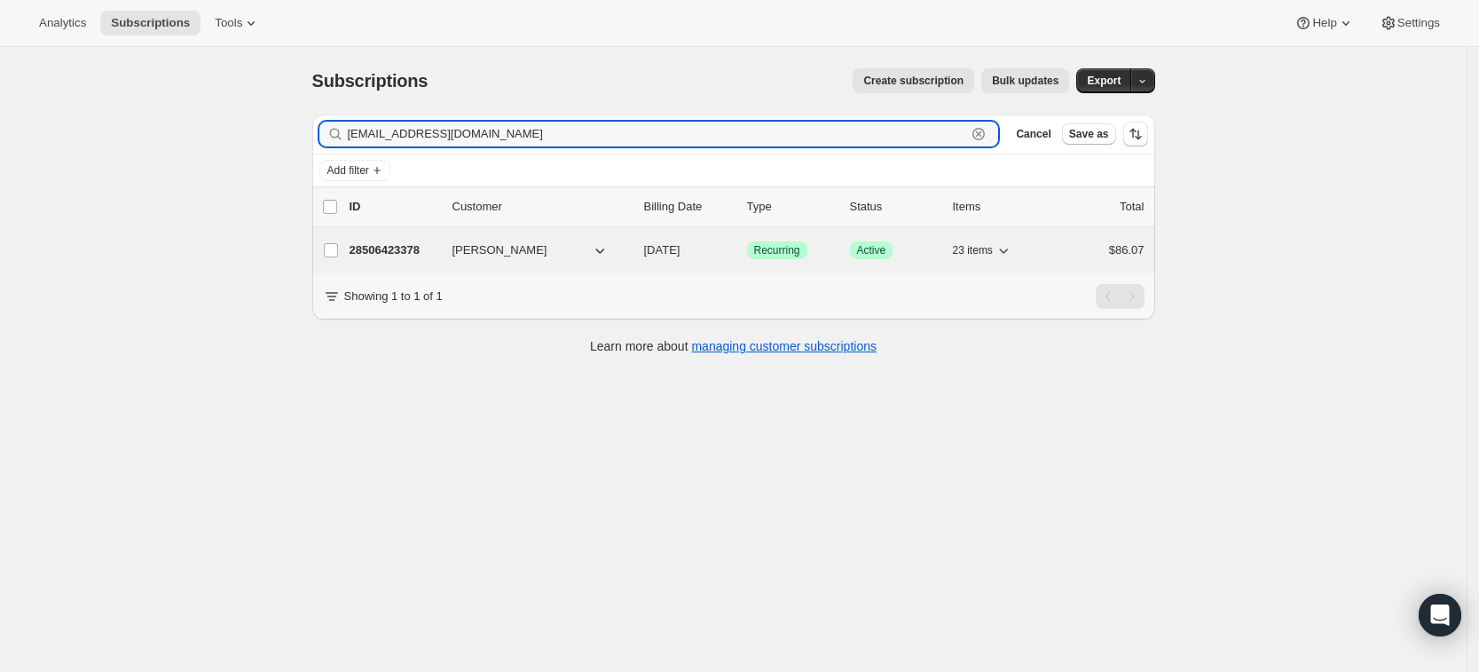
type input "em.patt2018@gmail.com"
click at [391, 251] on p "28506423378" at bounding box center [394, 250] width 89 height 18
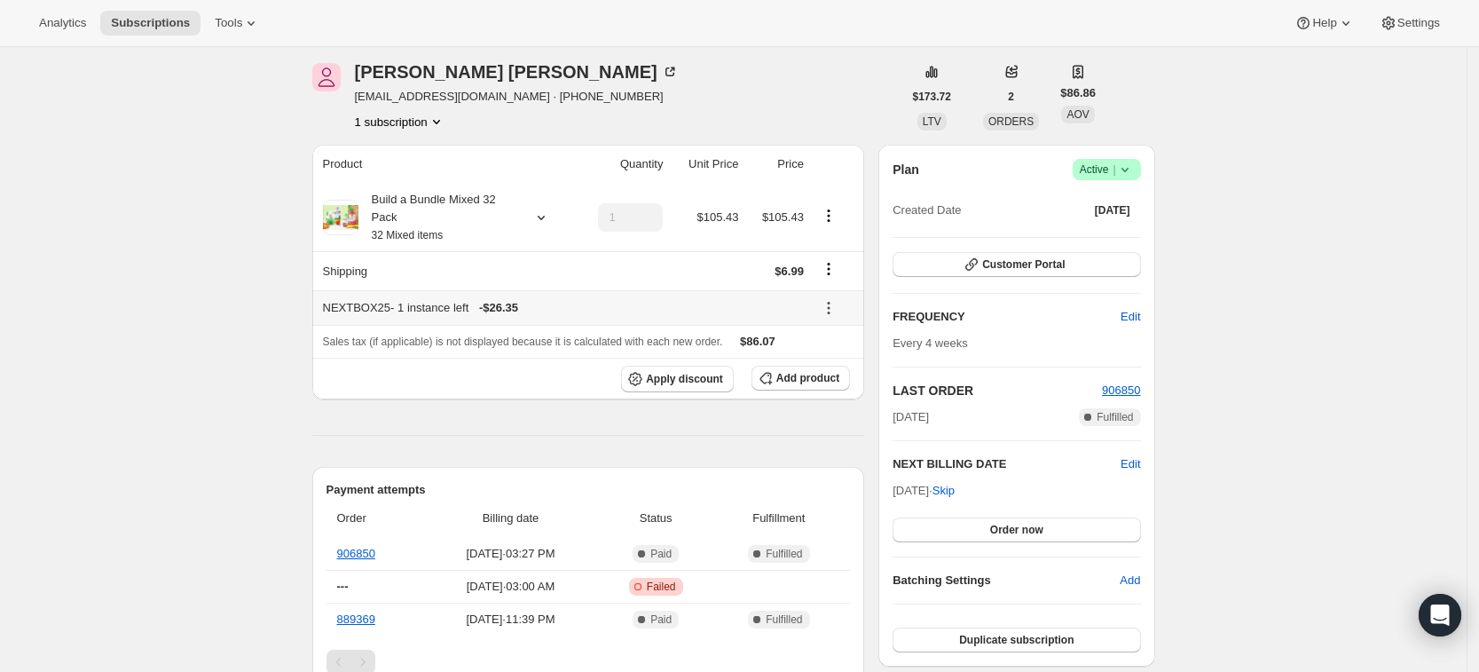
scroll to position [71, 0]
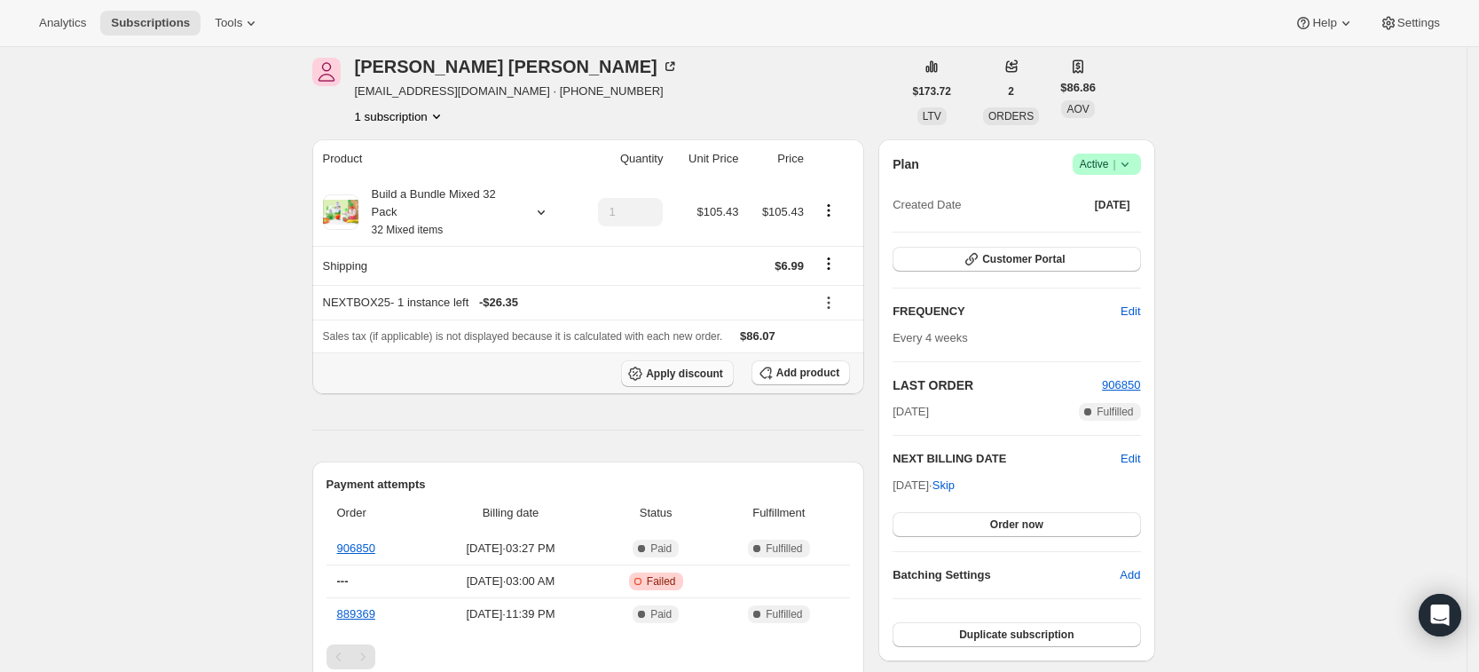
click at [690, 372] on span "Apply discount" at bounding box center [684, 373] width 77 height 14
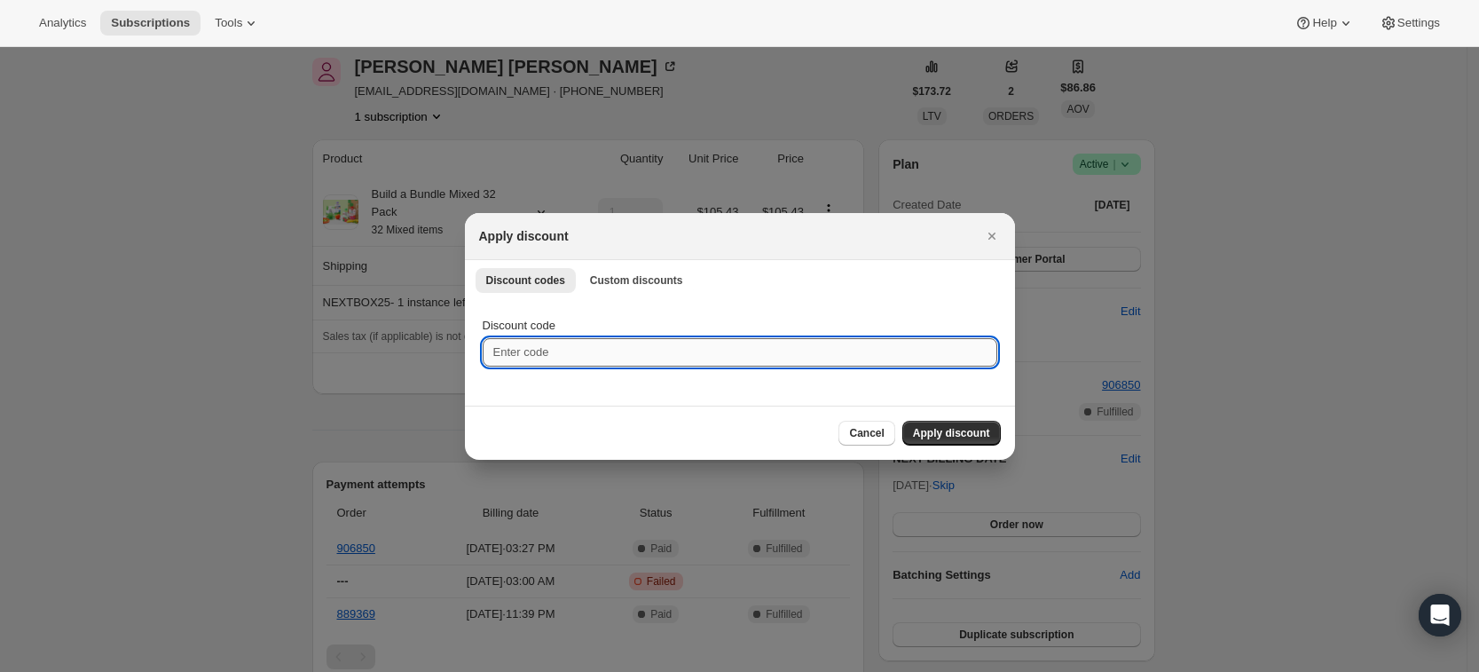
click at [597, 354] on input "Discount code" at bounding box center [740, 352] width 515 height 28
click at [625, 275] on span "Custom discounts" at bounding box center [636, 280] width 93 height 14
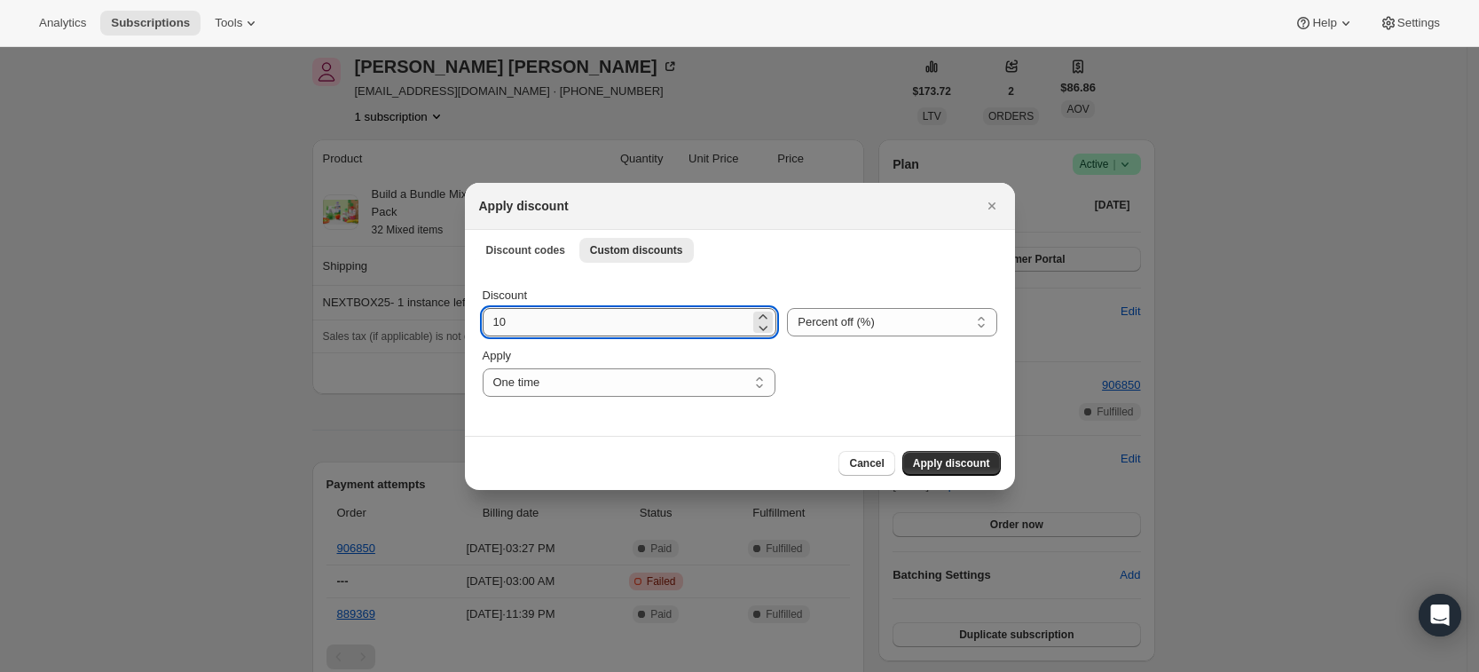
click at [567, 322] on input "10" at bounding box center [617, 322] width 268 height 28
type input "1"
type input "30"
click at [961, 461] on span "Apply discount" at bounding box center [951, 463] width 77 height 14
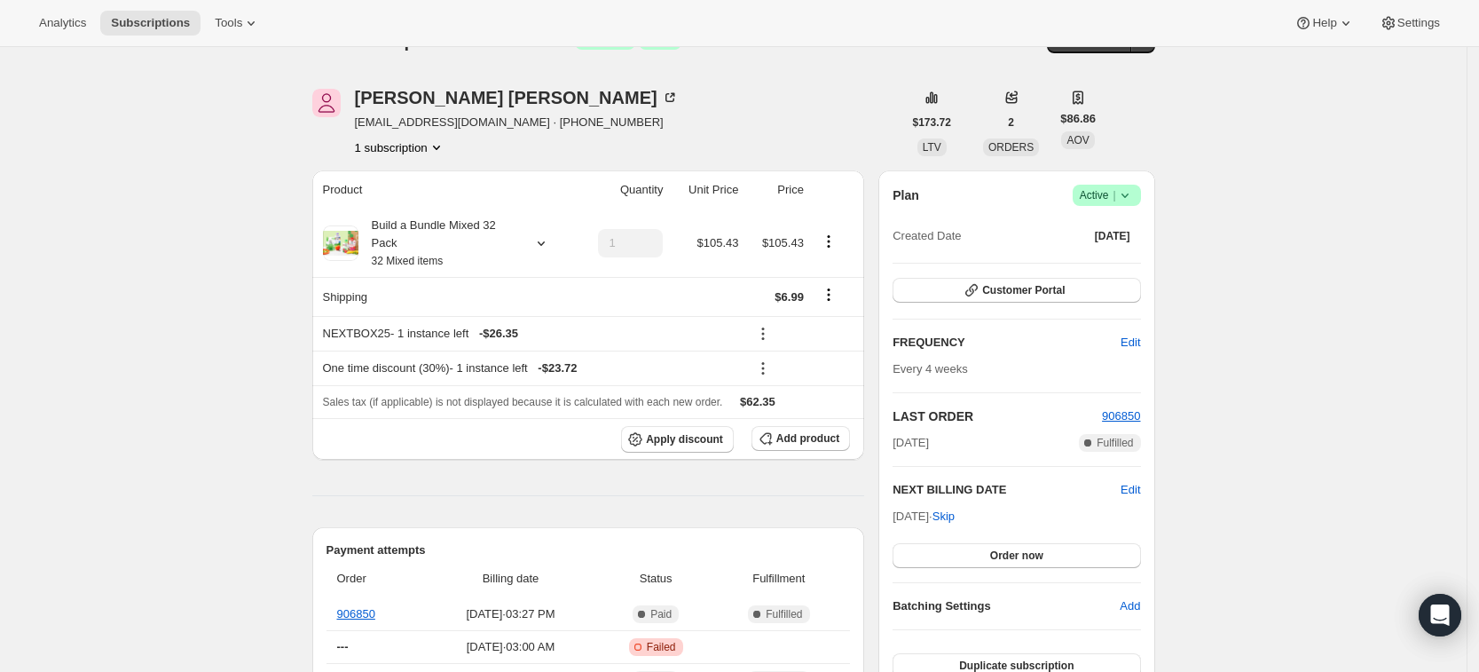
scroll to position [0, 0]
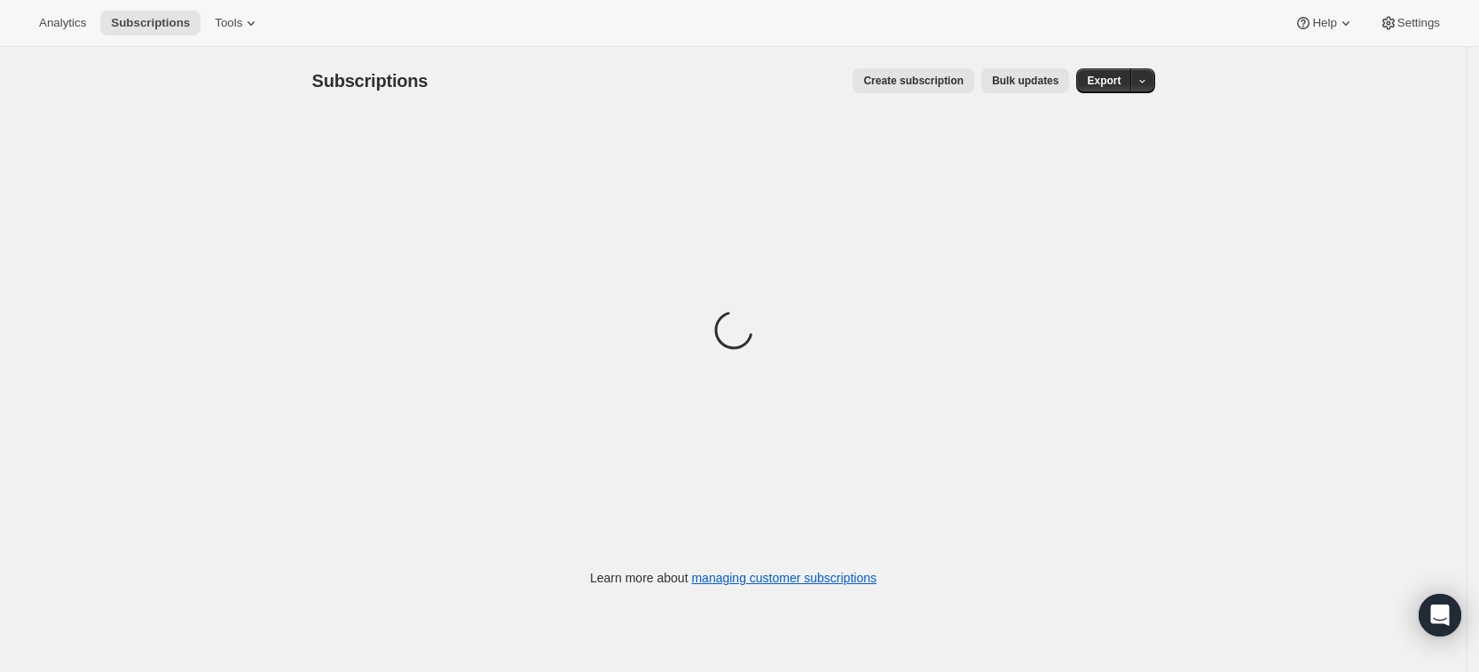
click at [467, 180] on div "Loading" at bounding box center [733, 332] width 843 height 437
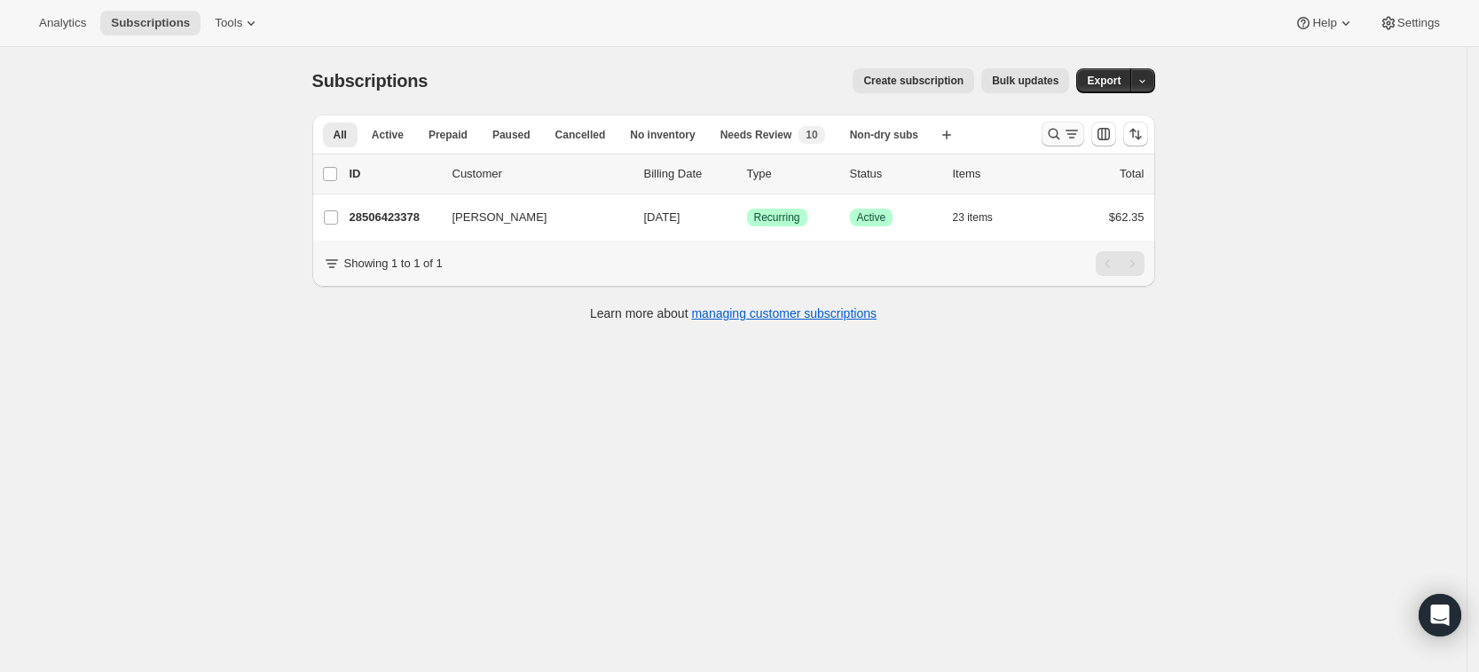
click at [1059, 138] on icon "Search and filter results" at bounding box center [1054, 135] width 12 height 12
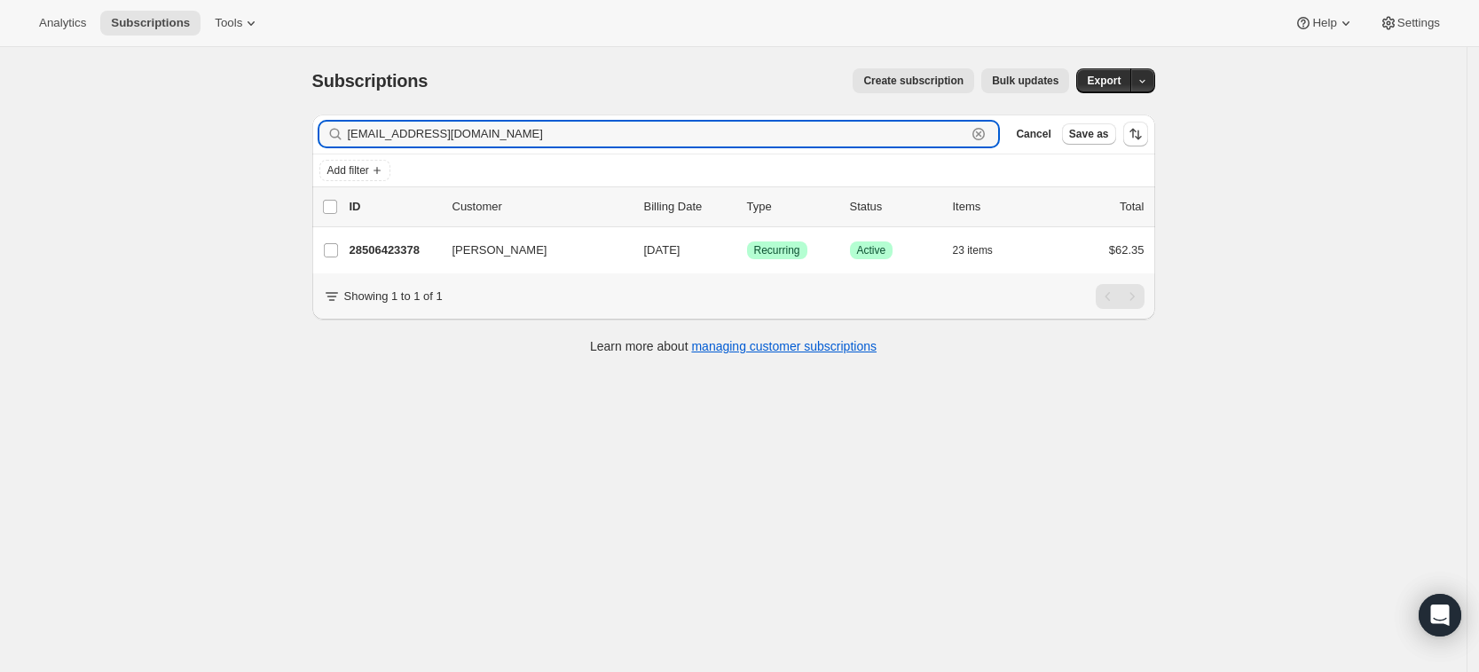
drag, startPoint x: 562, startPoint y: 142, endPoint x: 318, endPoint y: 135, distance: 245.0
click at [318, 135] on div "Filter subscribers em.patt2018@gmail.com Clear Cancel Save as" at bounding box center [733, 133] width 843 height 39
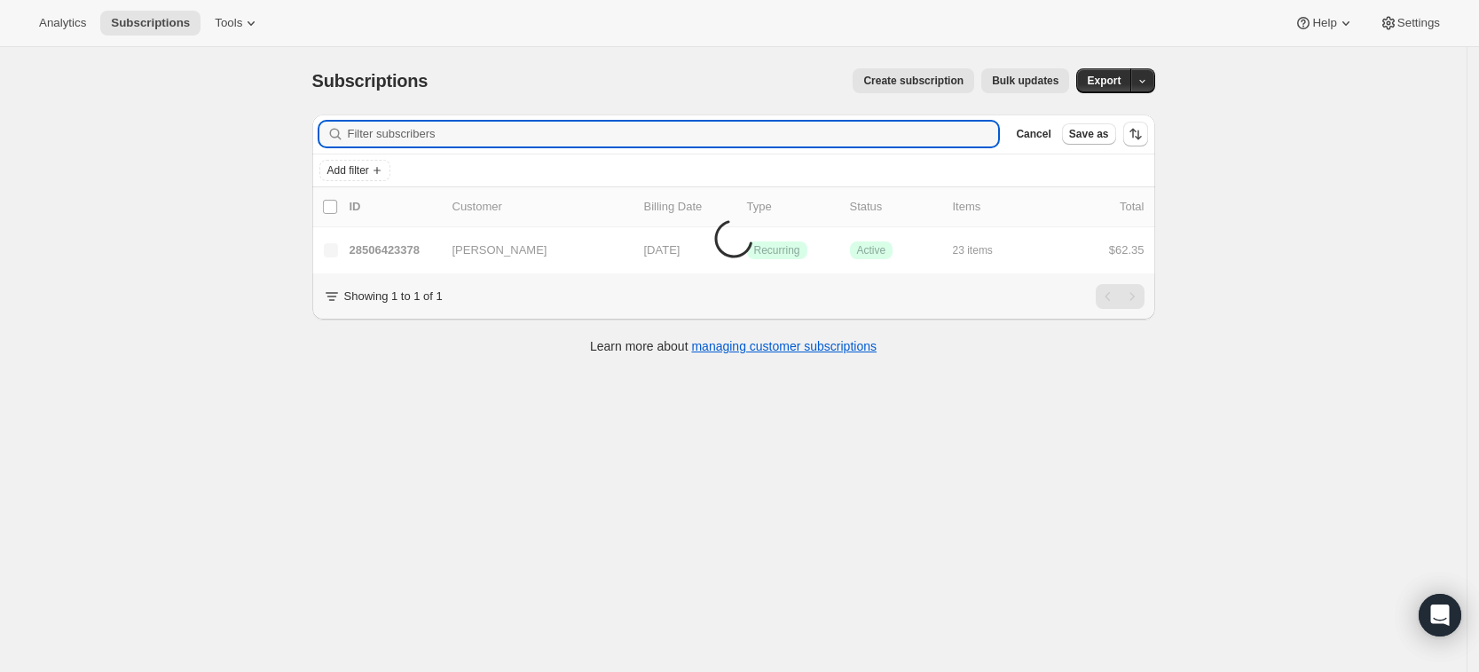
paste input "laurenannemalo@gmail.com"
type input "laurenannemalo@gmail.com"
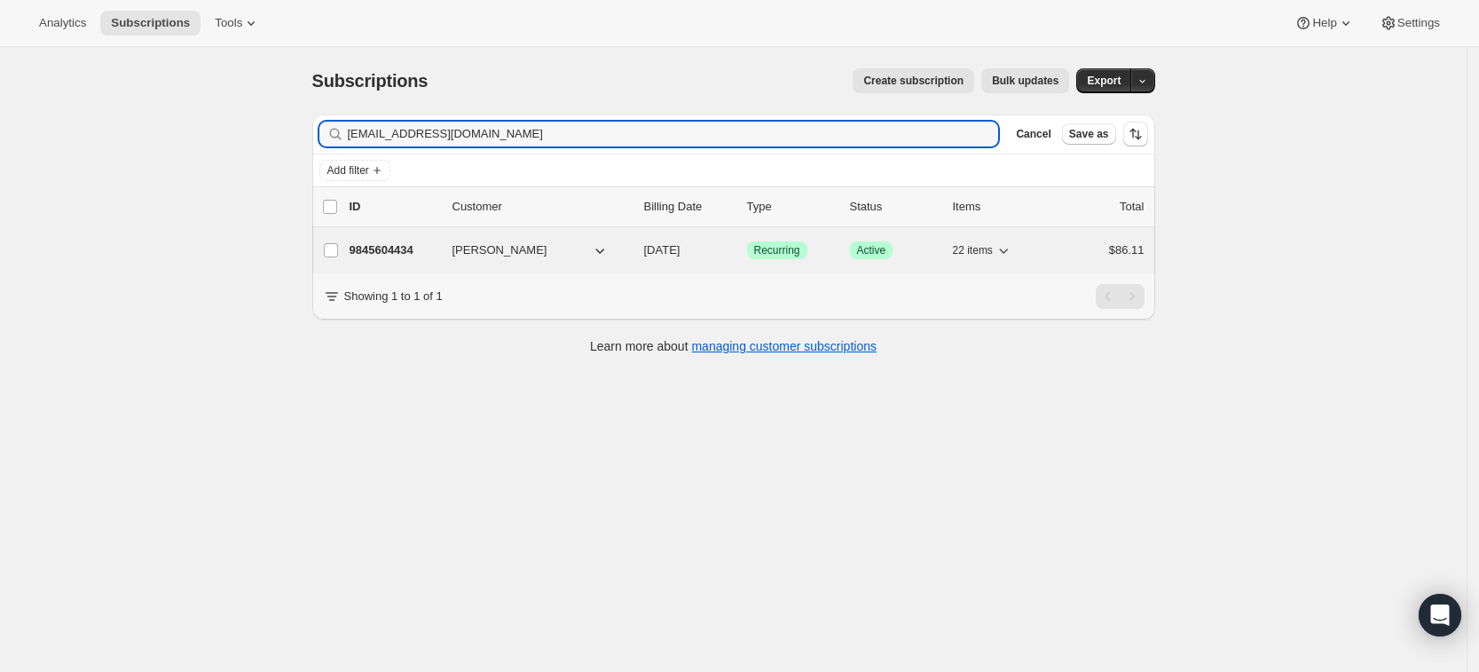
click at [375, 245] on p "9845604434" at bounding box center [394, 250] width 89 height 18
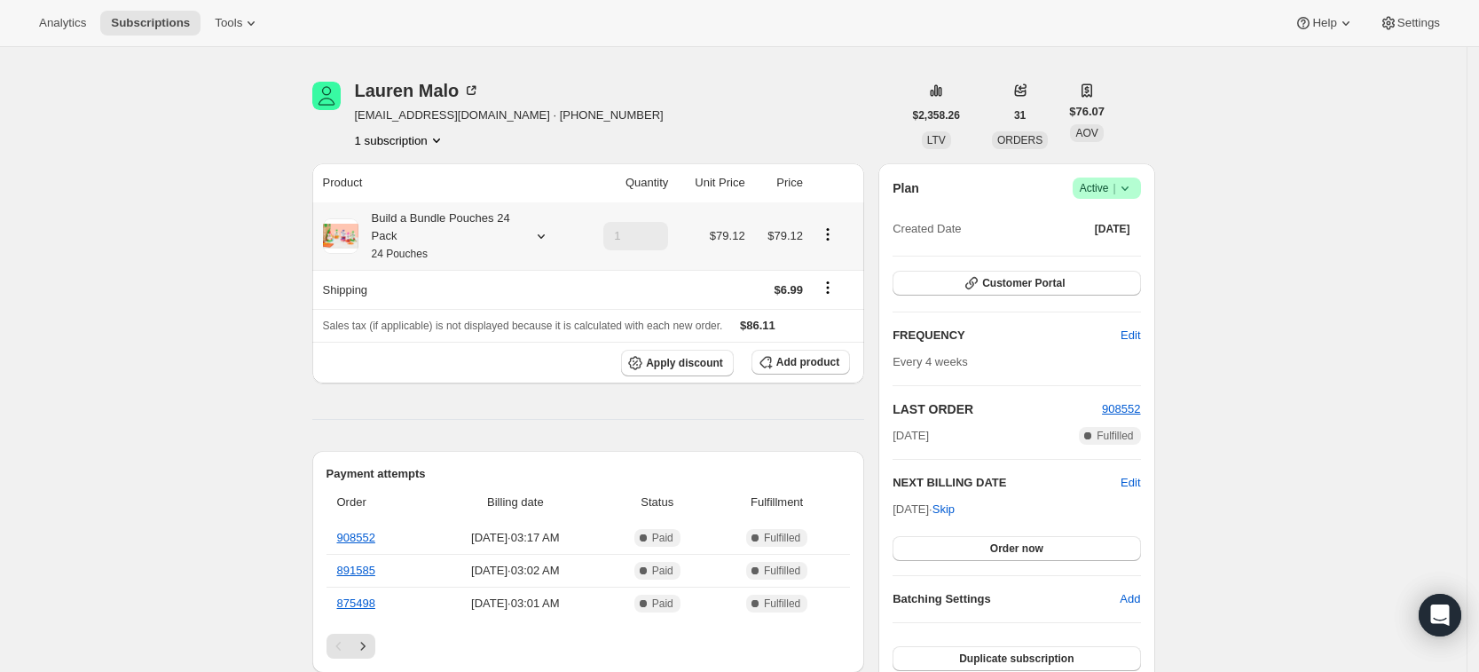
scroll to position [49, 0]
click at [690, 363] on span "Apply discount" at bounding box center [684, 361] width 77 height 14
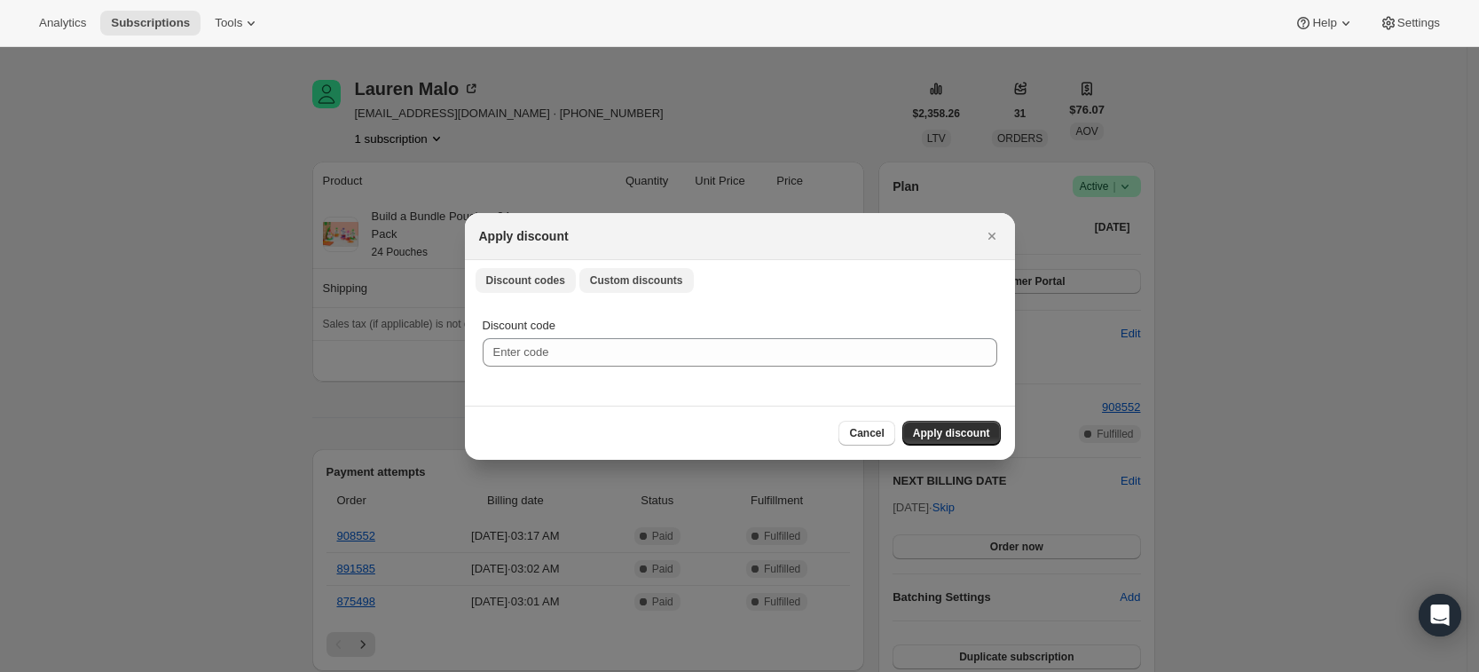
click at [646, 270] on button "Custom discounts" at bounding box center [636, 280] width 114 height 25
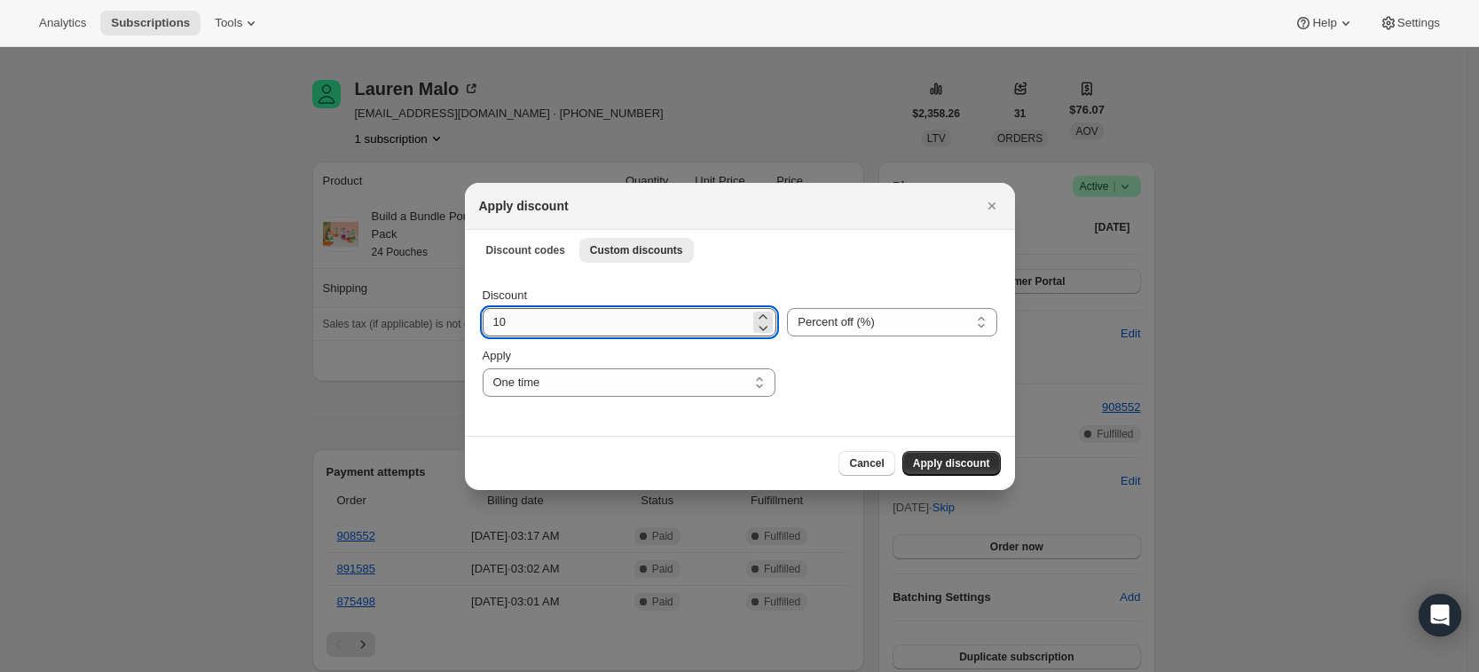
click at [583, 327] on input "10" at bounding box center [617, 322] width 268 height 28
type input "1"
type input "20"
click at [968, 459] on span "Apply discount" at bounding box center [951, 463] width 77 height 14
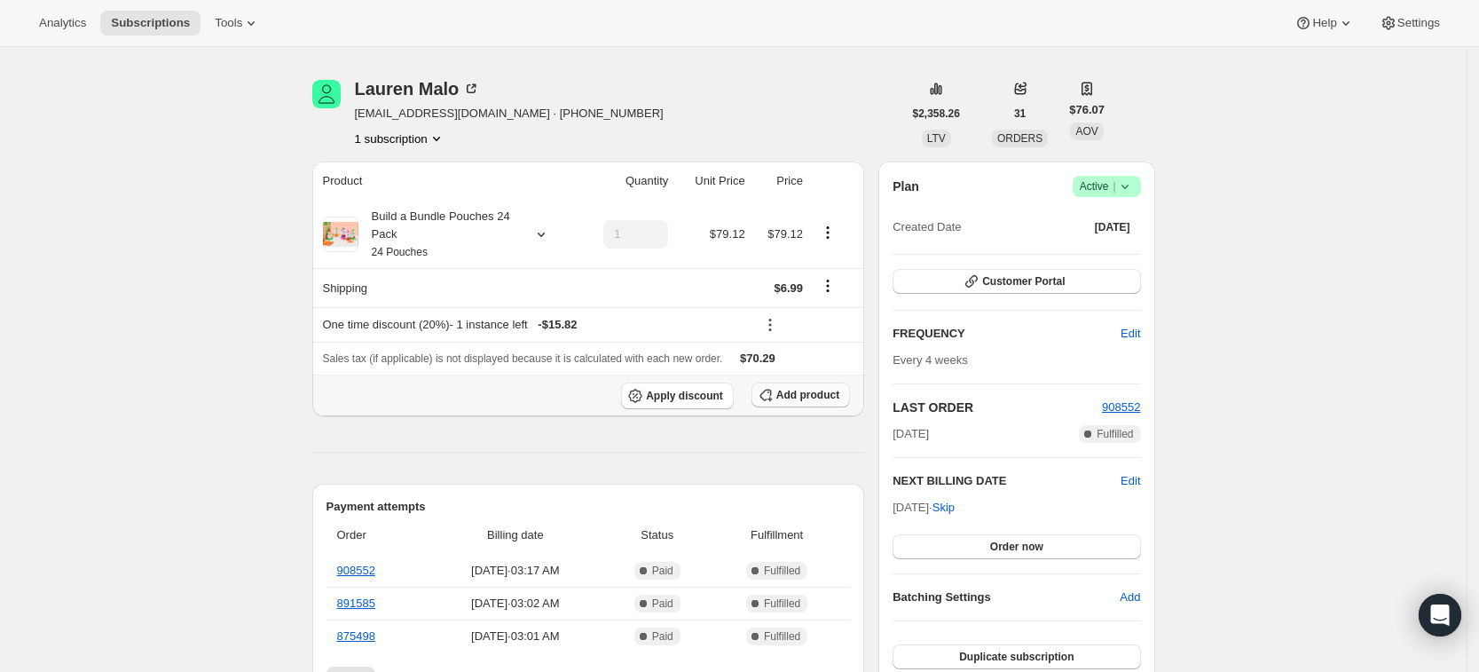
click at [801, 397] on span "Add product" at bounding box center [807, 395] width 63 height 14
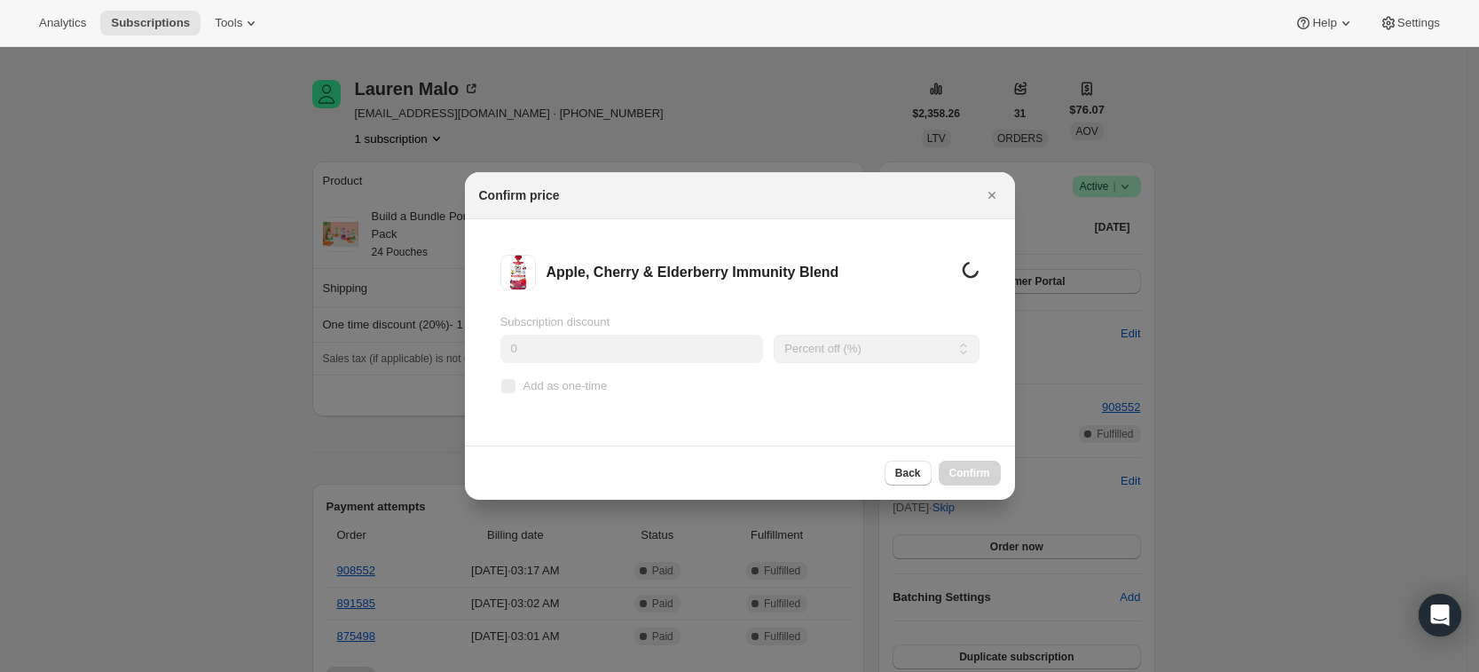
scroll to position [0, 0]
click at [557, 385] on span "Add as one-time" at bounding box center [565, 385] width 84 height 13
click at [515, 385] on input "Add as one-time" at bounding box center [508, 386] width 14 height 14
checkbox input "true"
click at [963, 471] on span "Confirm" at bounding box center [969, 473] width 41 height 14
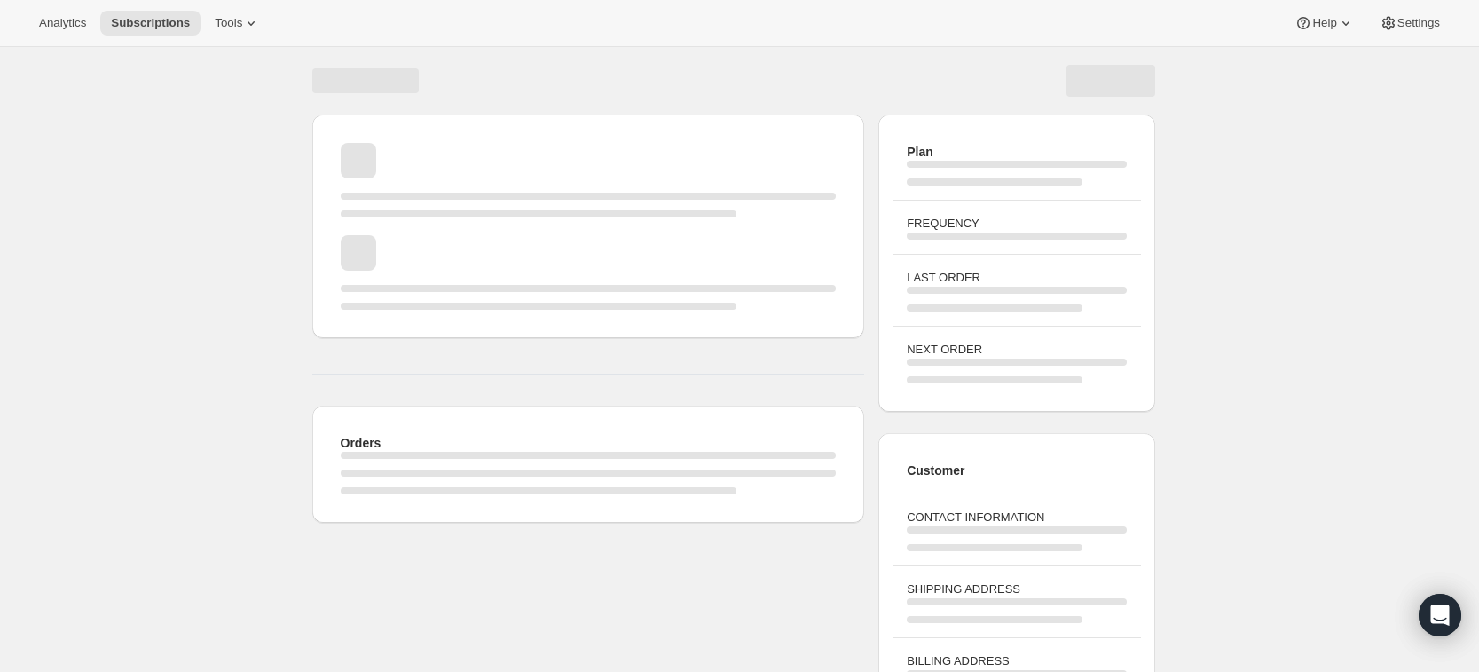
scroll to position [49, 0]
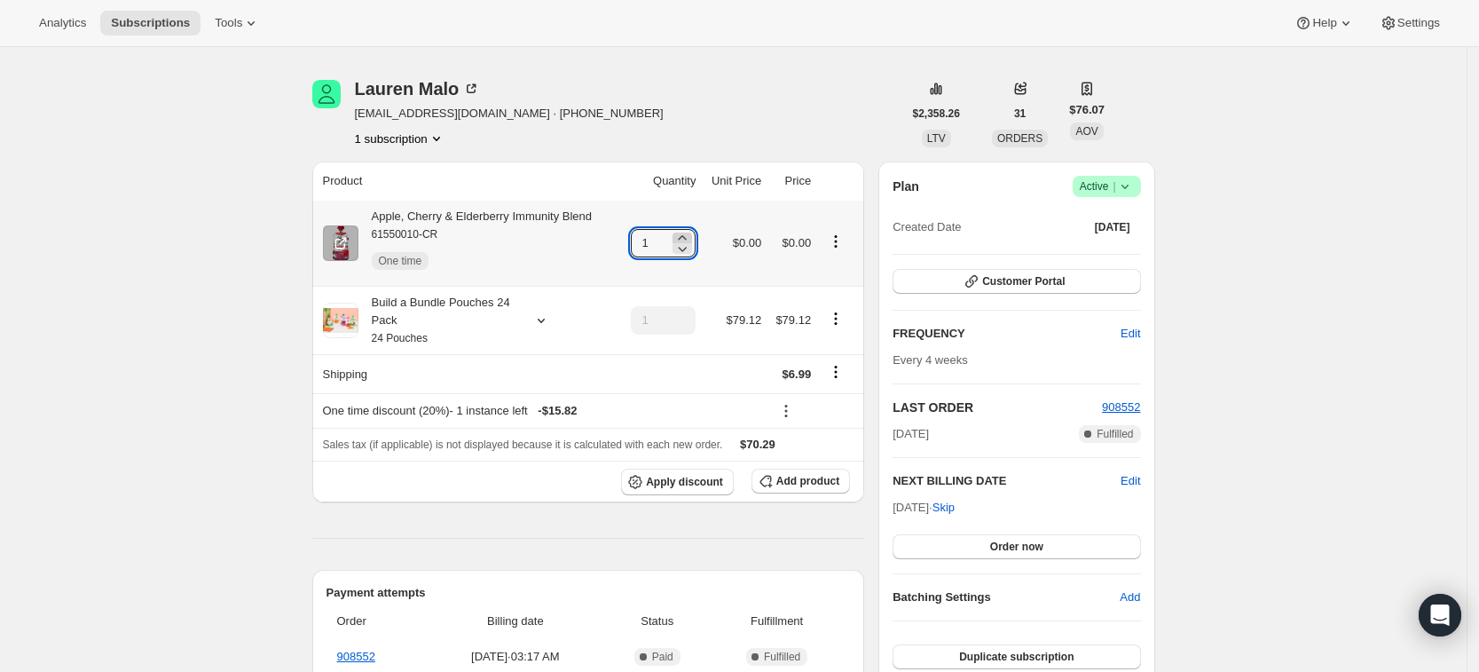
click at [691, 231] on icon at bounding box center [682, 238] width 18 height 18
type input "3"
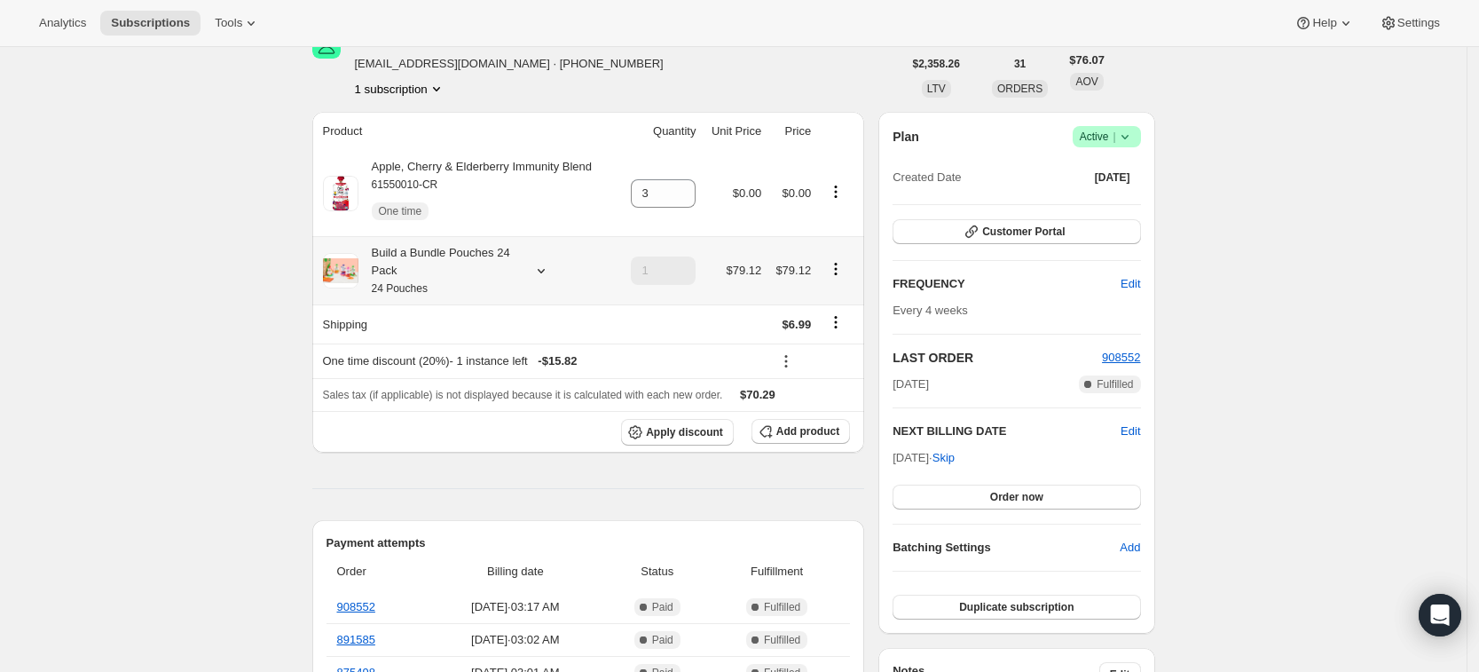
scroll to position [0, 0]
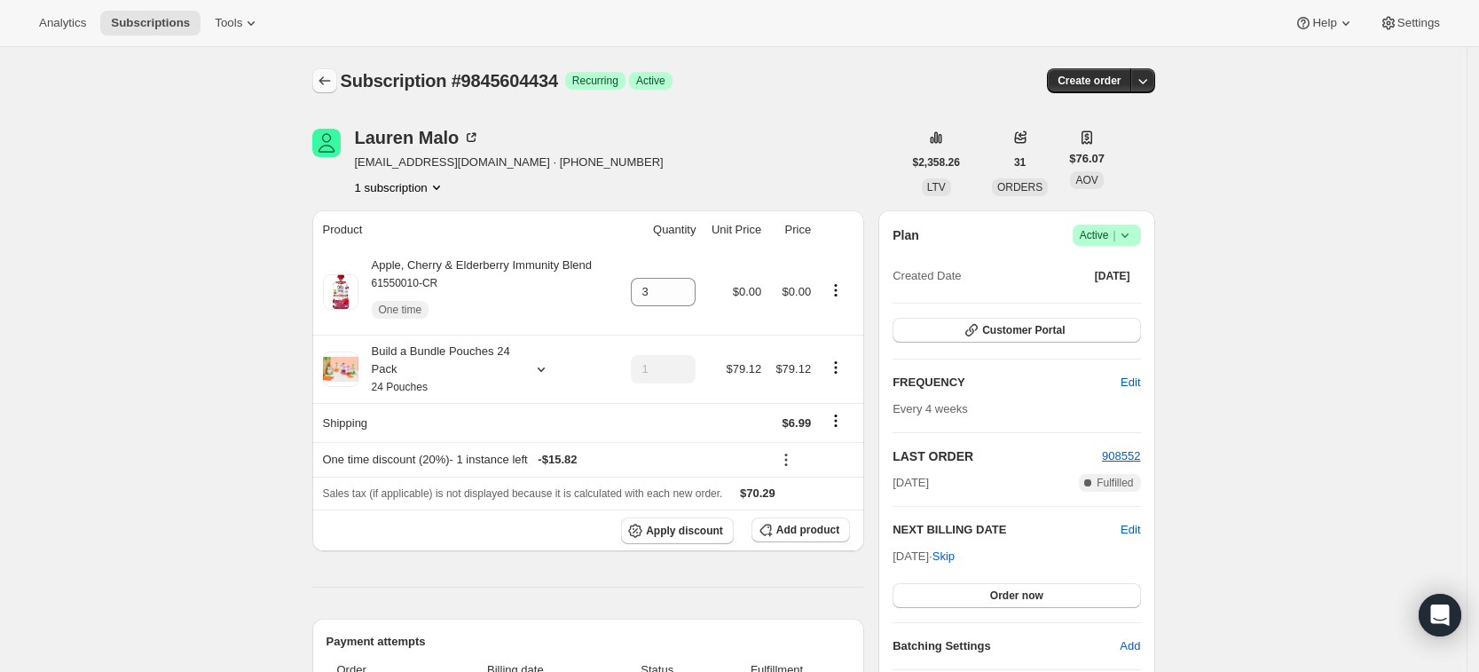
click at [328, 83] on icon "Subscriptions" at bounding box center [325, 81] width 18 height 18
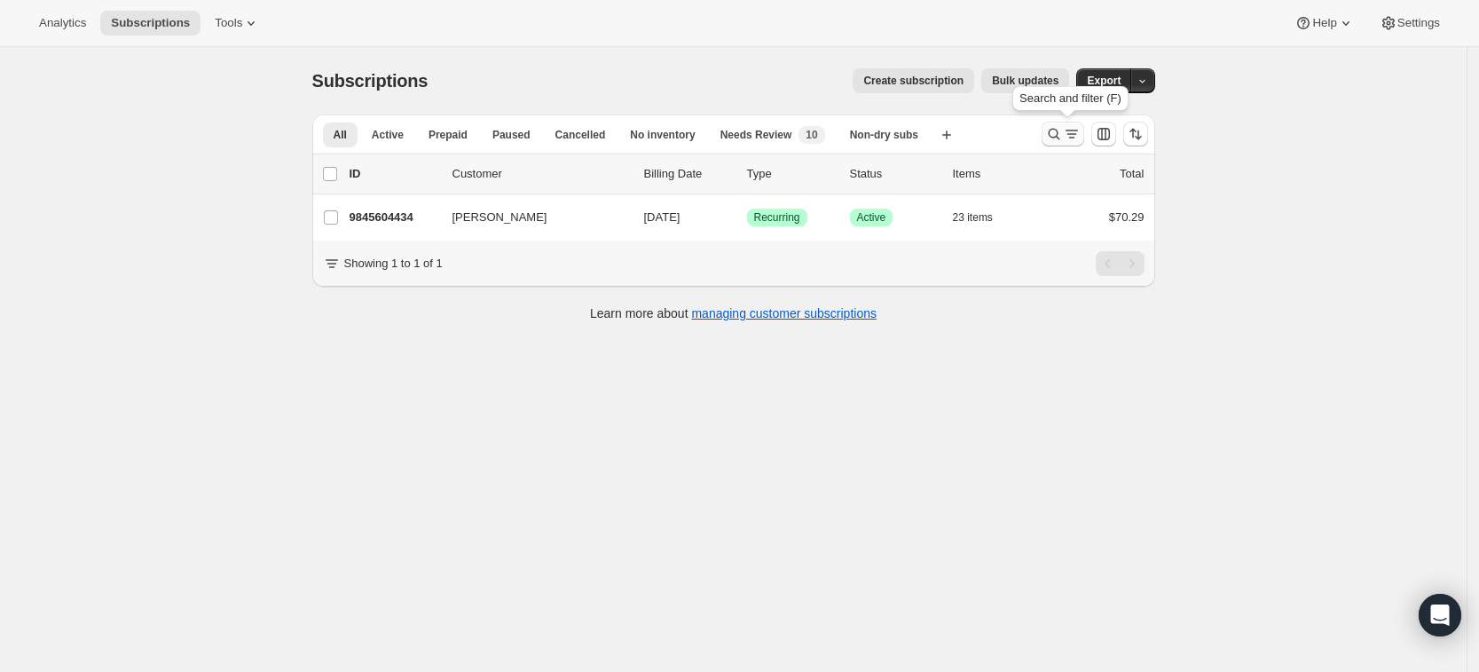
click at [1053, 135] on icon "Search and filter results" at bounding box center [1054, 134] width 18 height 18
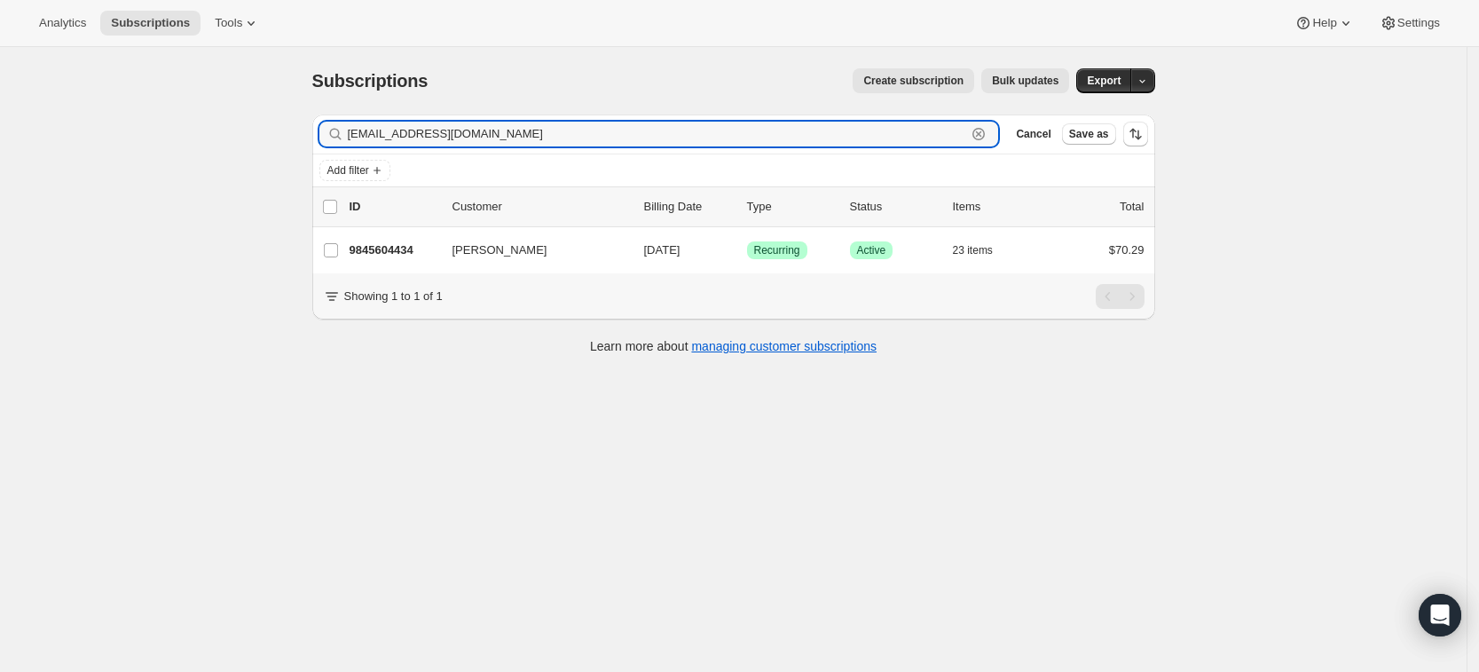
click at [982, 135] on icon "button" at bounding box center [979, 134] width 6 height 6
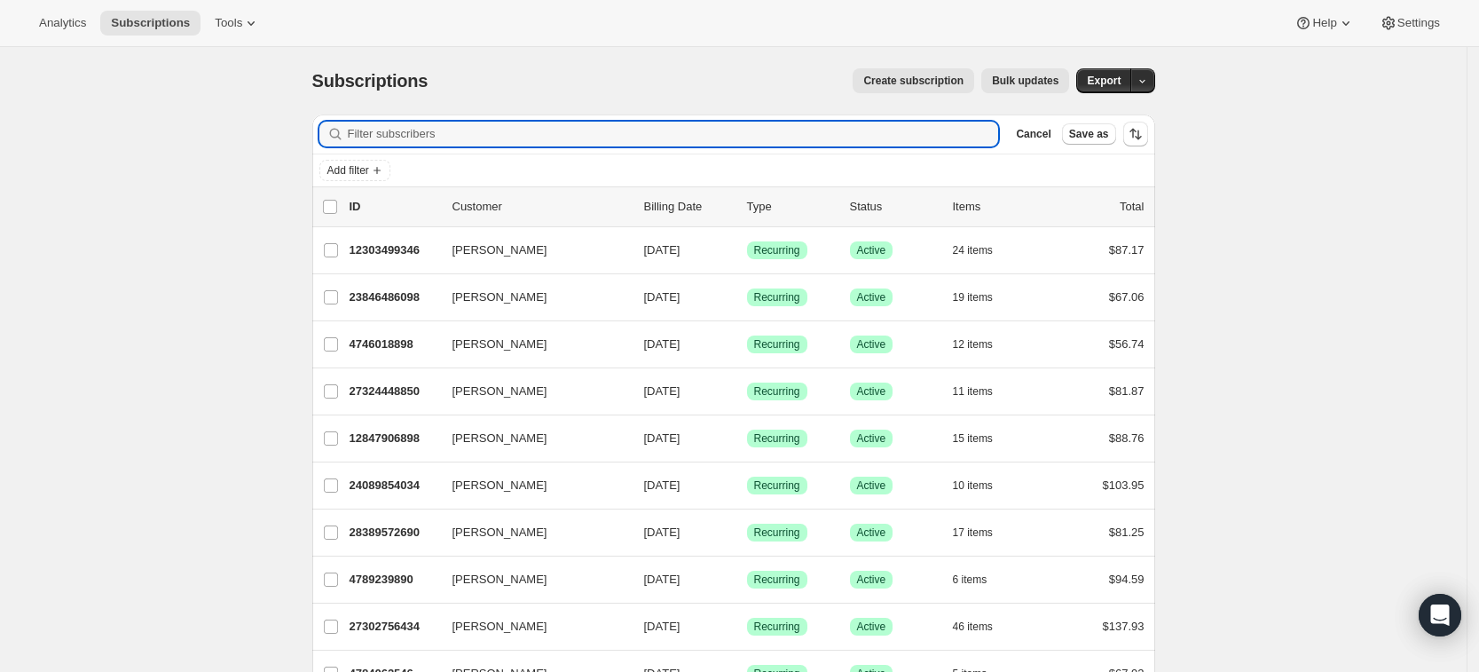
paste input "vrfischer001@gmail.com"
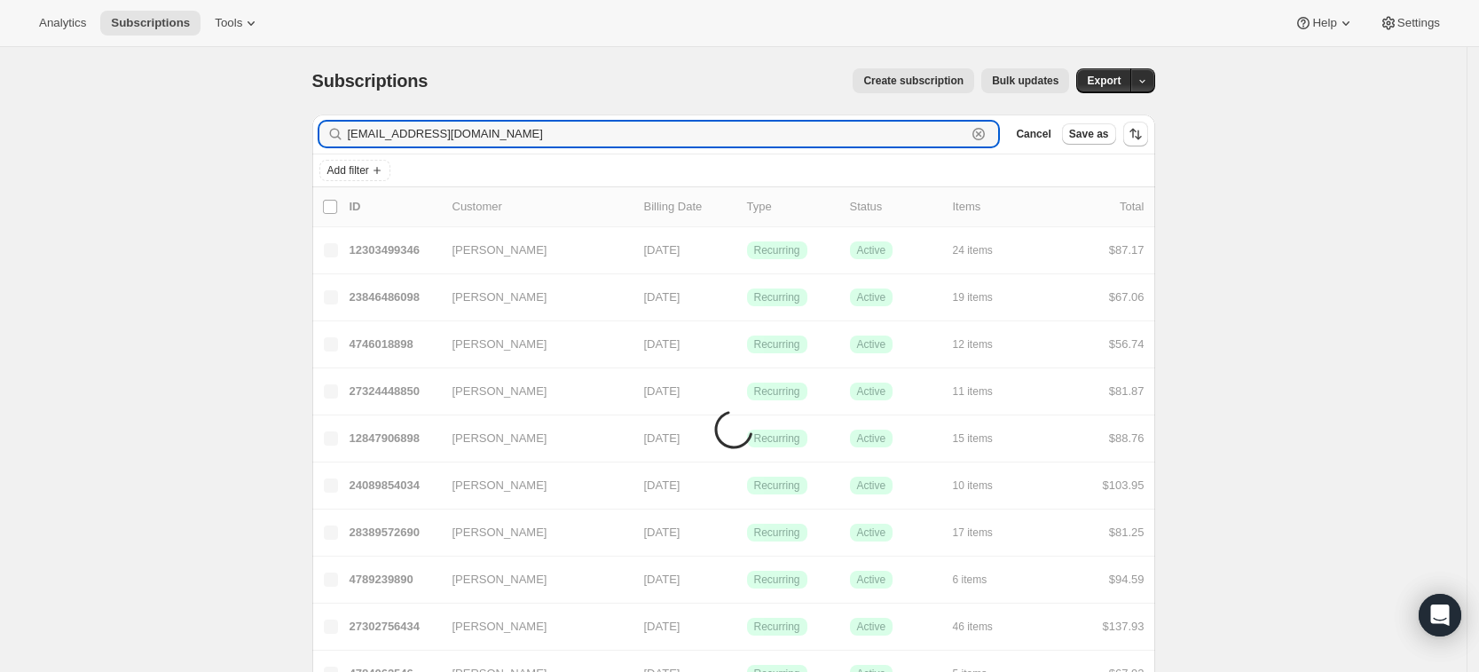
type input "vrfischer001@gmail.com"
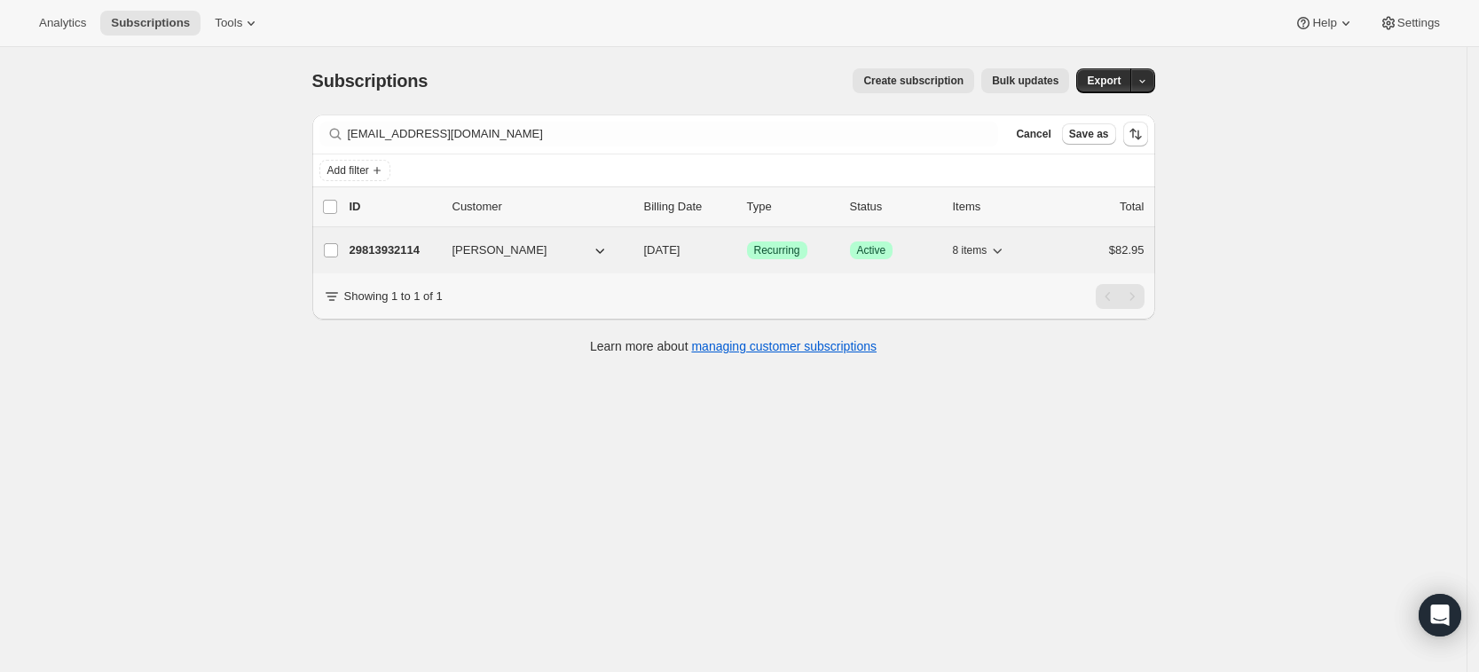
click at [390, 248] on p "29813932114" at bounding box center [394, 250] width 89 height 18
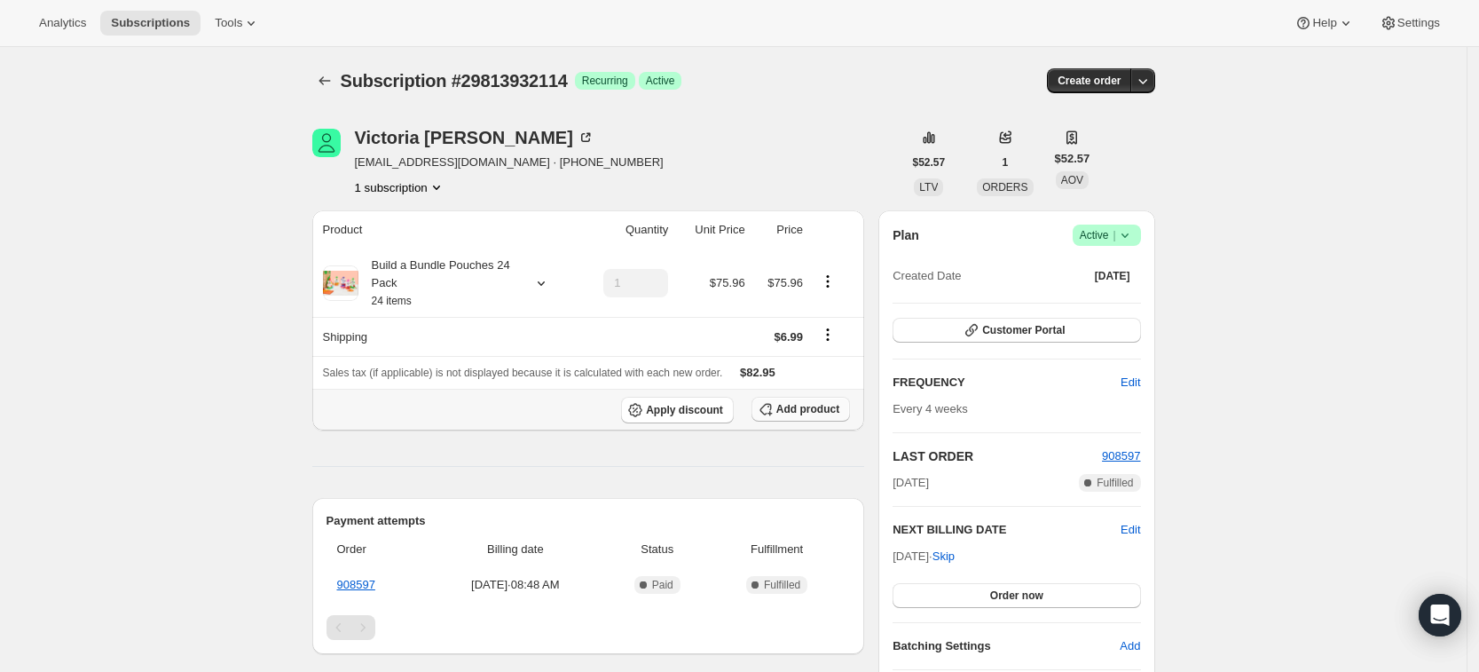
click at [801, 410] on span "Add product" at bounding box center [807, 409] width 63 height 14
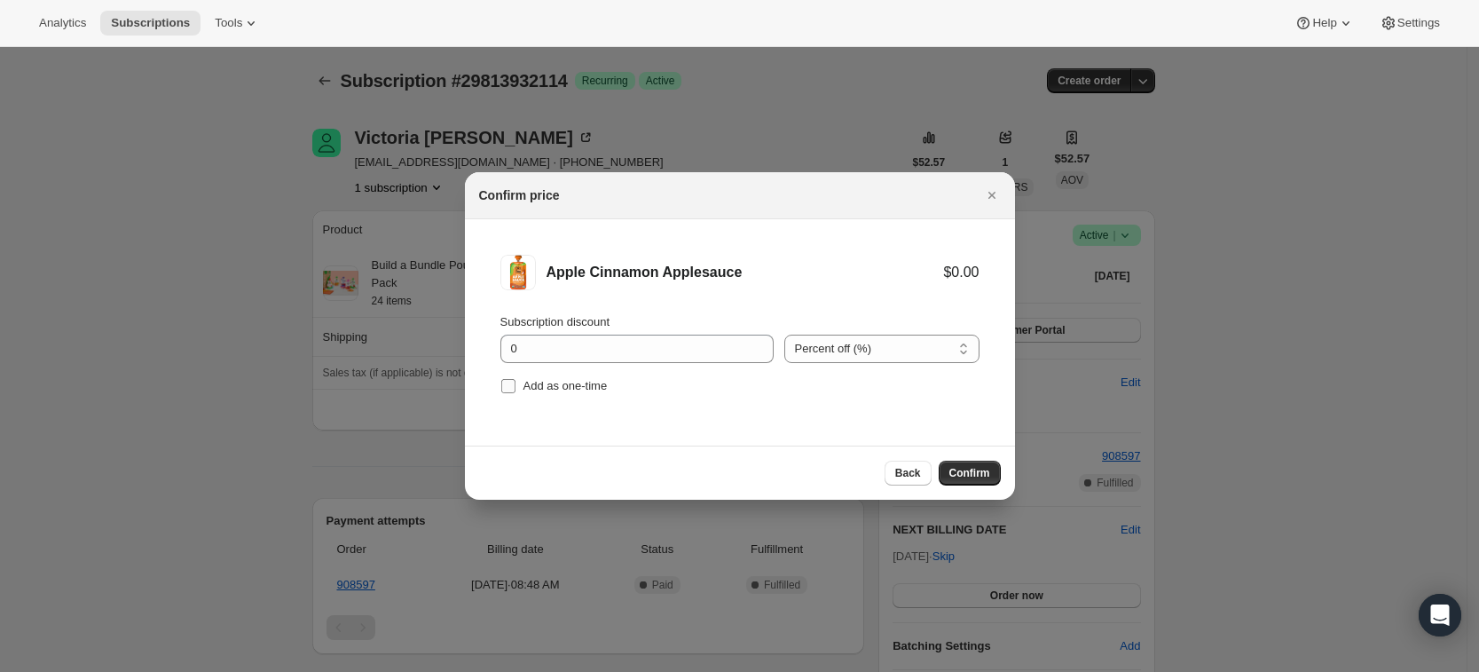
click at [552, 382] on span "Add as one-time" at bounding box center [565, 385] width 84 height 13
click at [515, 382] on input "Add as one-time" at bounding box center [508, 386] width 14 height 14
checkbox input "true"
click at [975, 476] on span "Confirm" at bounding box center [969, 473] width 41 height 14
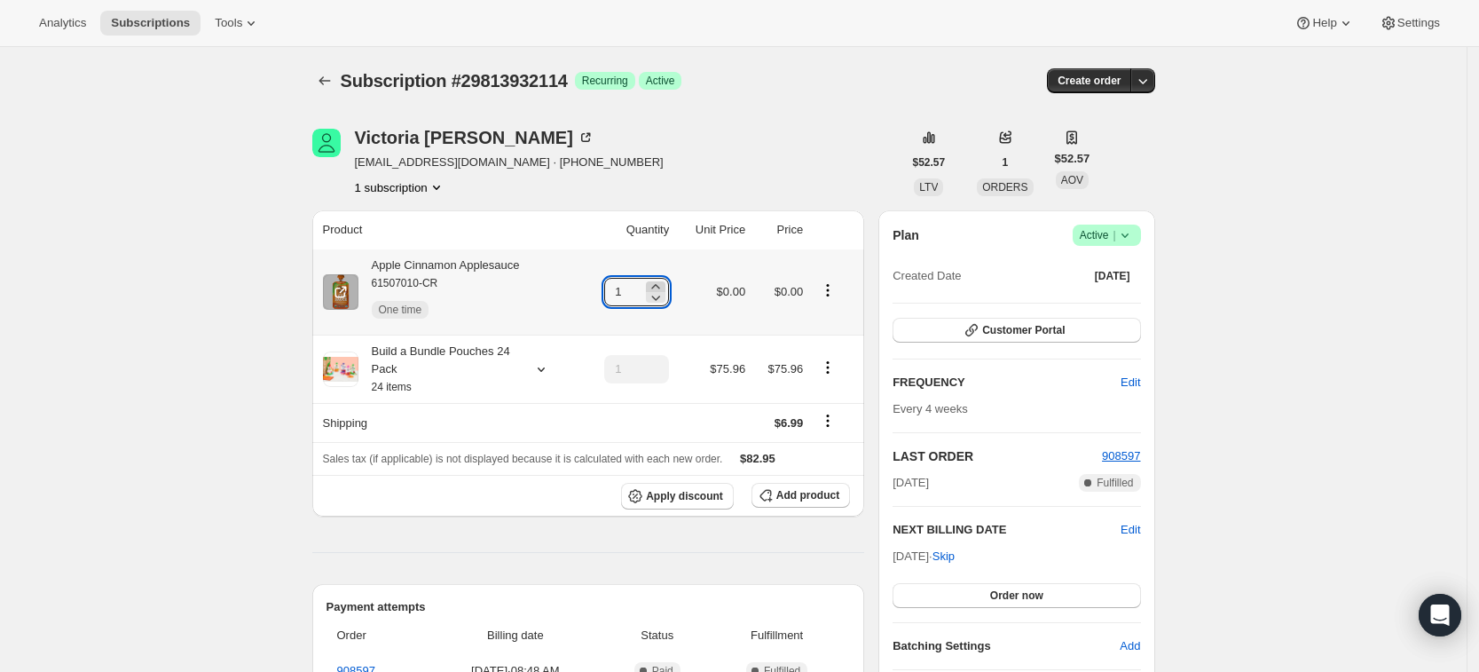
click at [665, 285] on icon at bounding box center [656, 287] width 18 height 18
type input "3"
click at [333, 75] on icon "Subscriptions" at bounding box center [325, 81] width 18 height 18
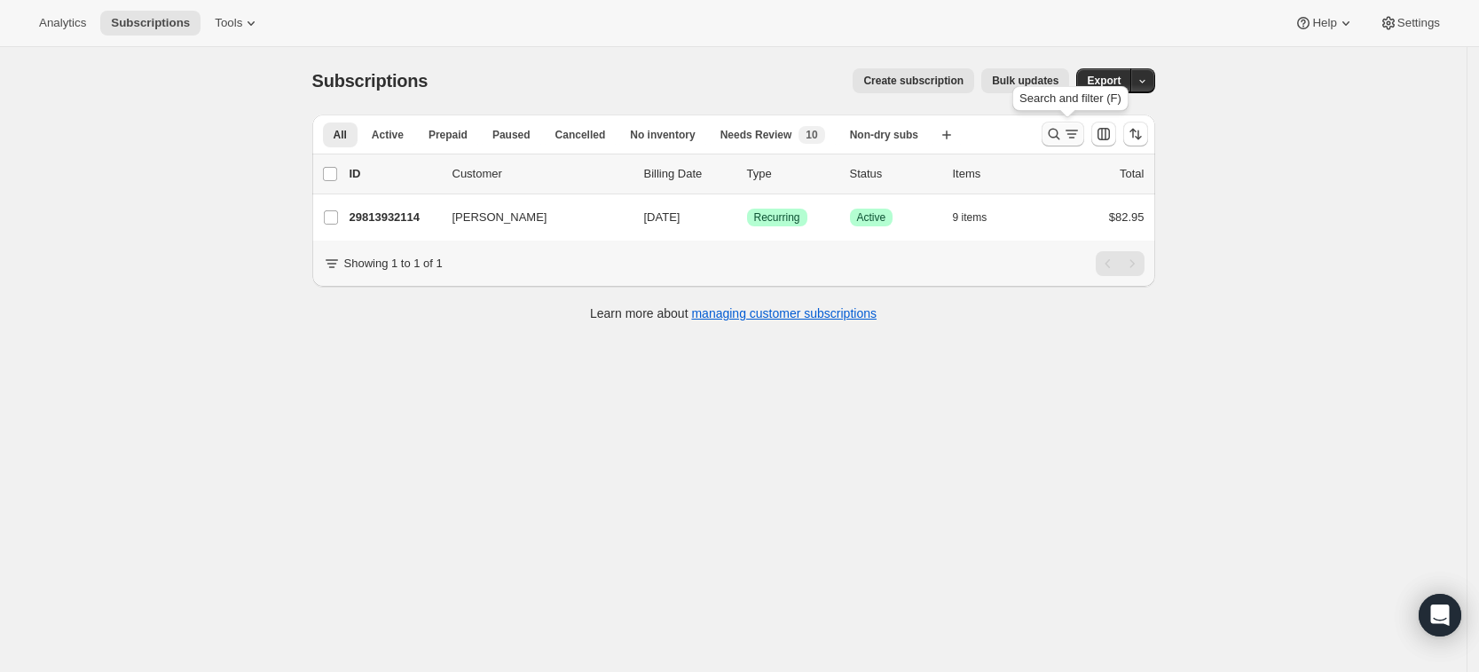
click at [1063, 134] on icon "Search and filter results" at bounding box center [1054, 134] width 18 height 18
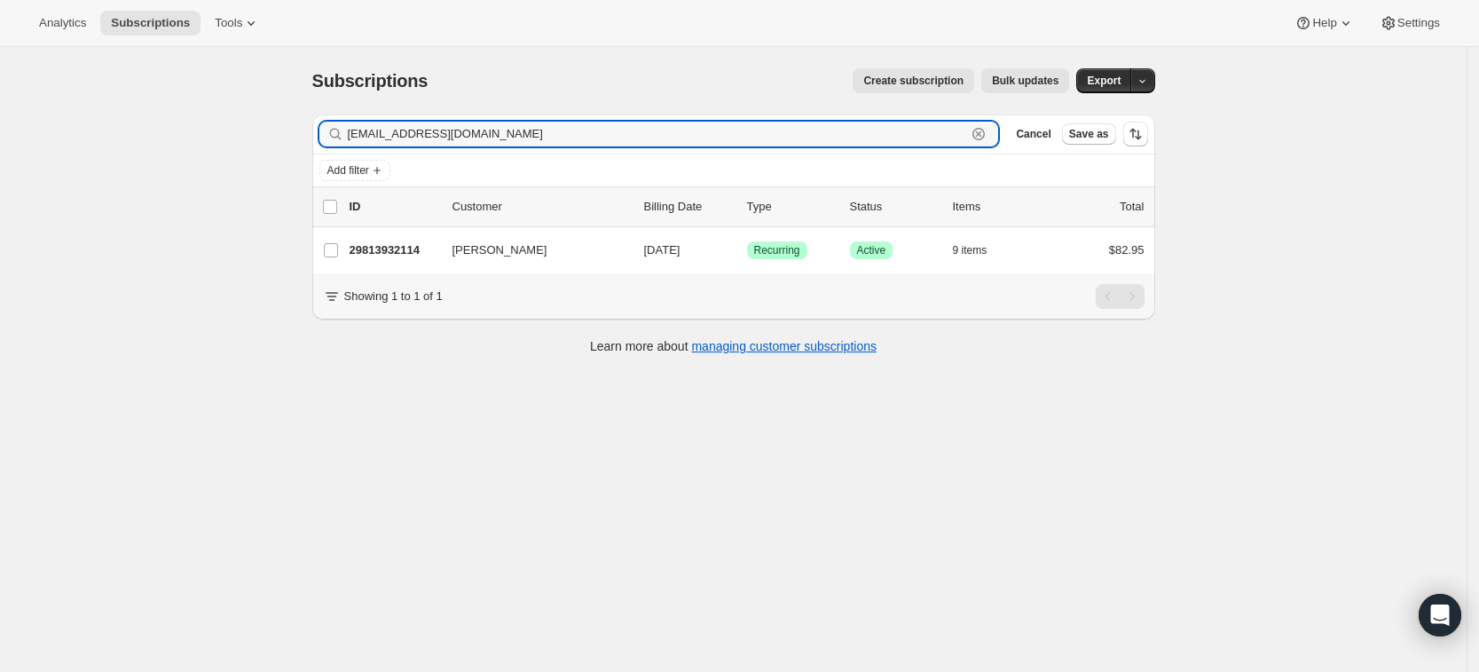
click at [985, 135] on icon "button" at bounding box center [978, 134] width 12 height 12
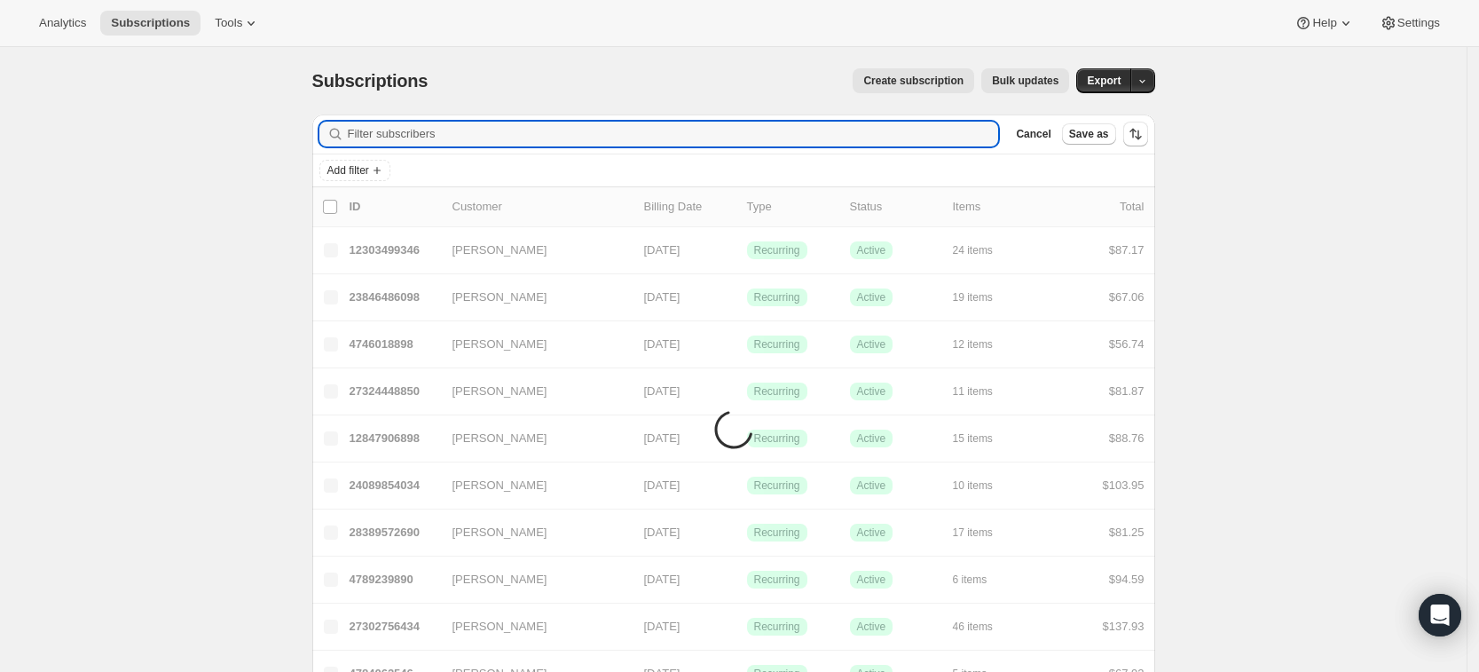
paste input "ashae817@gmail.com"
type input "ashae817@gmail.com"
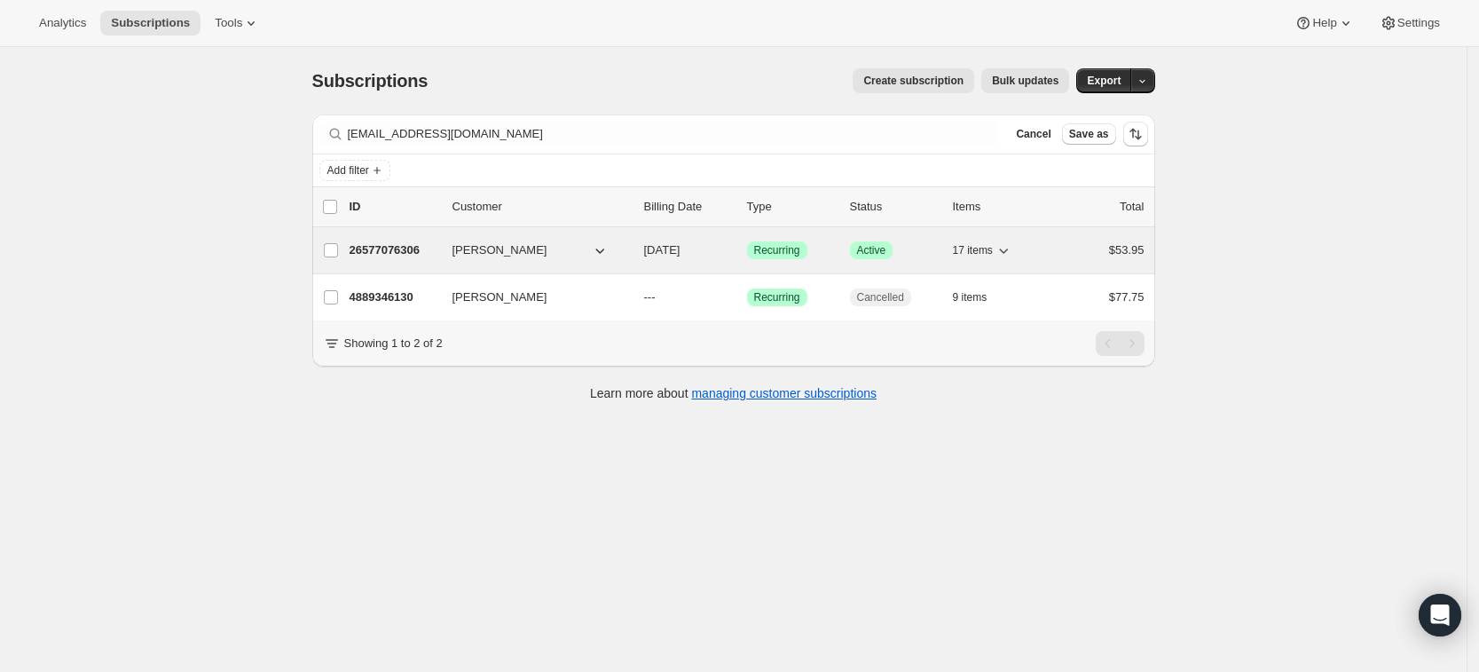
click at [401, 251] on p "26577076306" at bounding box center [394, 250] width 89 height 18
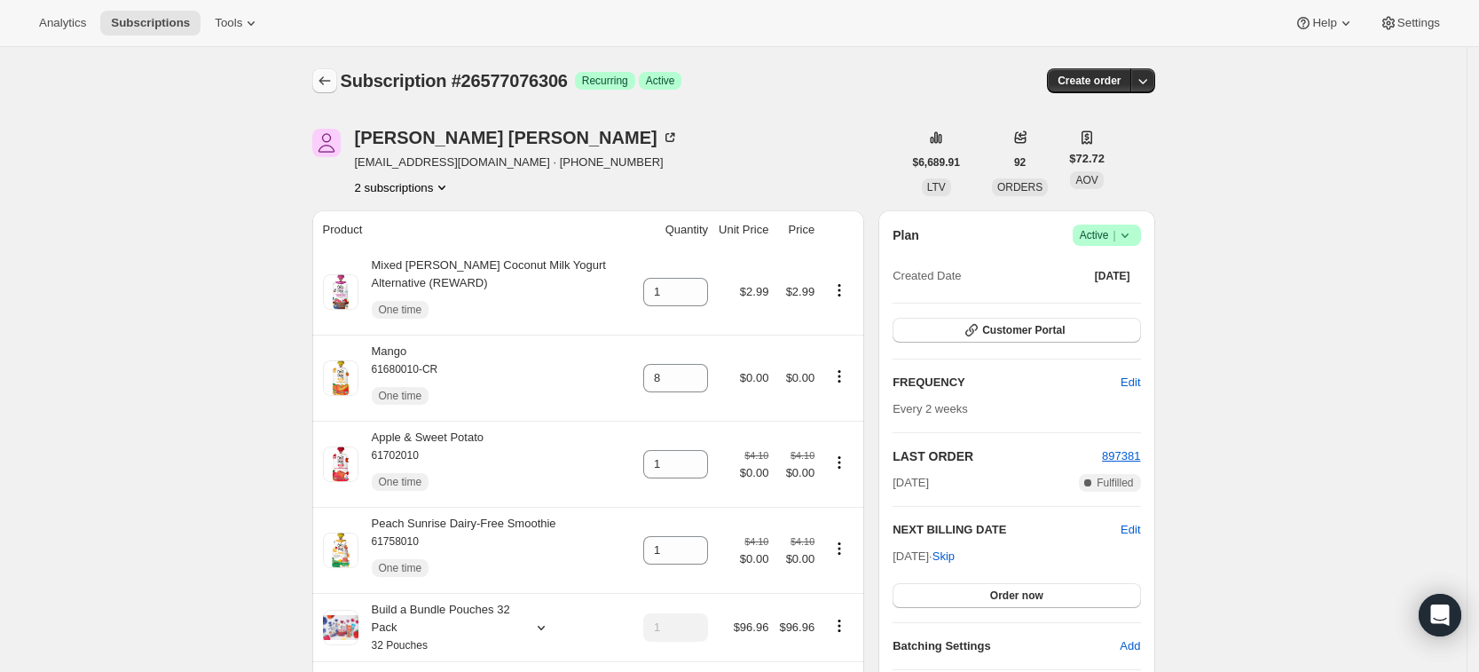
click at [330, 77] on icon "Subscriptions" at bounding box center [325, 81] width 18 height 18
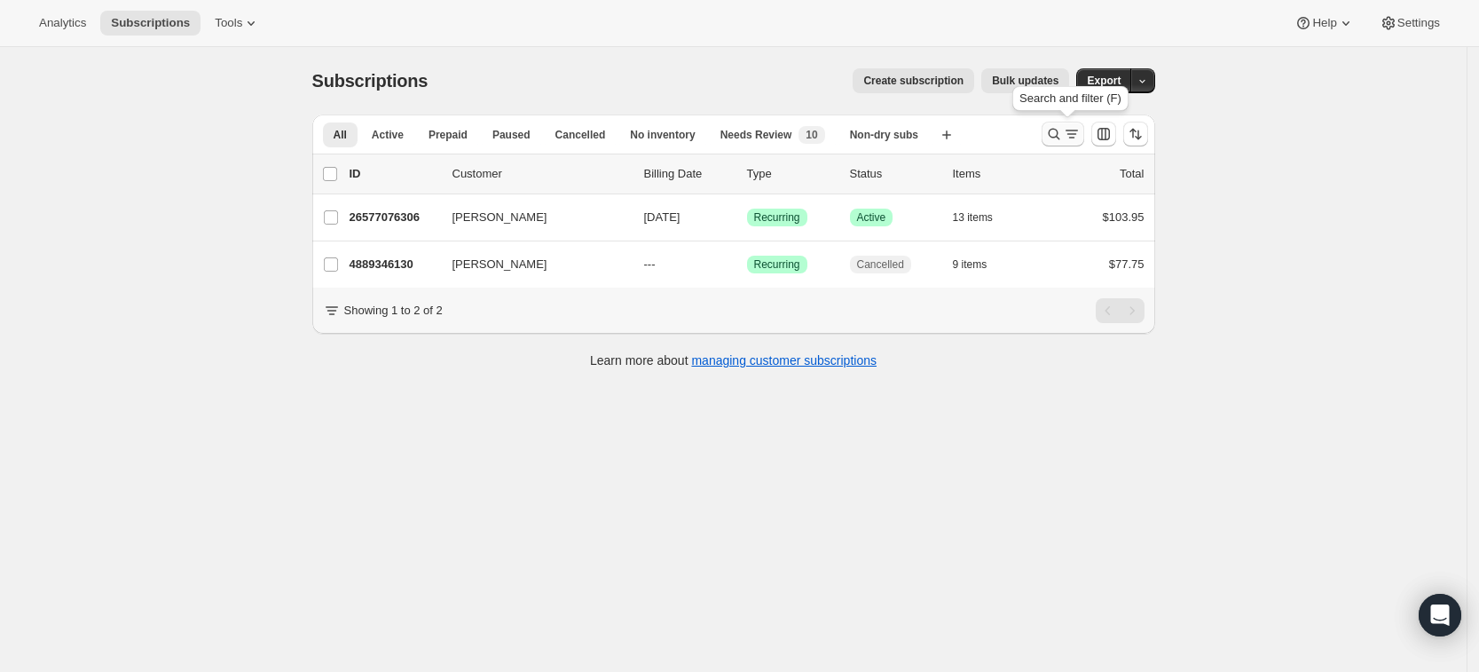
click at [1056, 132] on icon "Search and filter results" at bounding box center [1054, 134] width 18 height 18
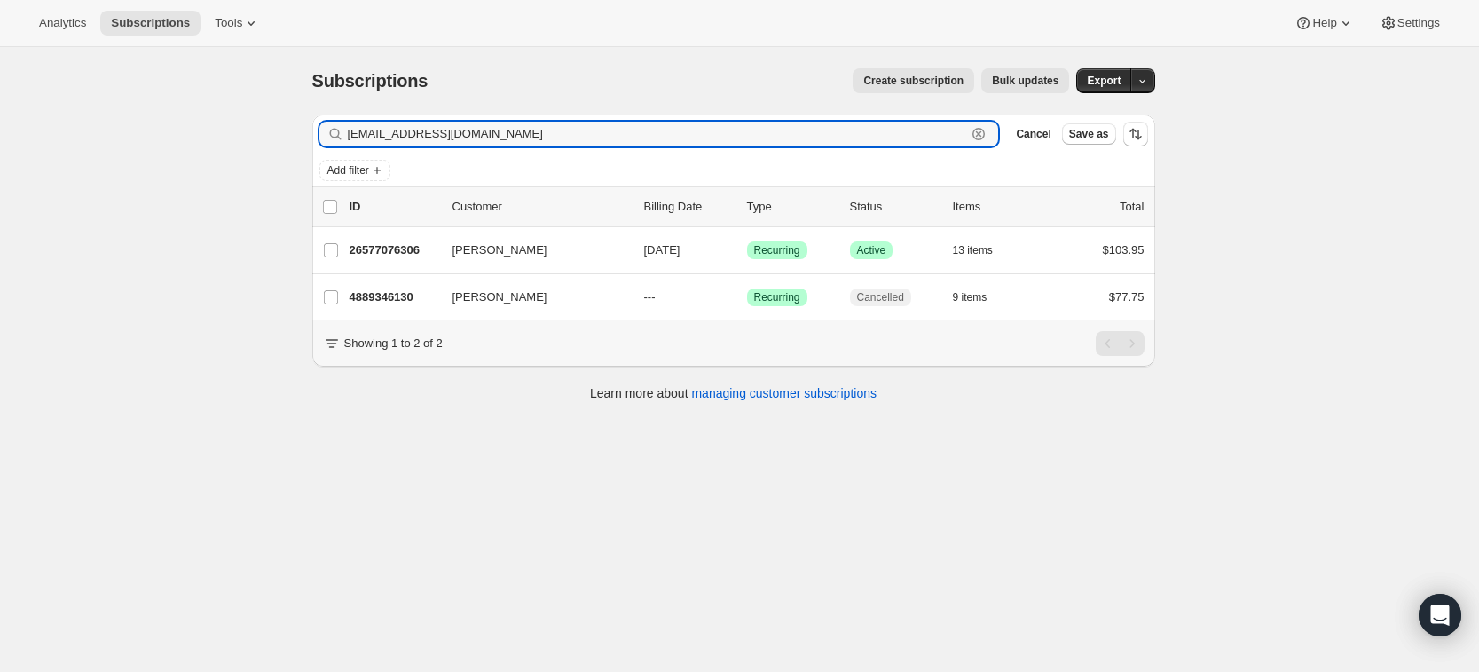
click at [987, 133] on icon "button" at bounding box center [979, 134] width 18 height 18
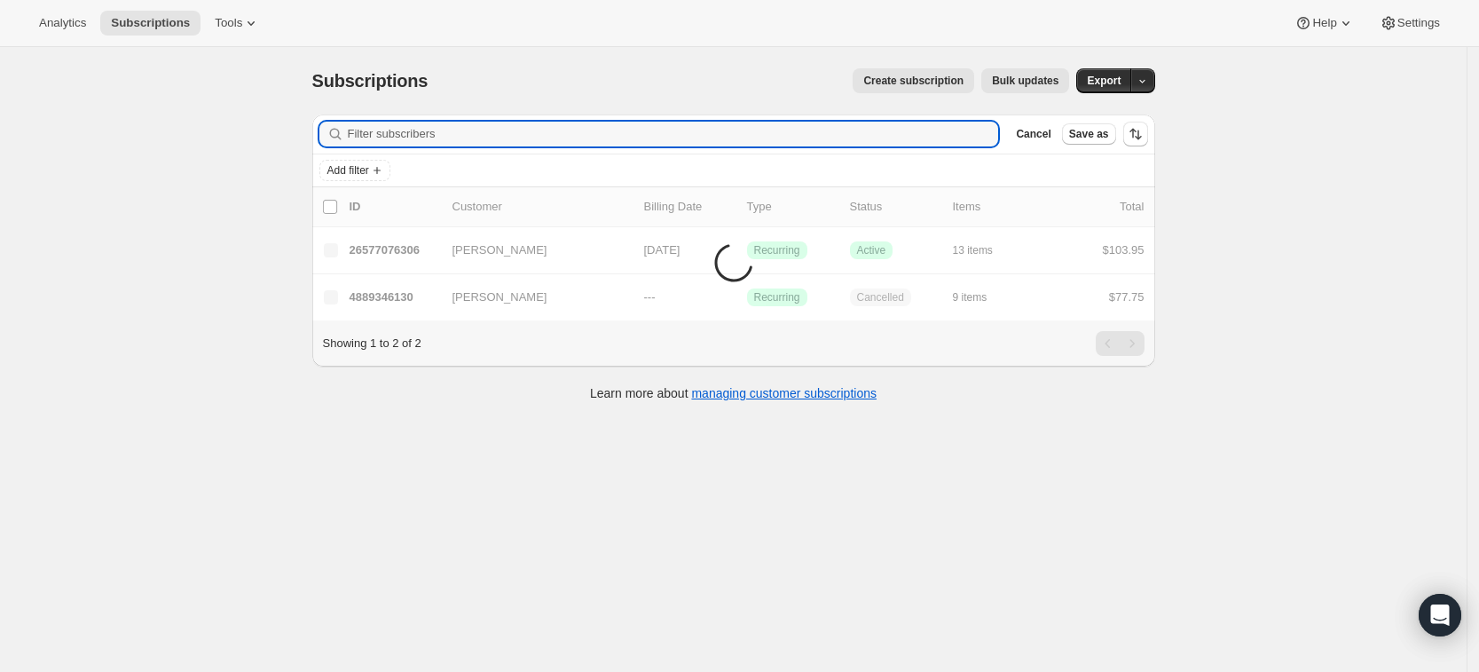
paste input "Trinda Levine"
type input "Trinda Levine"
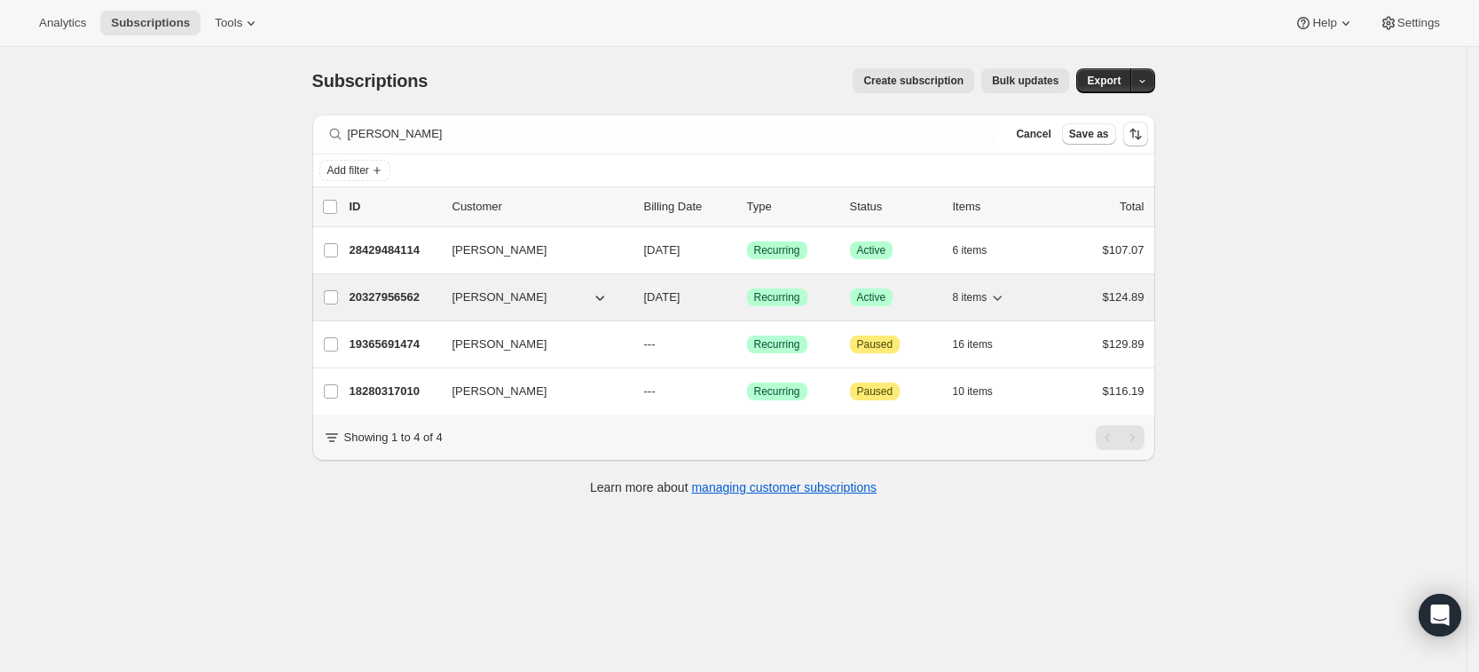
click at [399, 295] on p "20327956562" at bounding box center [394, 297] width 89 height 18
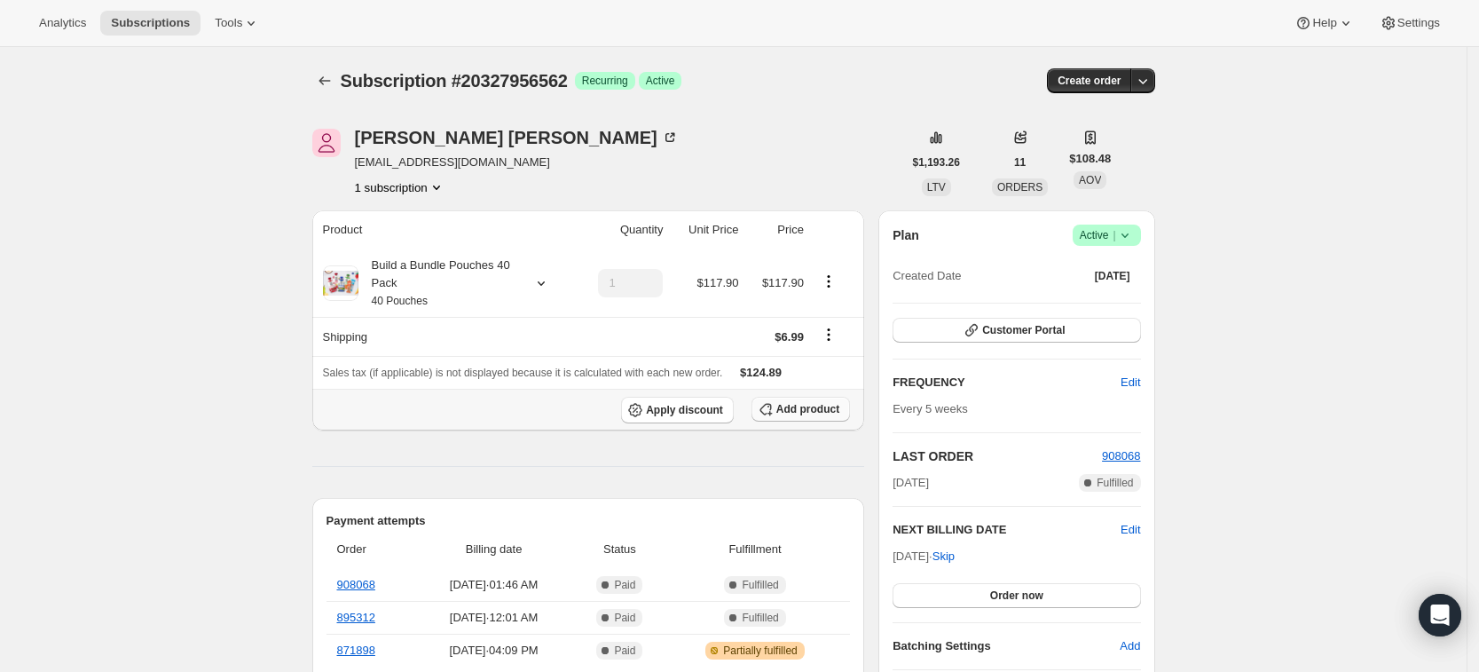
click at [801, 415] on button "Add product" at bounding box center [800, 409] width 98 height 25
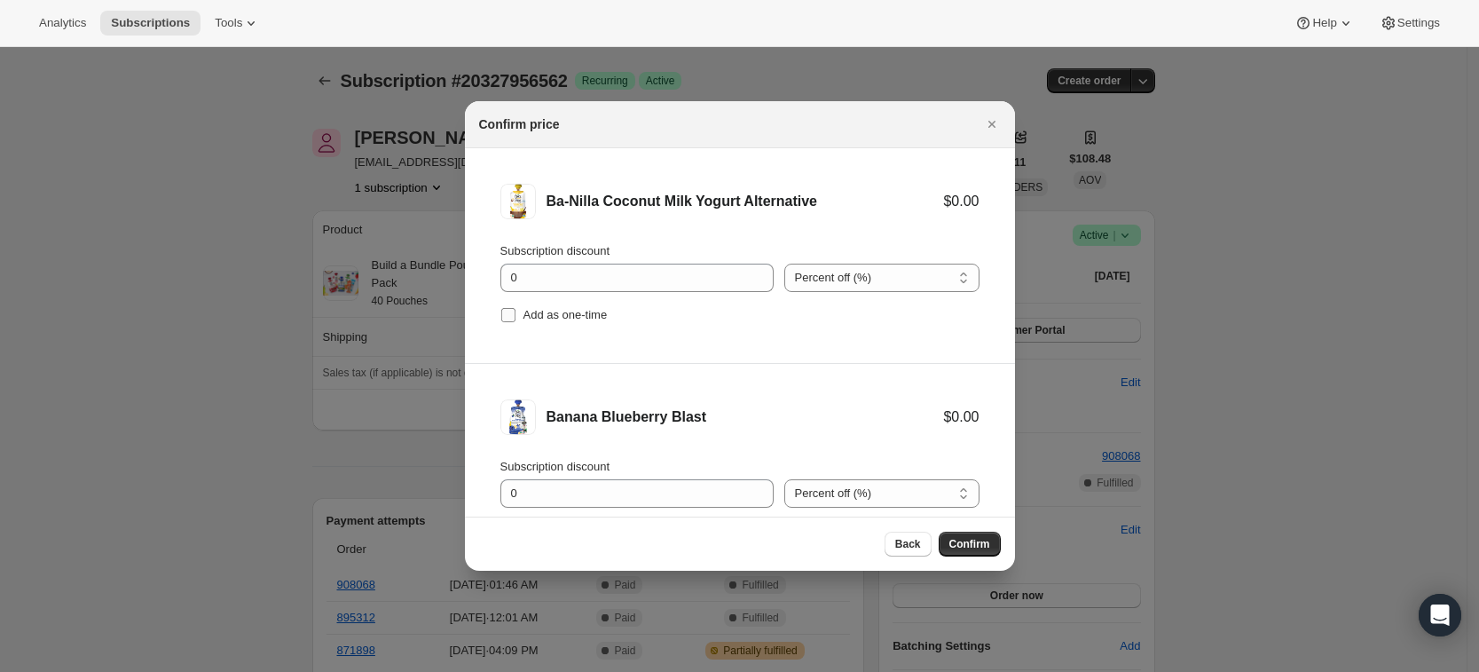
click at [576, 313] on span "Add as one-time" at bounding box center [565, 314] width 84 height 13
click at [515, 313] on input "Add as one-time" at bounding box center [508, 315] width 14 height 14
checkbox input "true"
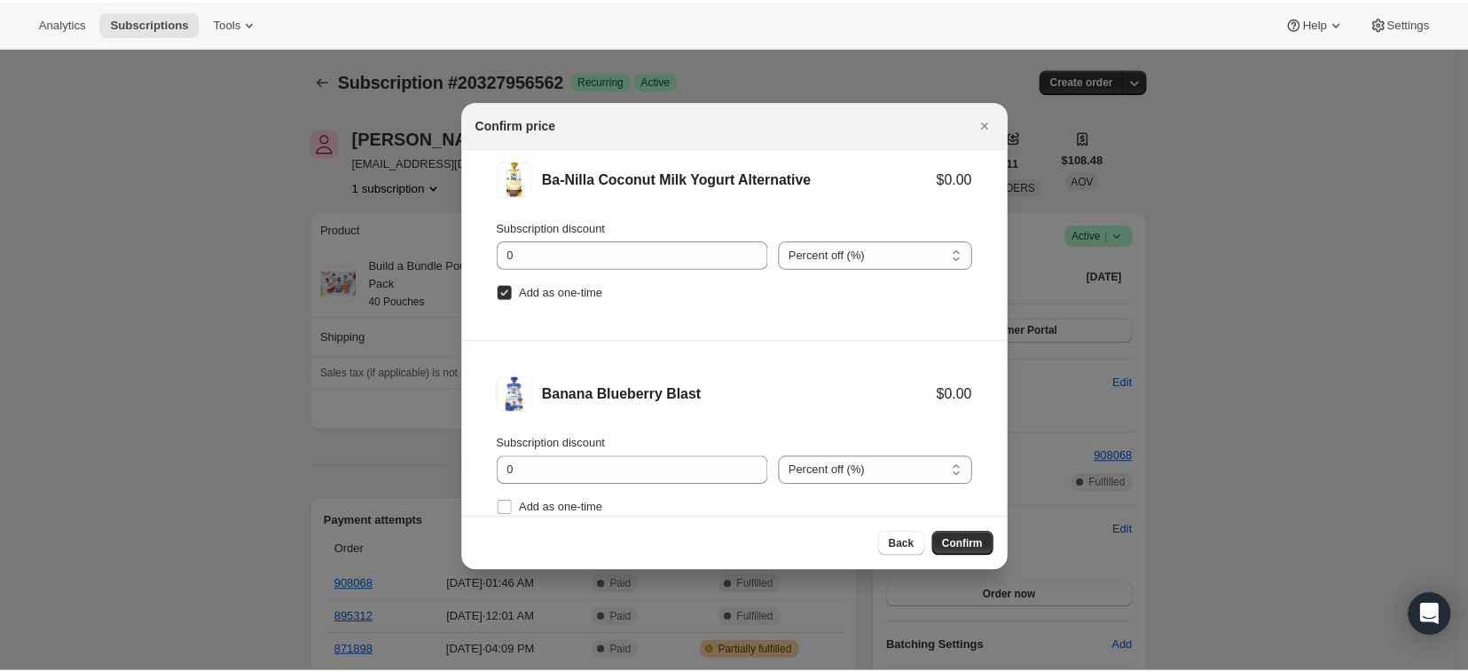
scroll to position [74, 0]
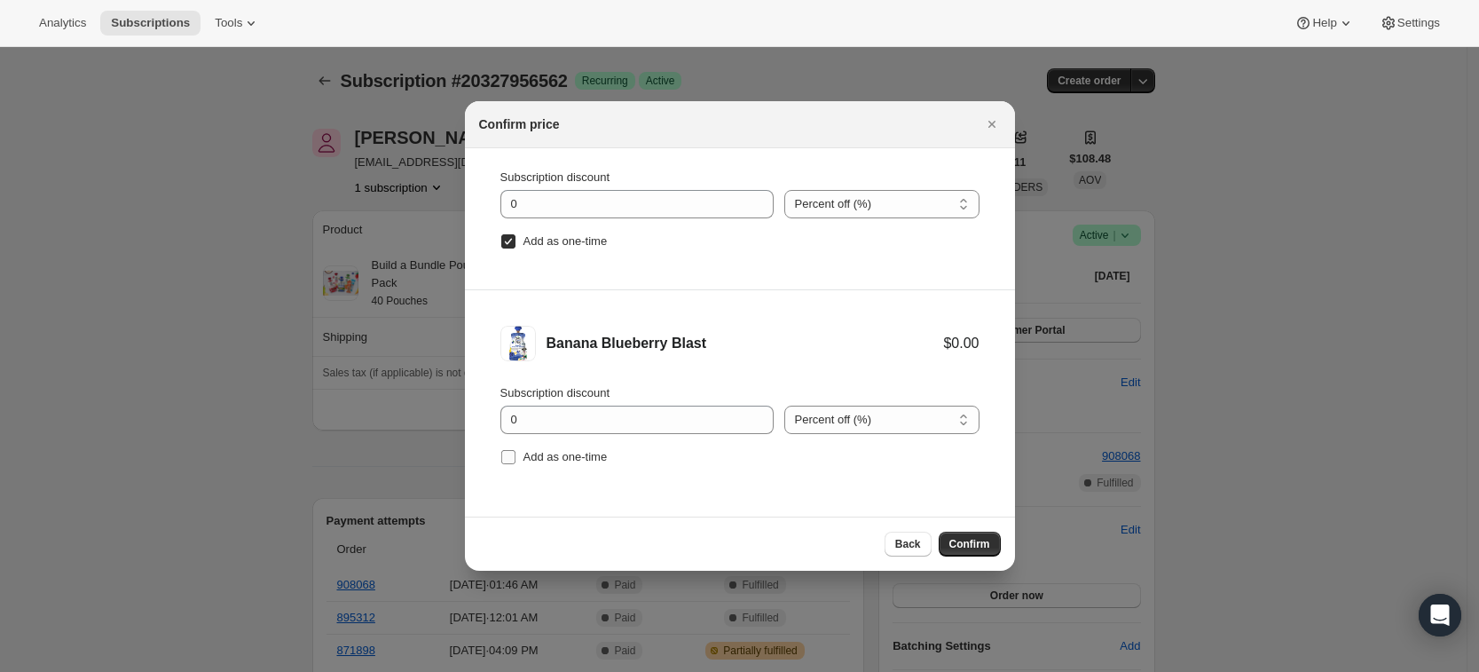
click at [581, 454] on span "Add as one-time" at bounding box center [565, 456] width 84 height 13
click at [515, 454] on input "Add as one-time" at bounding box center [508, 457] width 14 height 14
checkbox input "true"
click at [982, 551] on button "Confirm" at bounding box center [970, 543] width 62 height 25
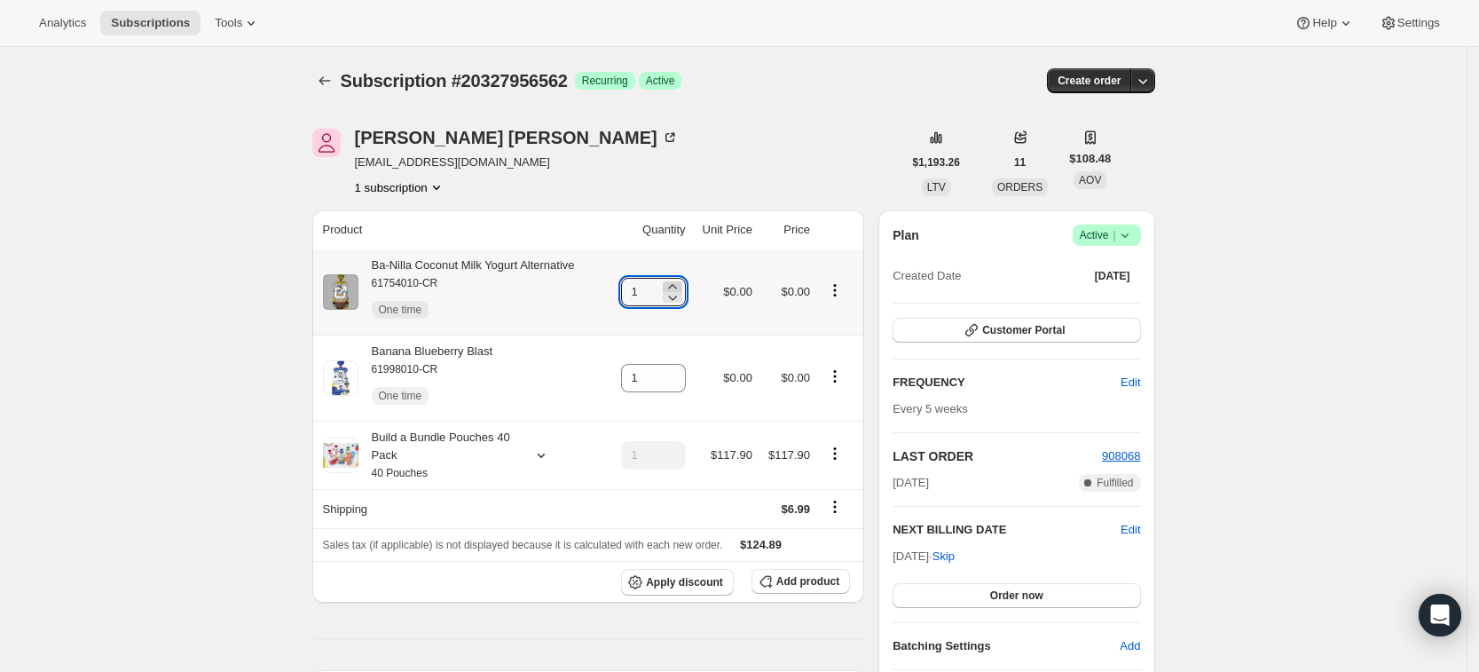
click at [676, 285] on icon at bounding box center [672, 286] width 8 height 4
type input "2"
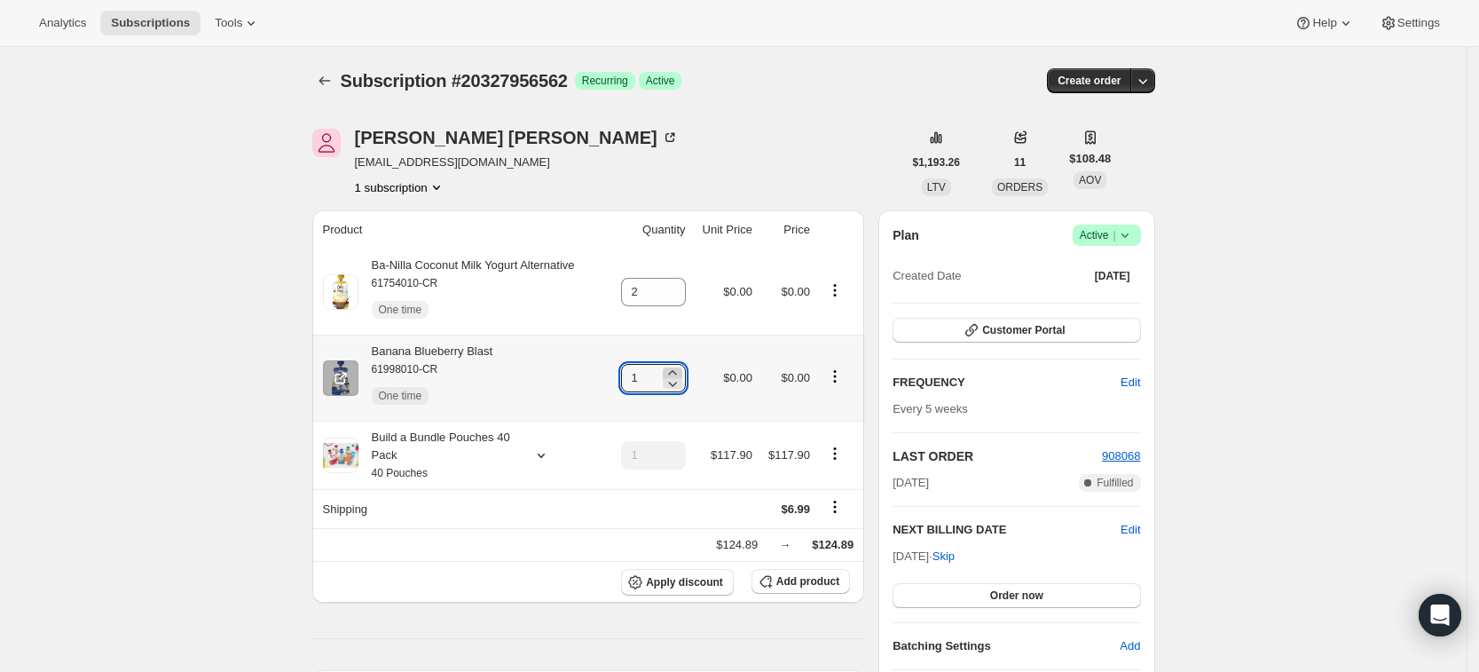
click at [681, 371] on icon at bounding box center [673, 373] width 18 height 18
type input "2"
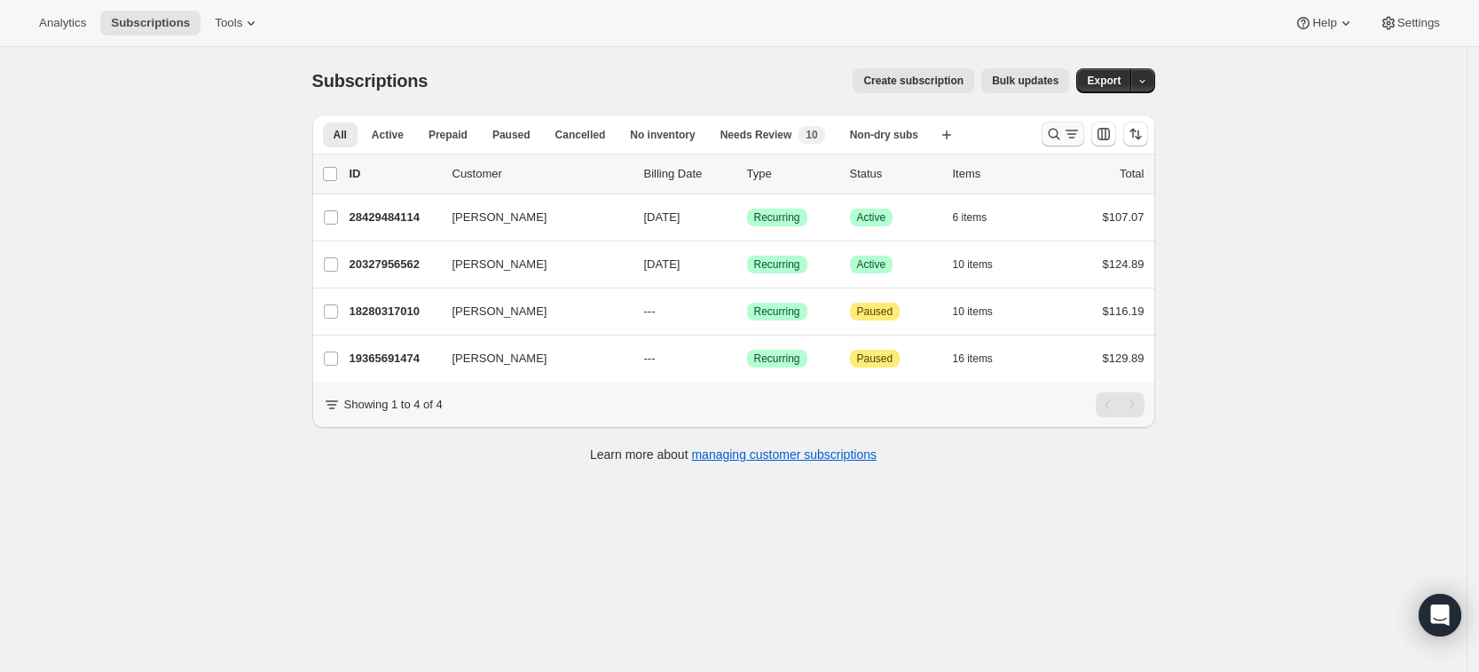
click at [1060, 143] on button "Search and filter results" at bounding box center [1063, 134] width 43 height 25
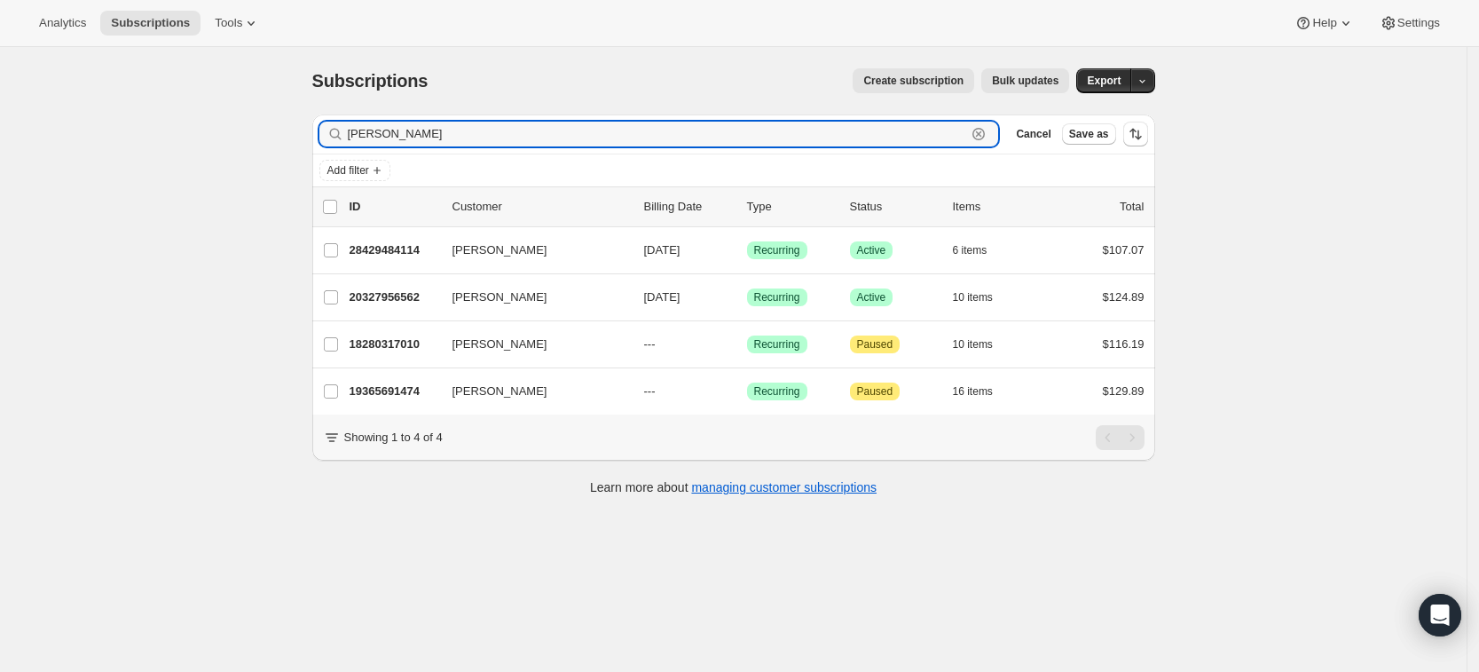
click at [987, 134] on icon "button" at bounding box center [979, 134] width 18 height 18
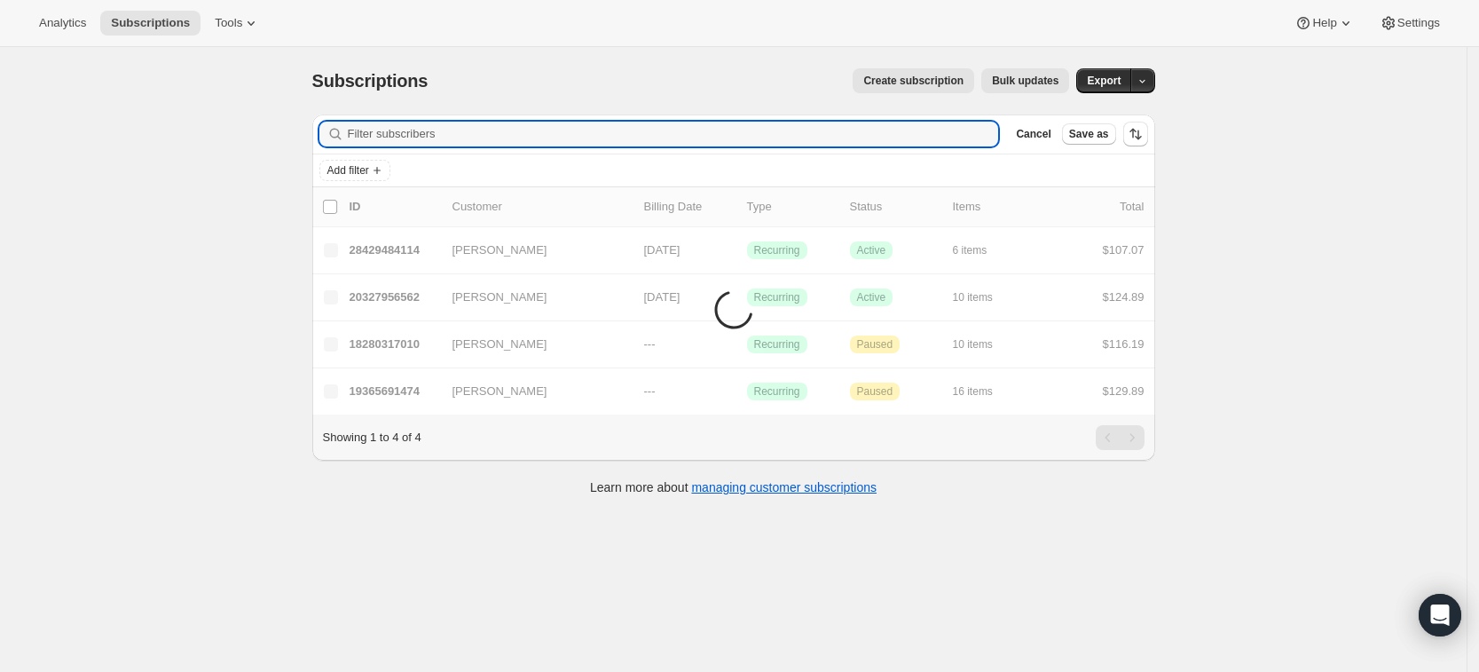
paste input "a24stover@gmail.com"
type input "a24stover@gmail.com"
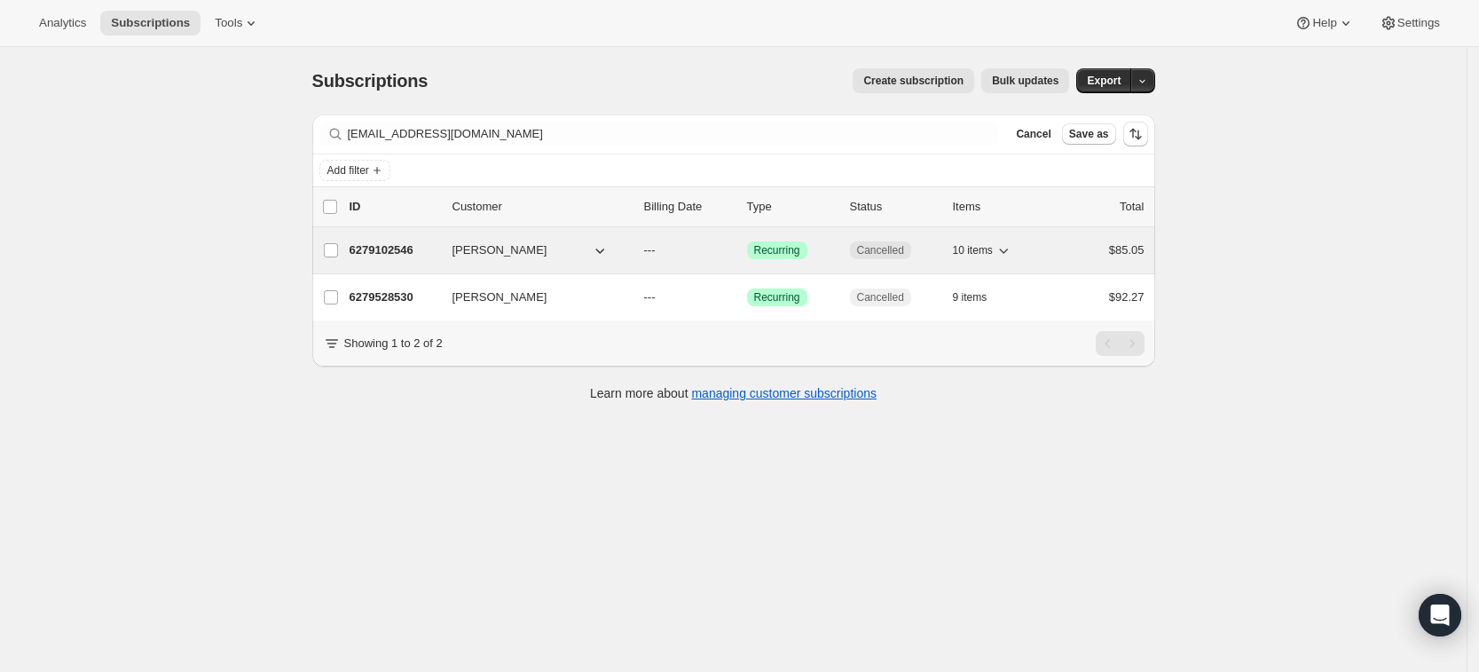
click at [397, 249] on p "6279102546" at bounding box center [394, 250] width 89 height 18
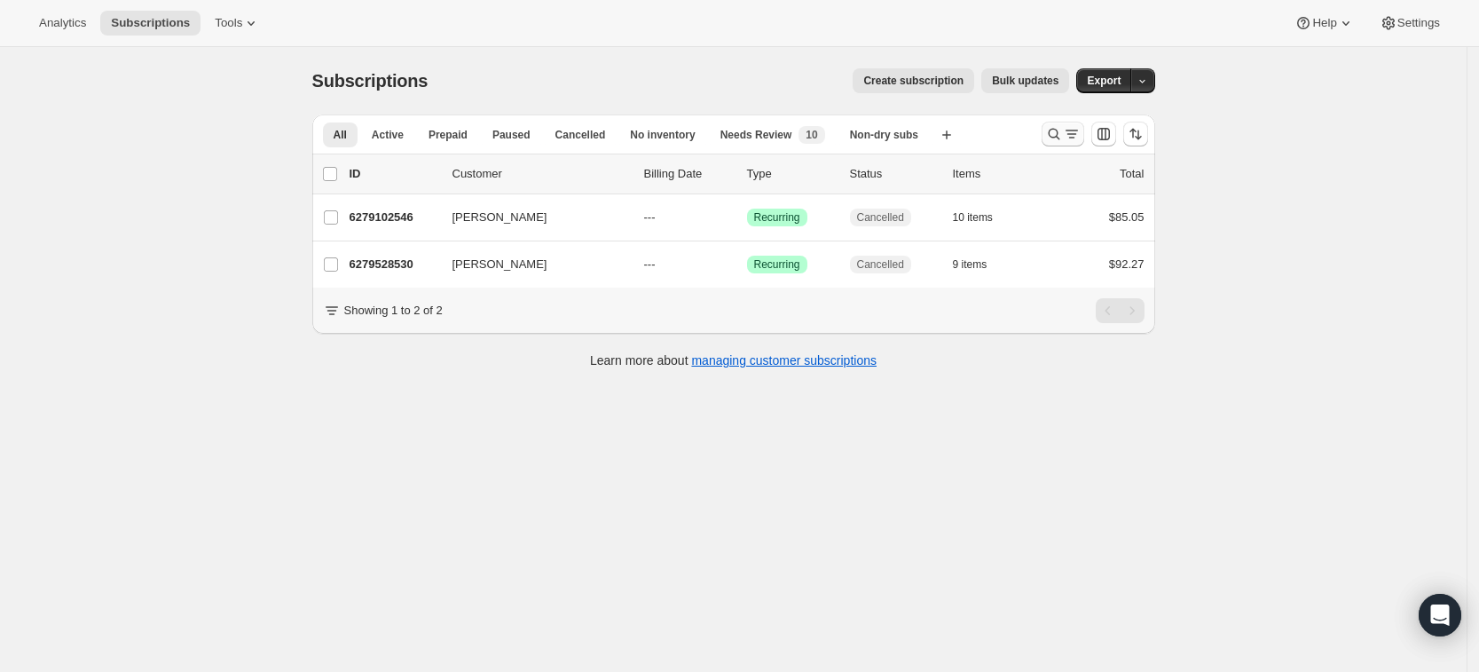
click at [1057, 144] on button "Search and filter results" at bounding box center [1063, 134] width 43 height 25
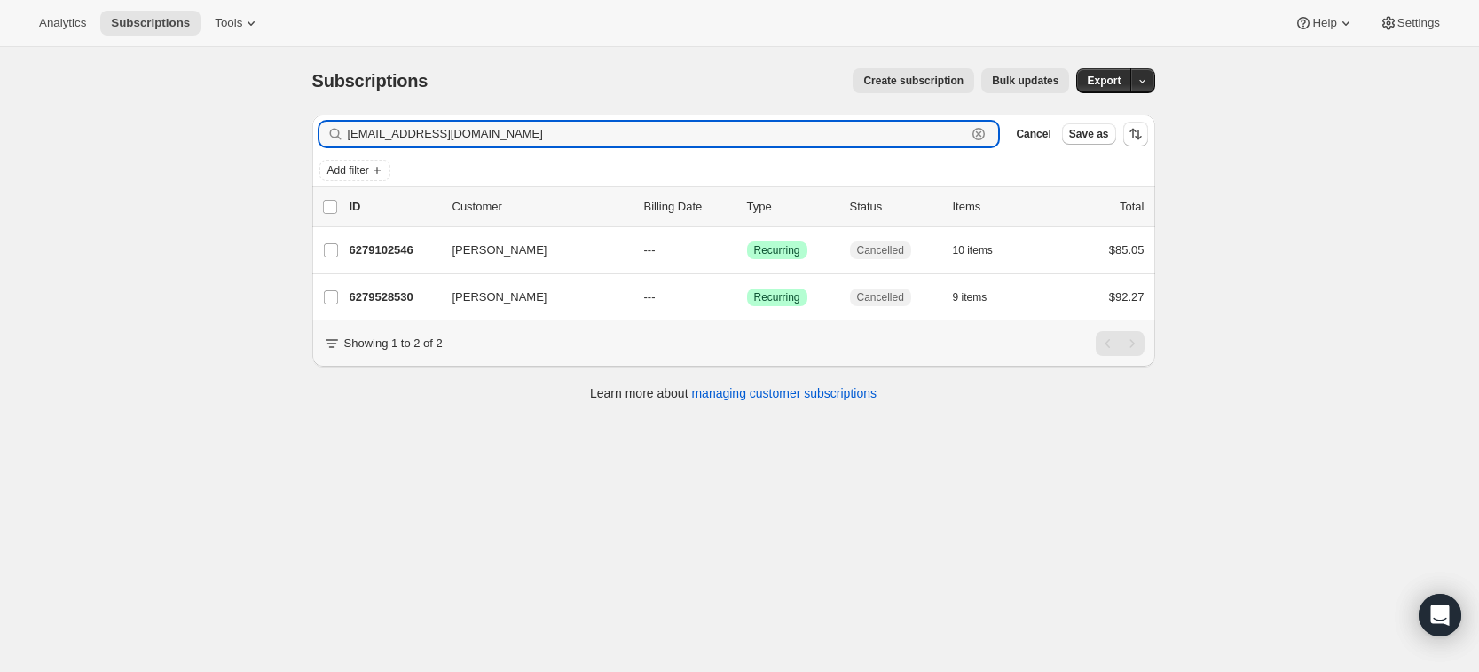
click at [985, 136] on icon "button" at bounding box center [978, 134] width 12 height 12
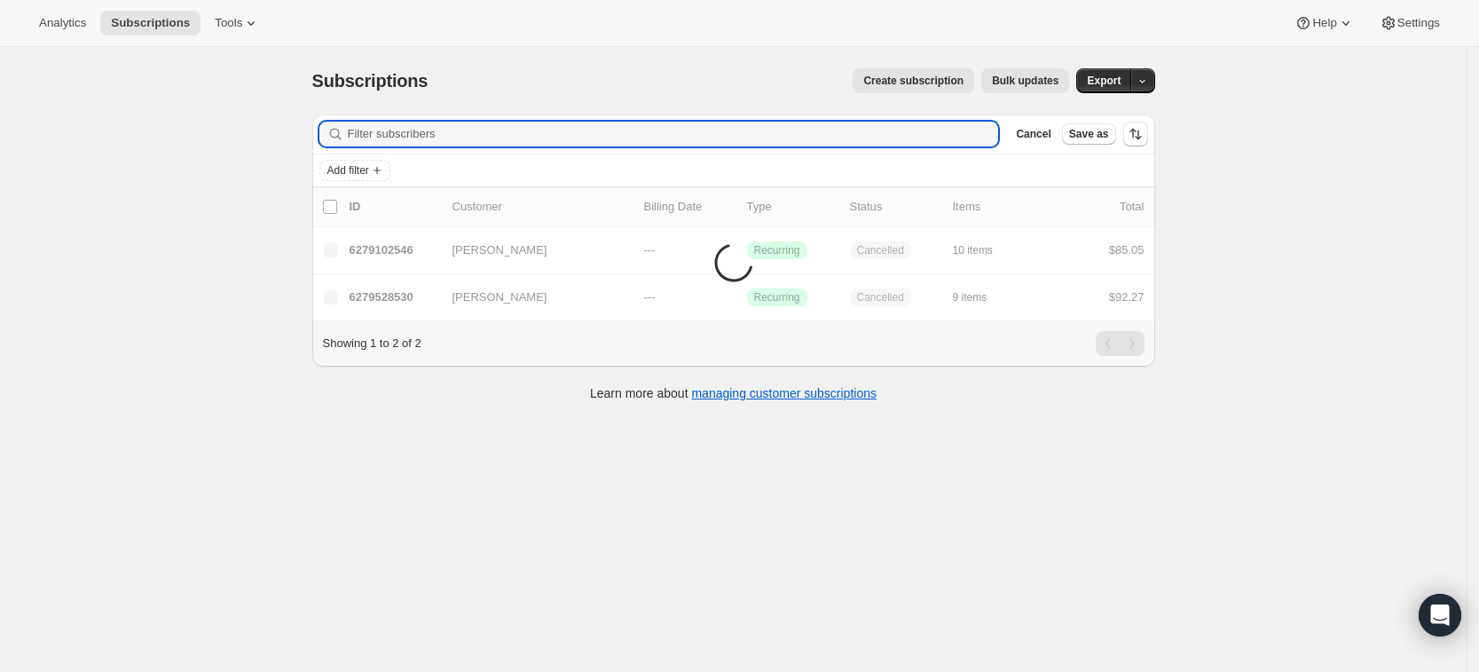
paste input "millysmom@suddenlnk.net"
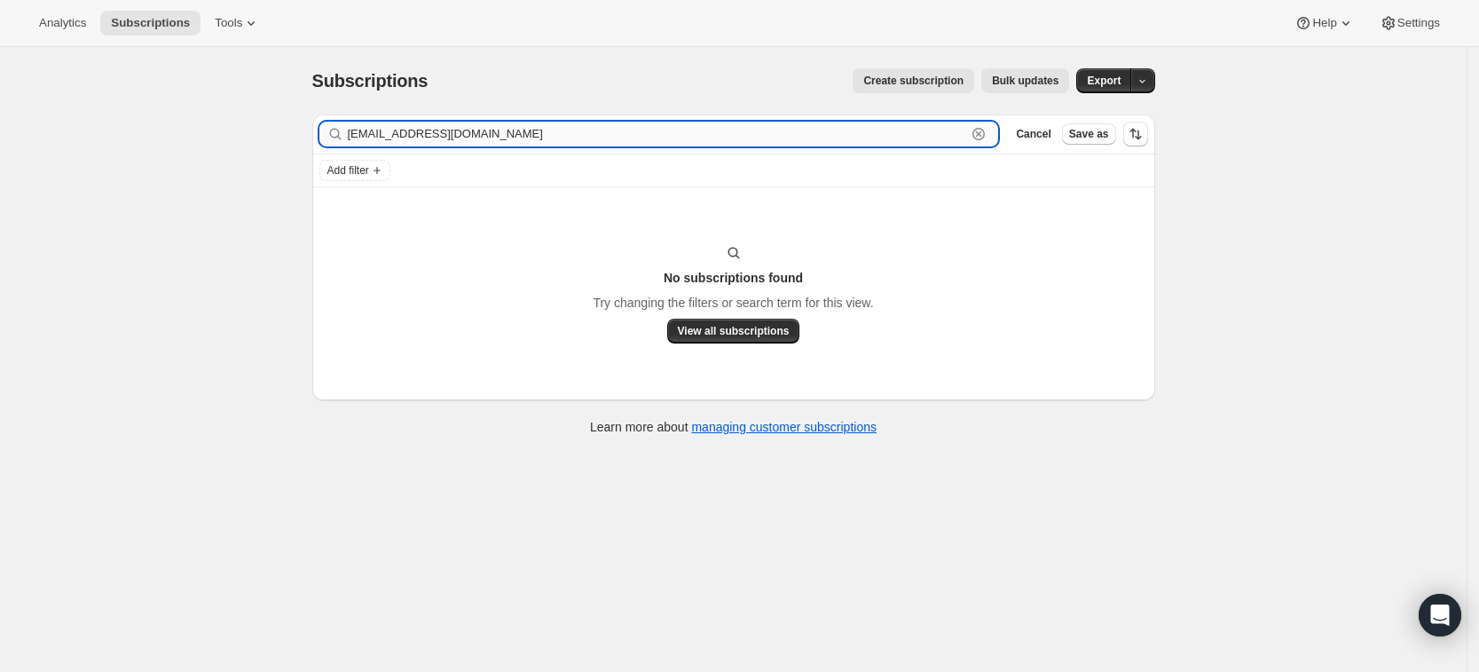
click at [370, 130] on input "millysmom@suddenlnk.net" at bounding box center [657, 134] width 619 height 25
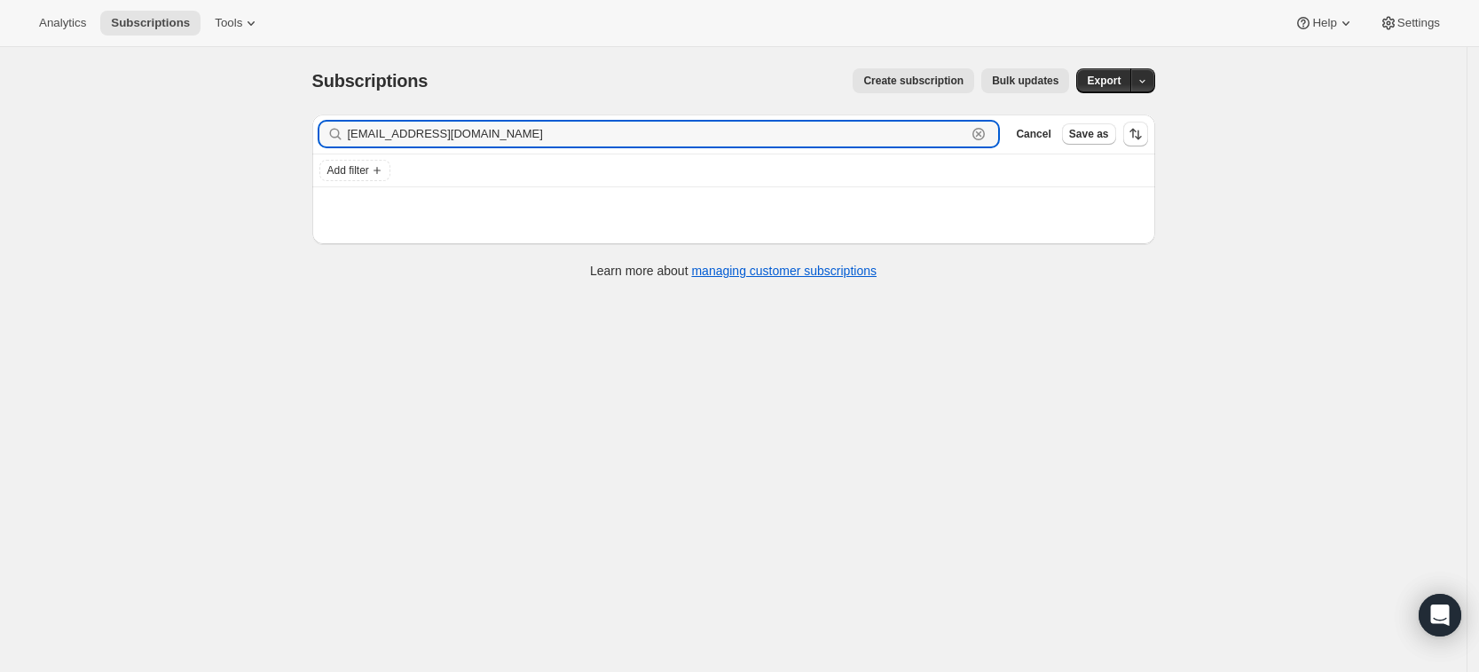
type input "milLlysmom@suddenlnk.net"
drag, startPoint x: 522, startPoint y: 136, endPoint x: 308, endPoint y: 130, distance: 213.9
click at [308, 130] on div "Filter subscribers milLlysmom@suddenlnk.net Clear Cancel Save as Add filter Ite…" at bounding box center [726, 198] width 857 height 197
click at [468, 137] on input "Filter subscribers" at bounding box center [673, 134] width 651 height 25
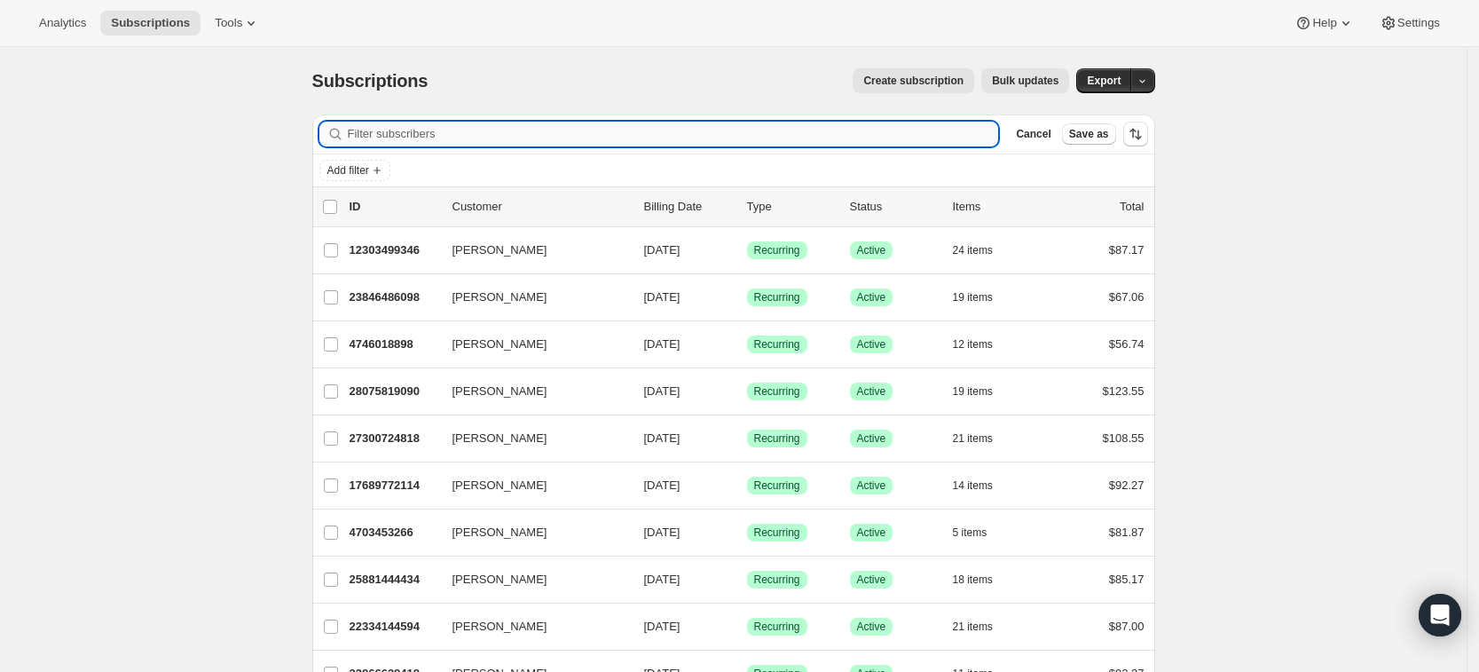
paste input "Teresa Cash"
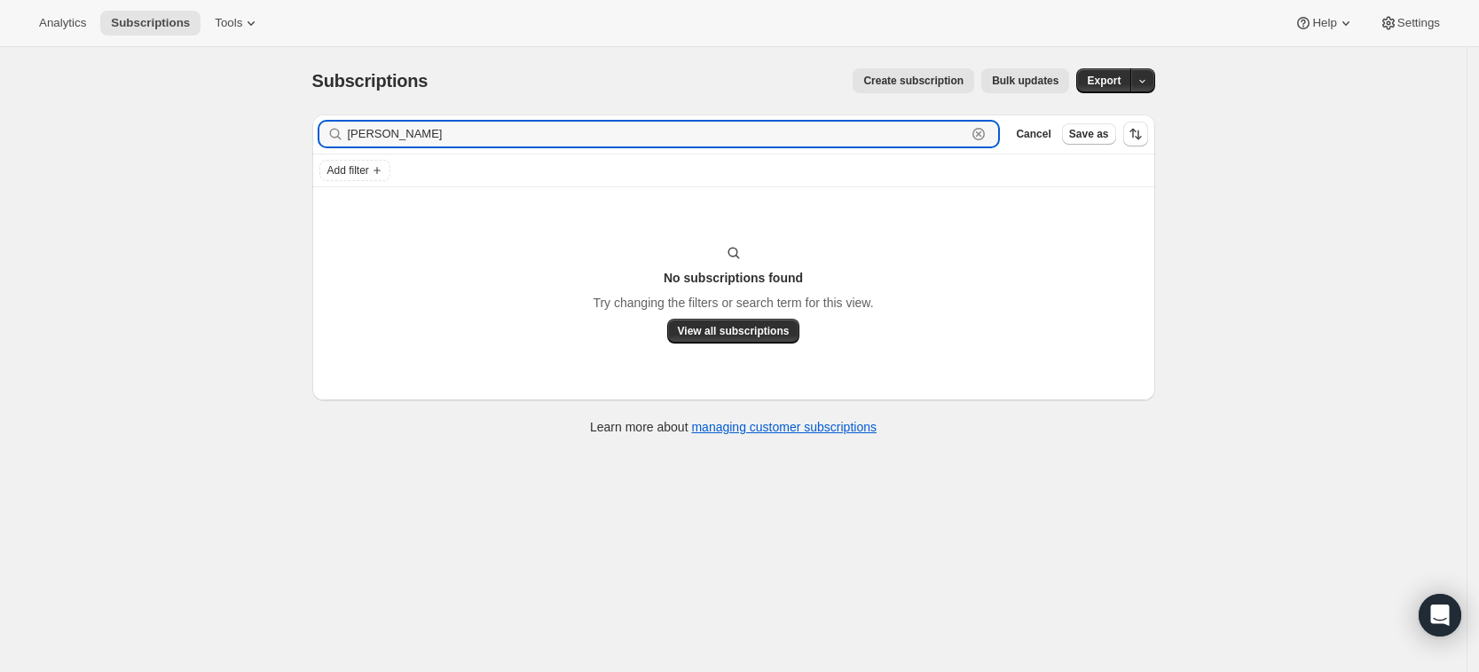
type input "Teresa Cash"
